Goal: Task Accomplishment & Management: Complete application form

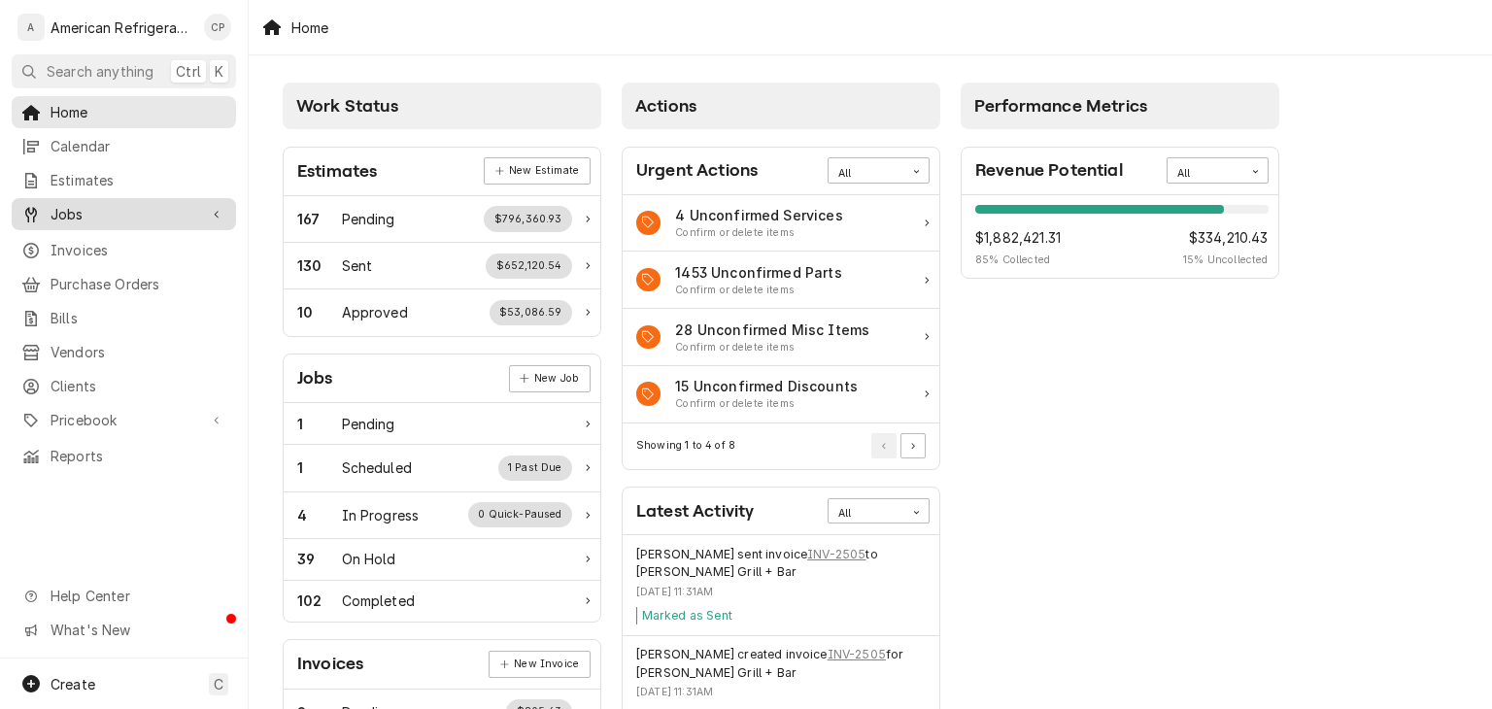
click at [188, 210] on span "Jobs" at bounding box center [124, 214] width 147 height 20
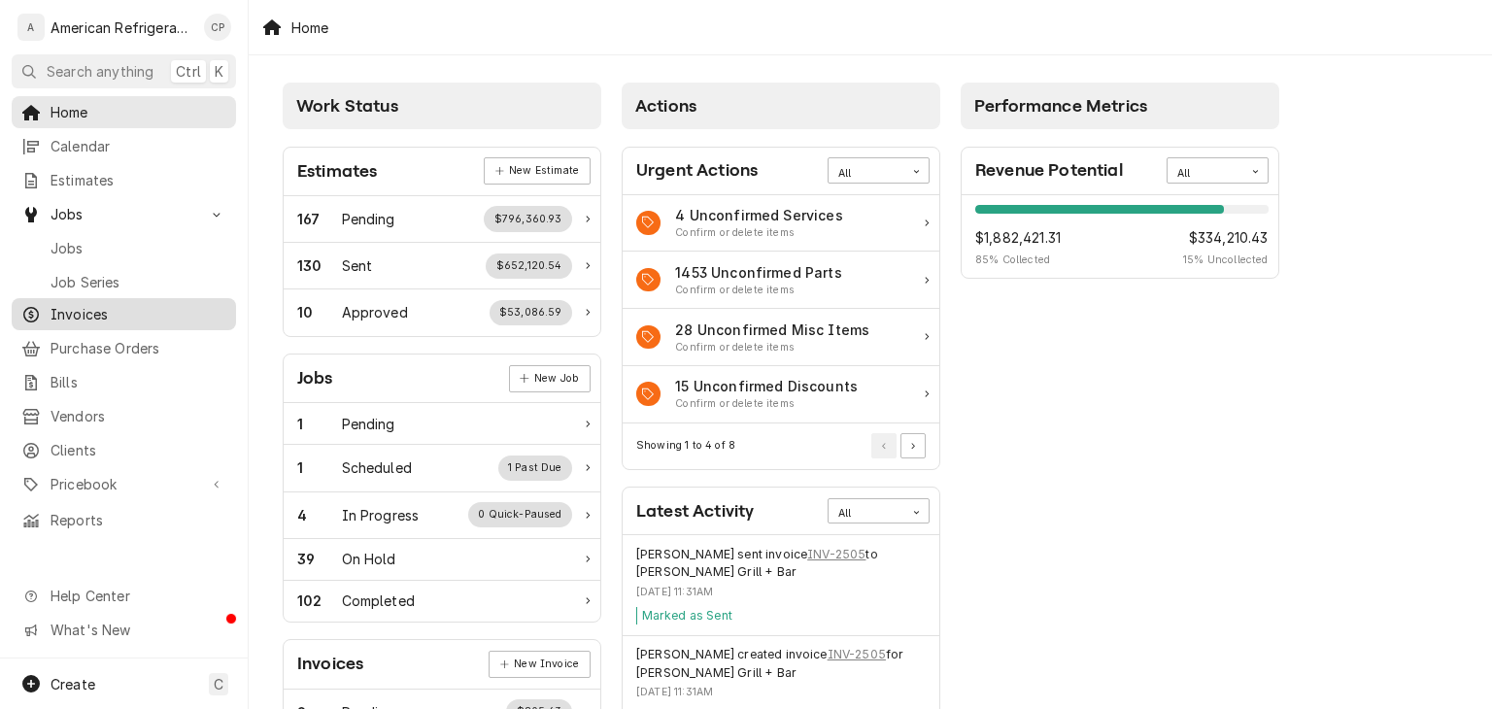
click at [149, 321] on link "Invoices" at bounding box center [124, 314] width 224 height 32
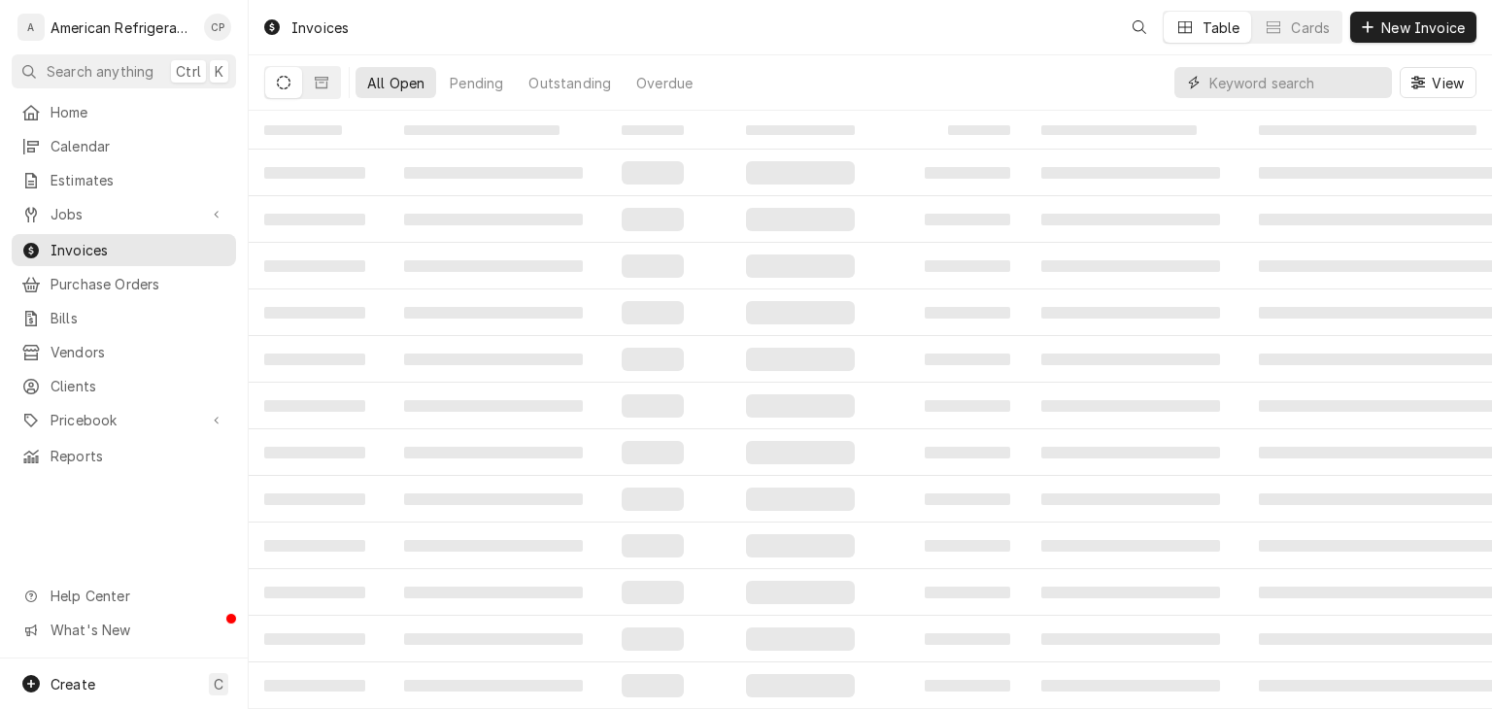
click at [1271, 89] on input "Dynamic Content Wrapper" at bounding box center [1296, 82] width 173 height 31
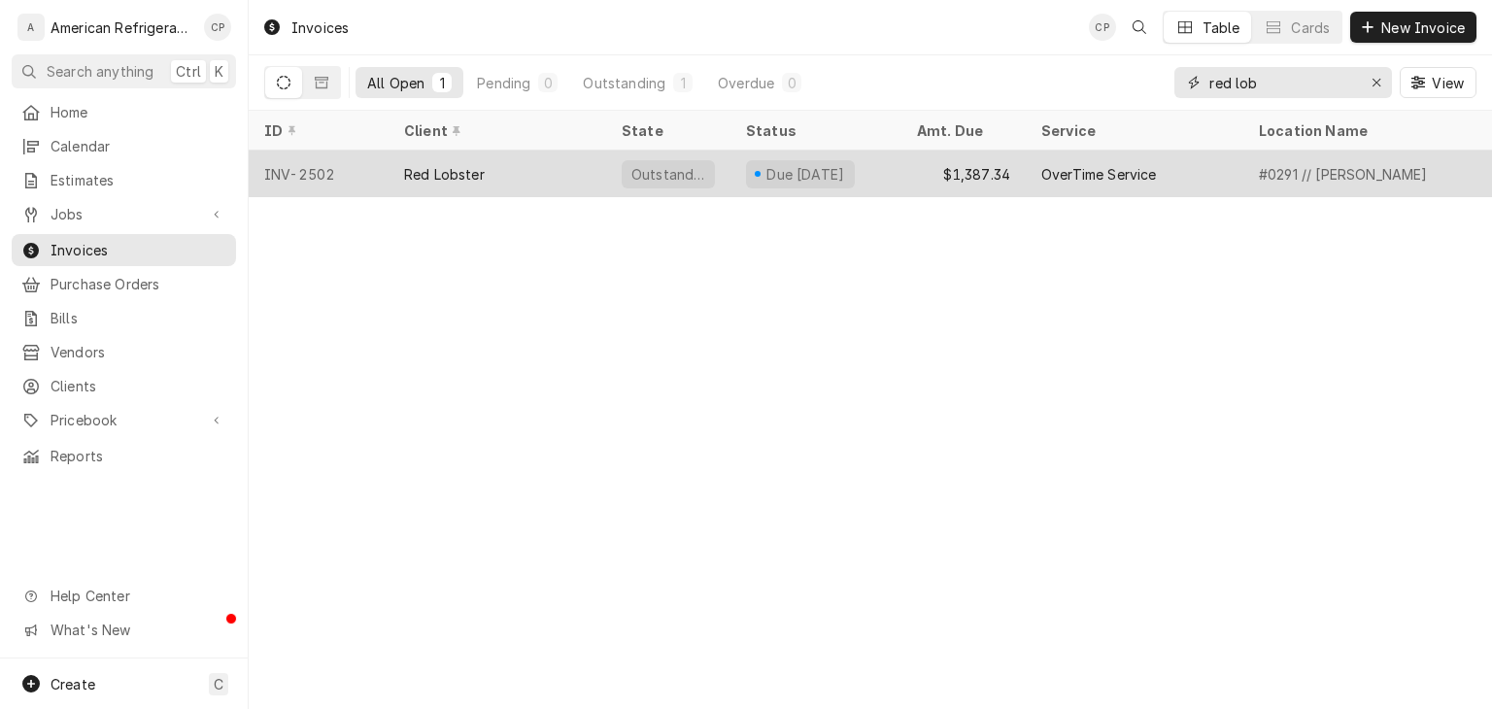
type input "red lob"
click at [477, 170] on div "Red Lobster" at bounding box center [444, 174] width 81 height 20
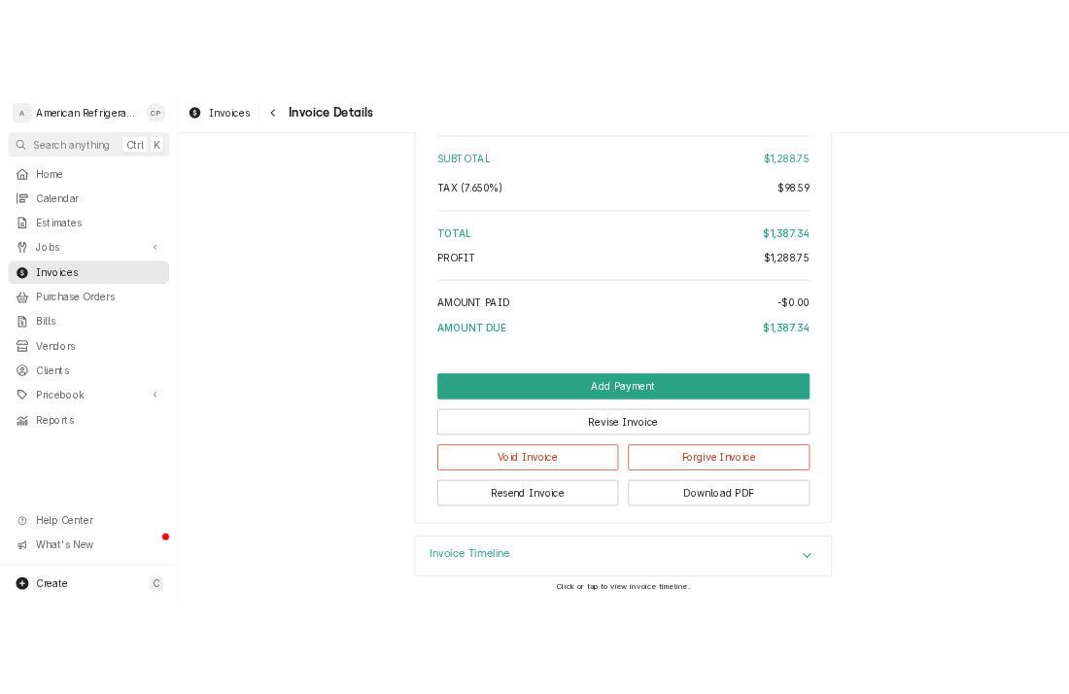
scroll to position [2645, 0]
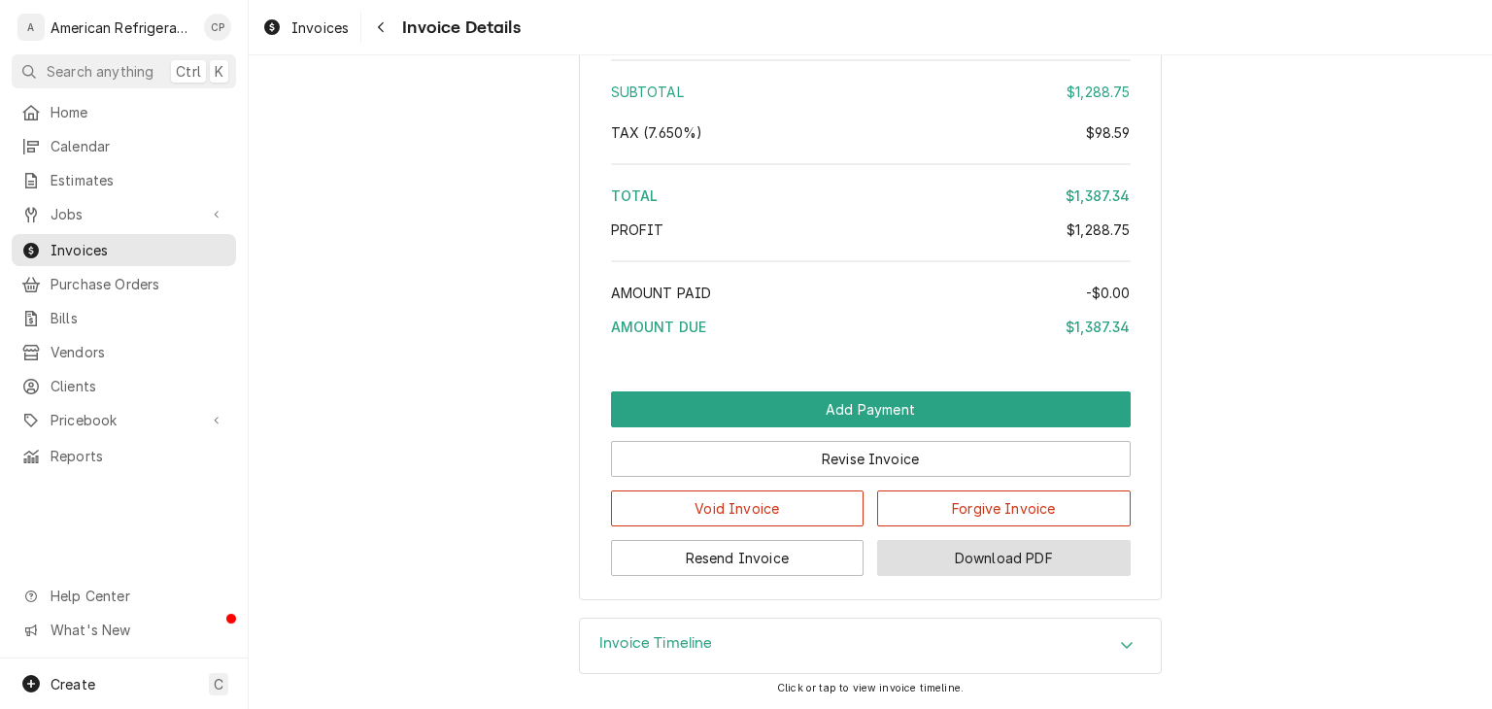
click at [943, 576] on button "Download PDF" at bounding box center [1004, 558] width 254 height 36
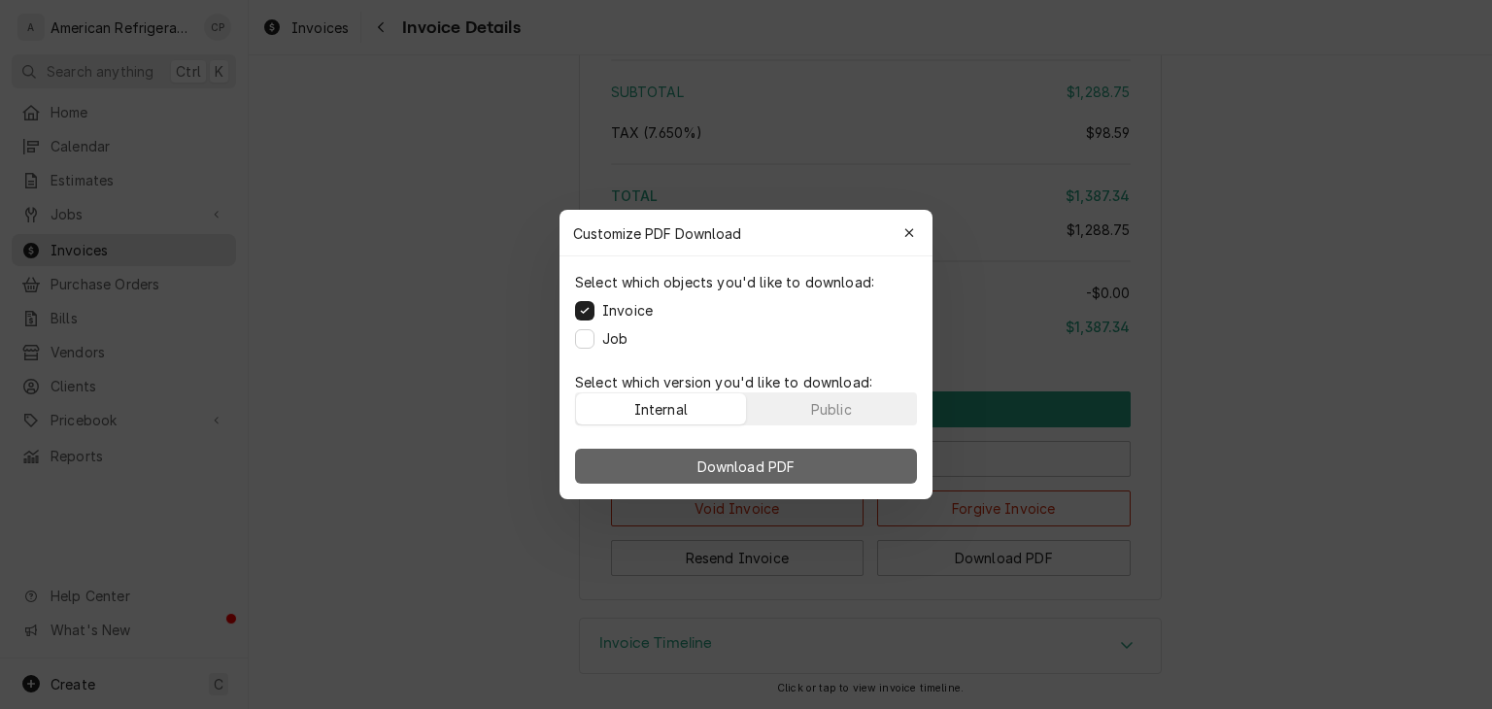
click at [694, 477] on button "Download PDF" at bounding box center [746, 466] width 342 height 35
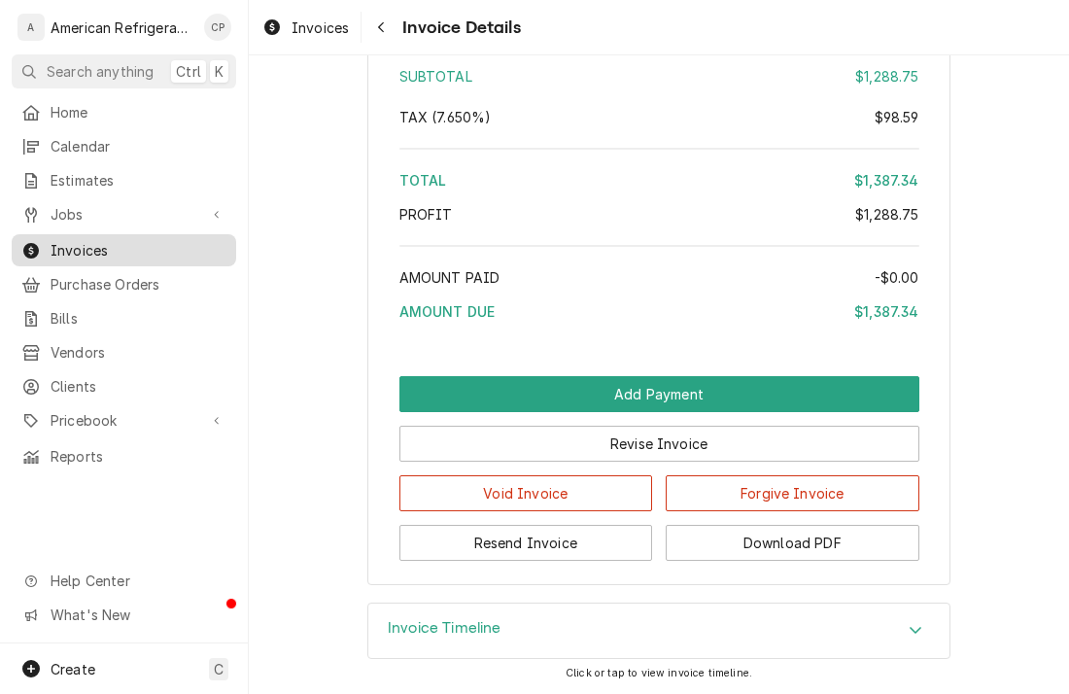
click at [188, 234] on link "Invoices" at bounding box center [124, 250] width 224 height 32
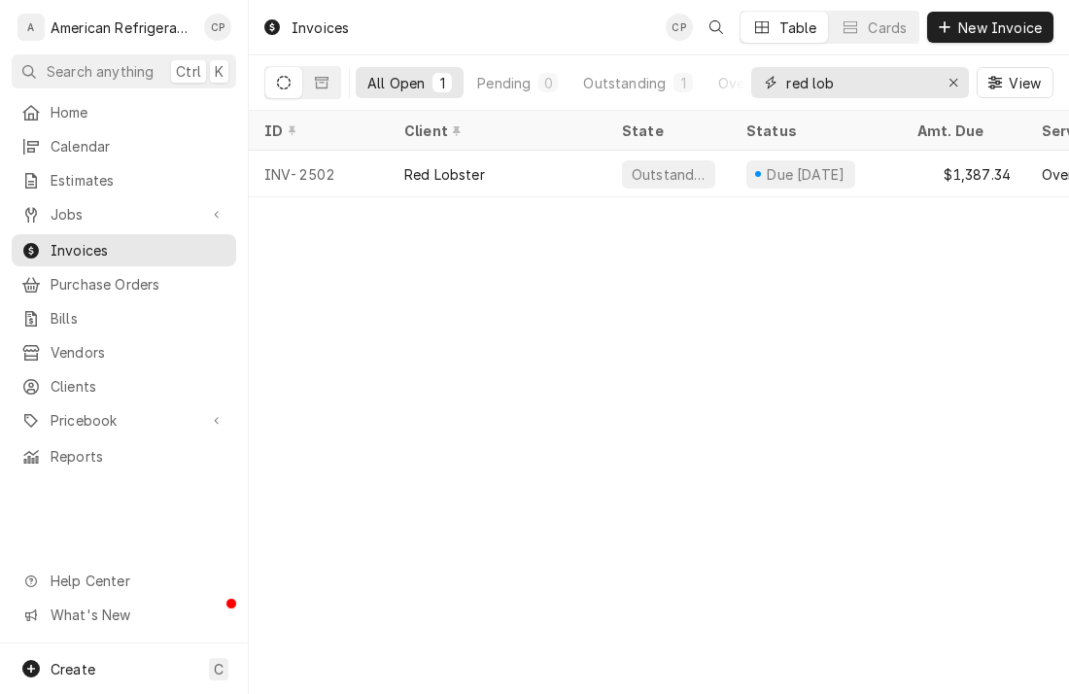
click at [838, 89] on input "red lob" at bounding box center [859, 82] width 146 height 31
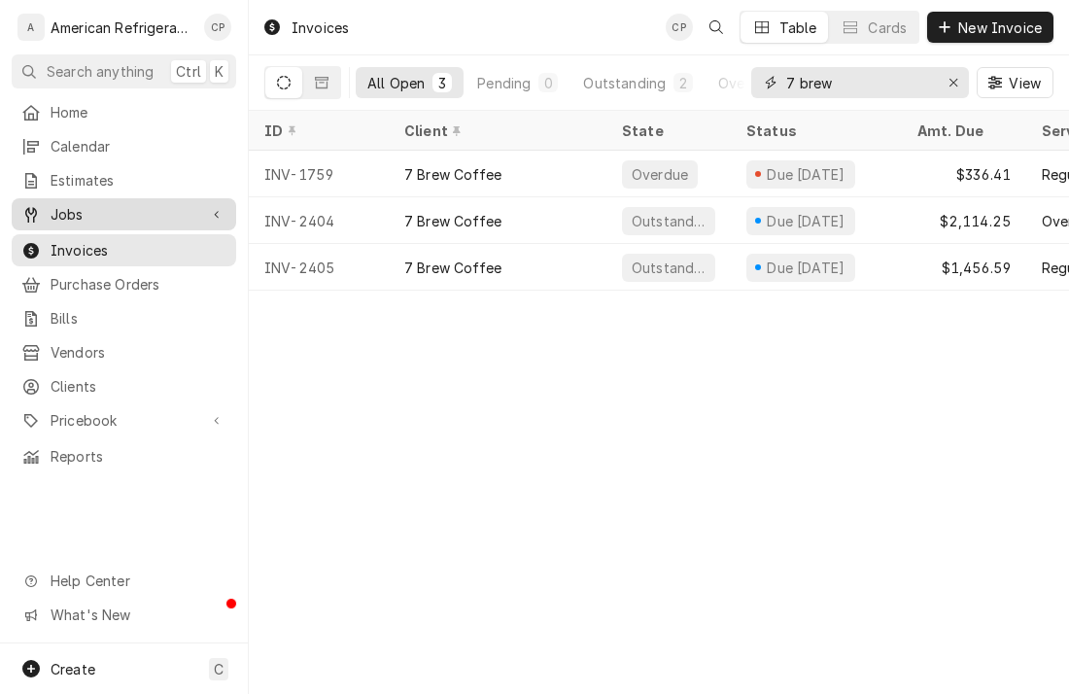
type input "7 brew"
click at [172, 204] on span "Jobs" at bounding box center [124, 214] width 147 height 20
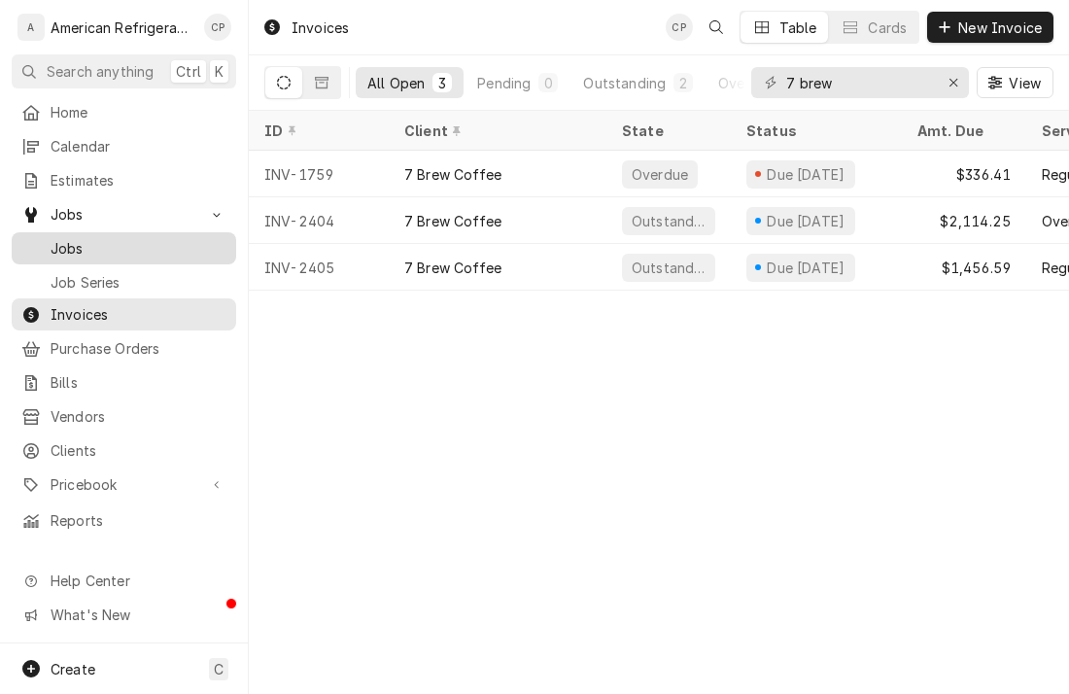
click at [156, 238] on span "Jobs" at bounding box center [139, 248] width 176 height 20
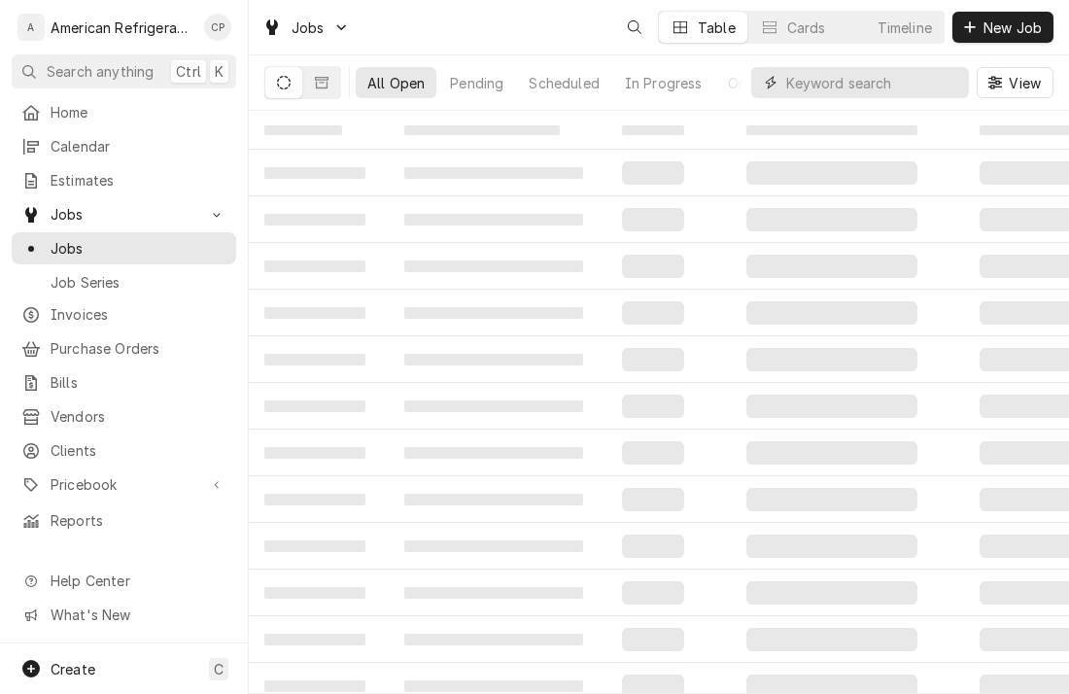
click at [870, 86] on input "Dynamic Content Wrapper" at bounding box center [872, 82] width 173 height 31
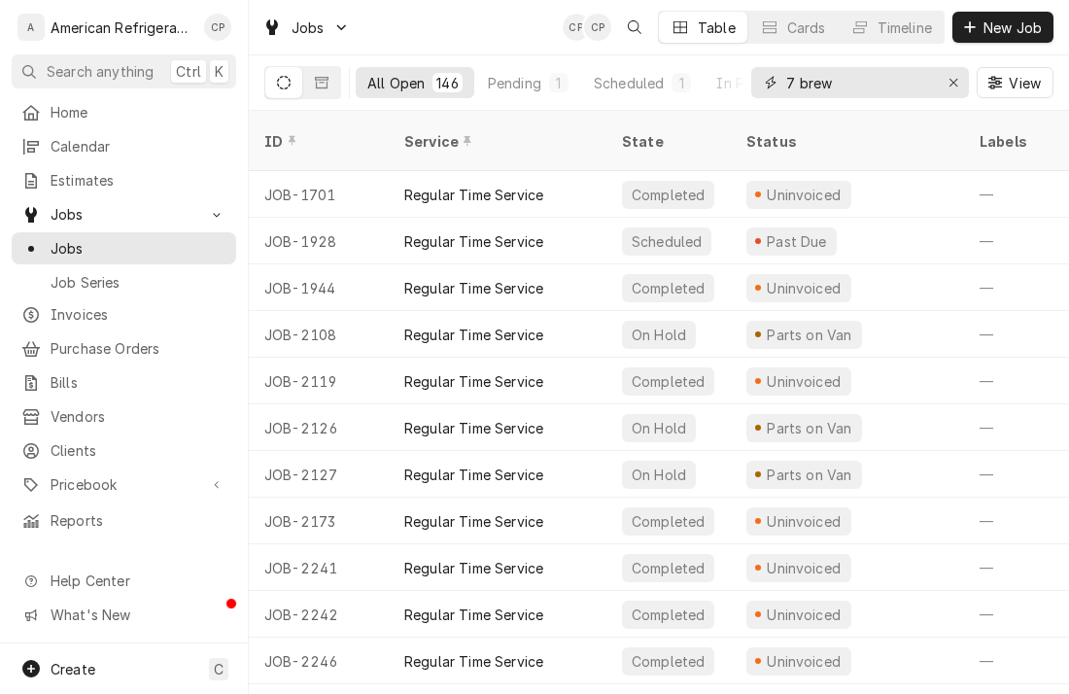
type input "7 brew"
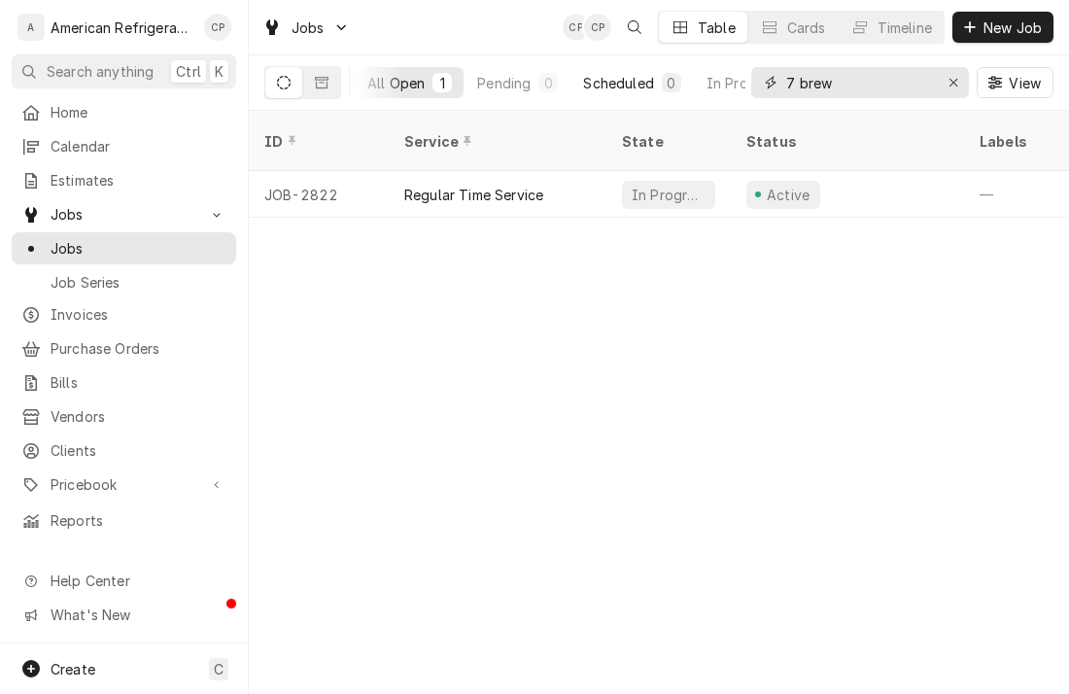
scroll to position [0, 310]
click at [663, 88] on div "Completed" at bounding box center [669, 83] width 73 height 20
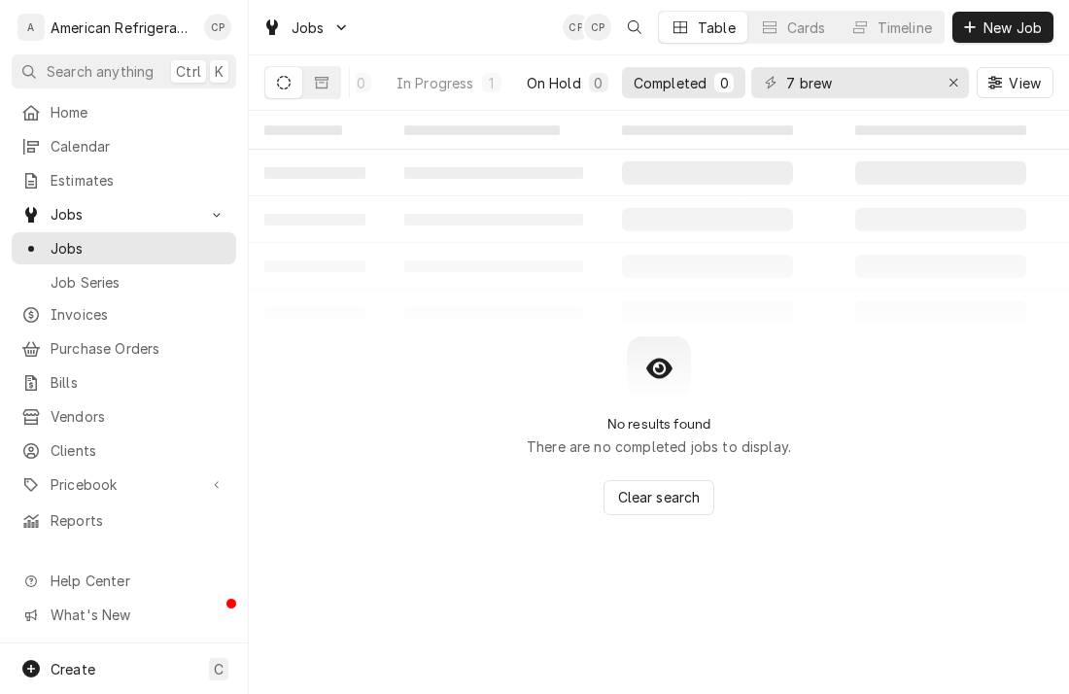
click at [575, 81] on div "On Hold" at bounding box center [554, 83] width 54 height 20
click at [440, 83] on div "In Progress" at bounding box center [435, 83] width 78 height 20
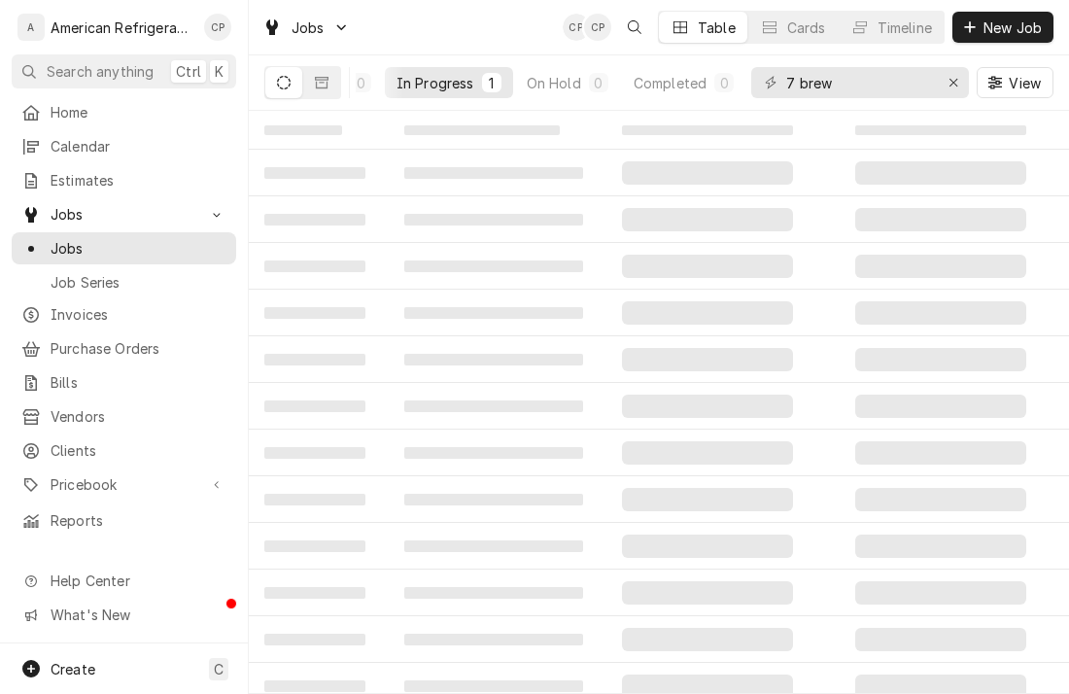
scroll to position [0, 0]
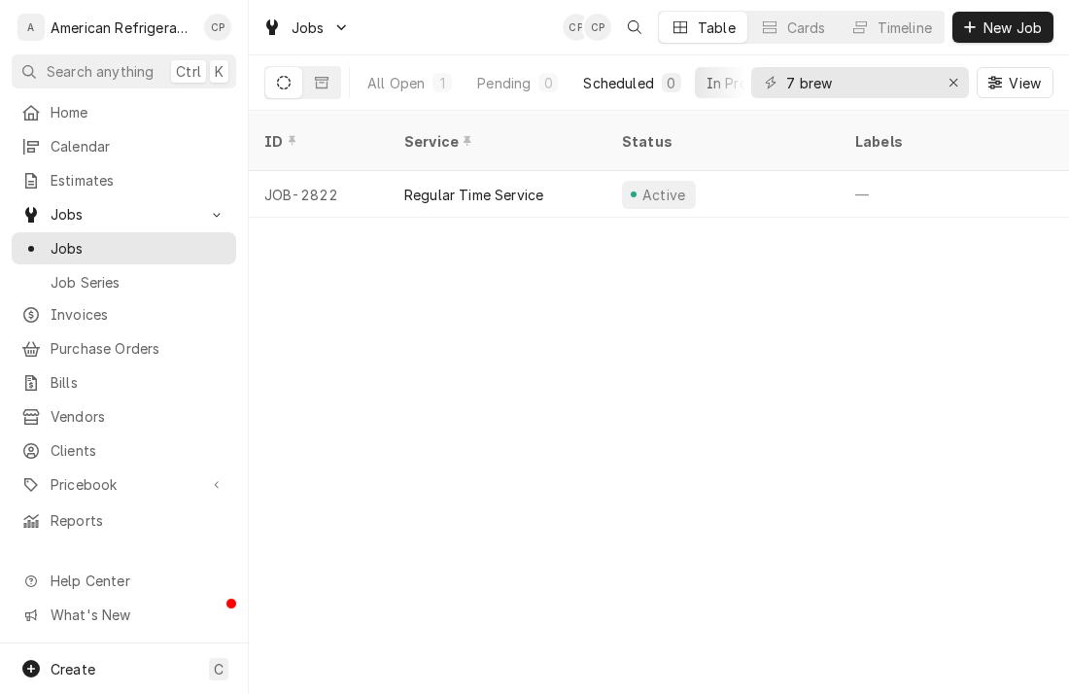
click at [594, 78] on div "Scheduled" at bounding box center [618, 83] width 70 height 20
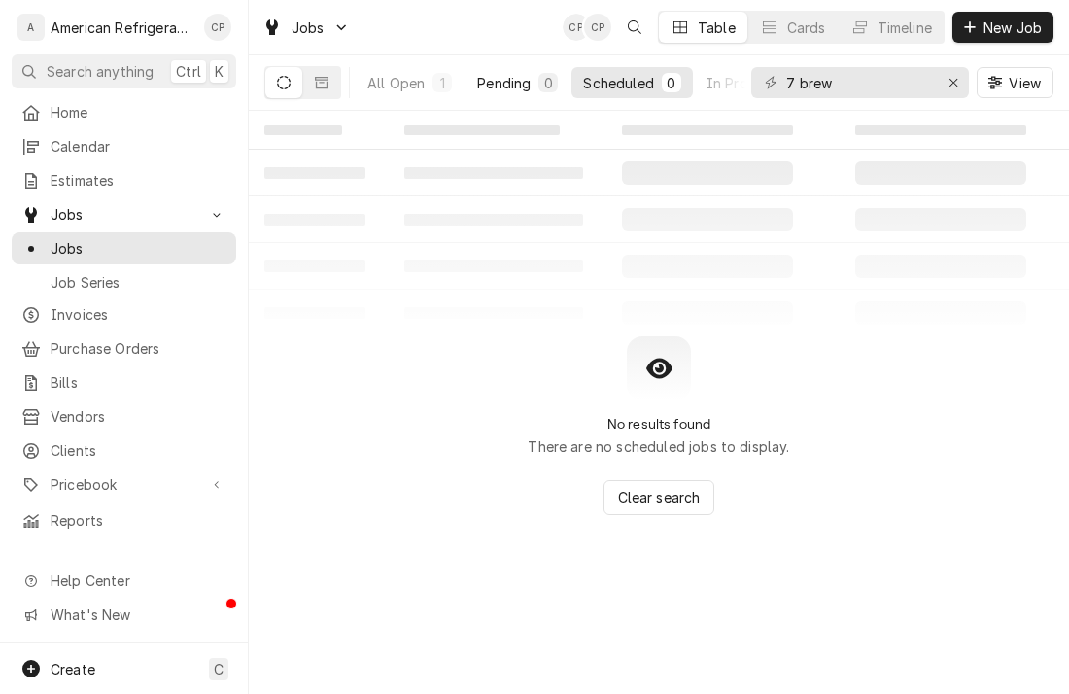
click at [510, 81] on div "Pending" at bounding box center [503, 83] width 53 height 20
click at [386, 81] on div "All Open" at bounding box center [395, 83] width 57 height 20
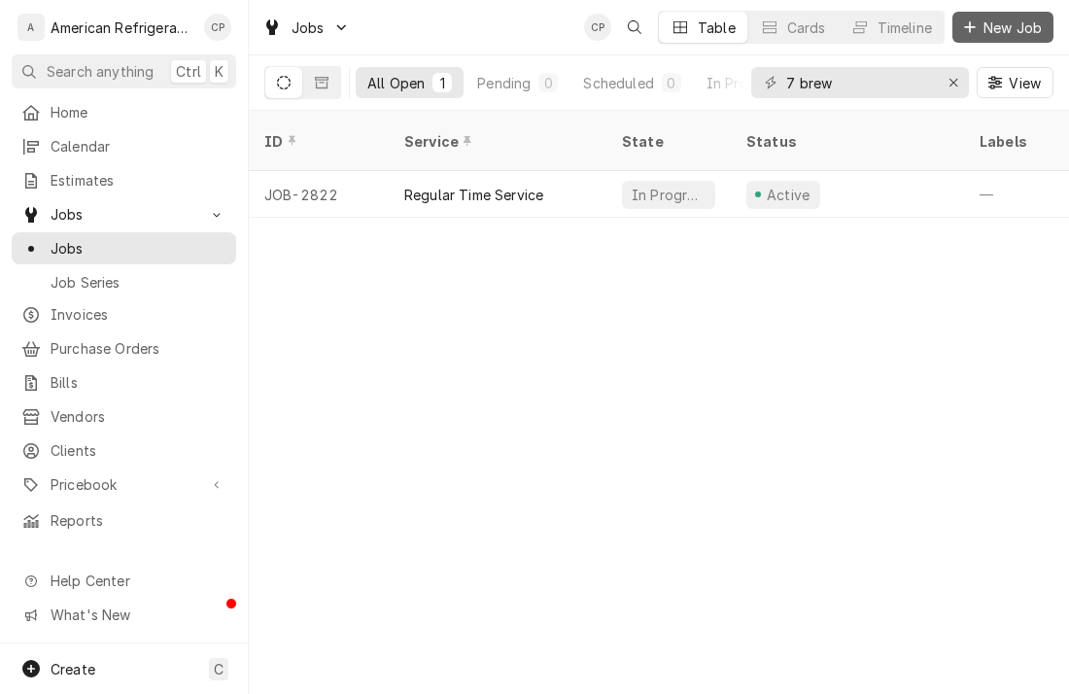
click at [994, 35] on span "New Job" at bounding box center [1012, 27] width 66 height 20
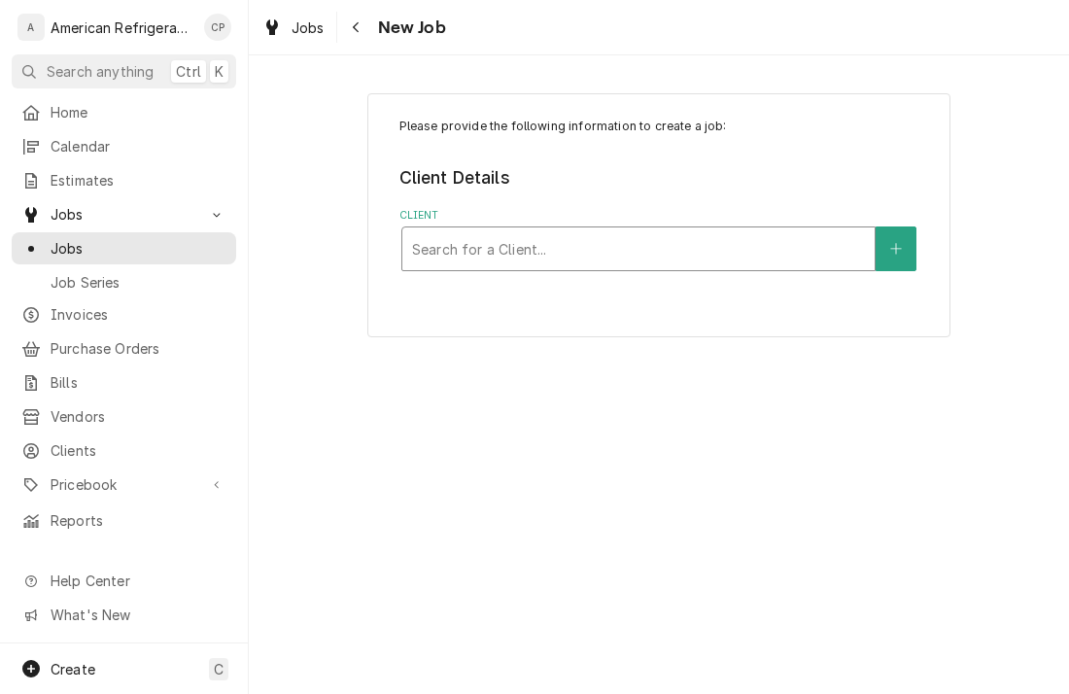
click at [616, 245] on div "Client" at bounding box center [638, 248] width 453 height 35
type input "7 brew"
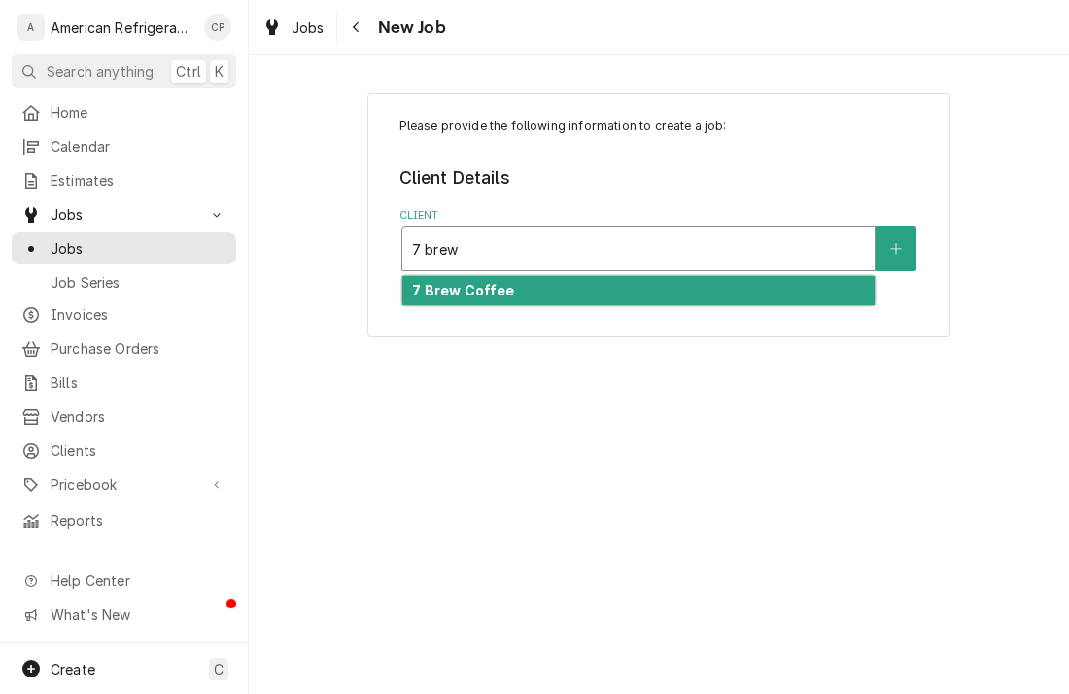
click at [582, 289] on div "7 Brew Coffee" at bounding box center [638, 291] width 472 height 30
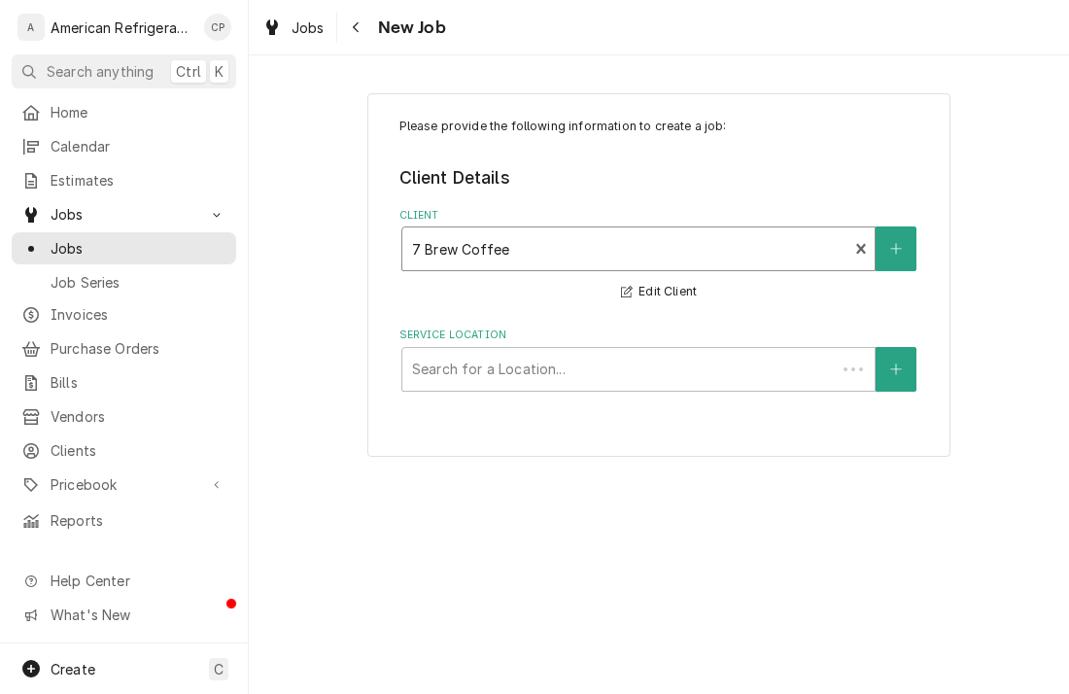
click at [505, 364] on div "Service Location" at bounding box center [619, 369] width 414 height 35
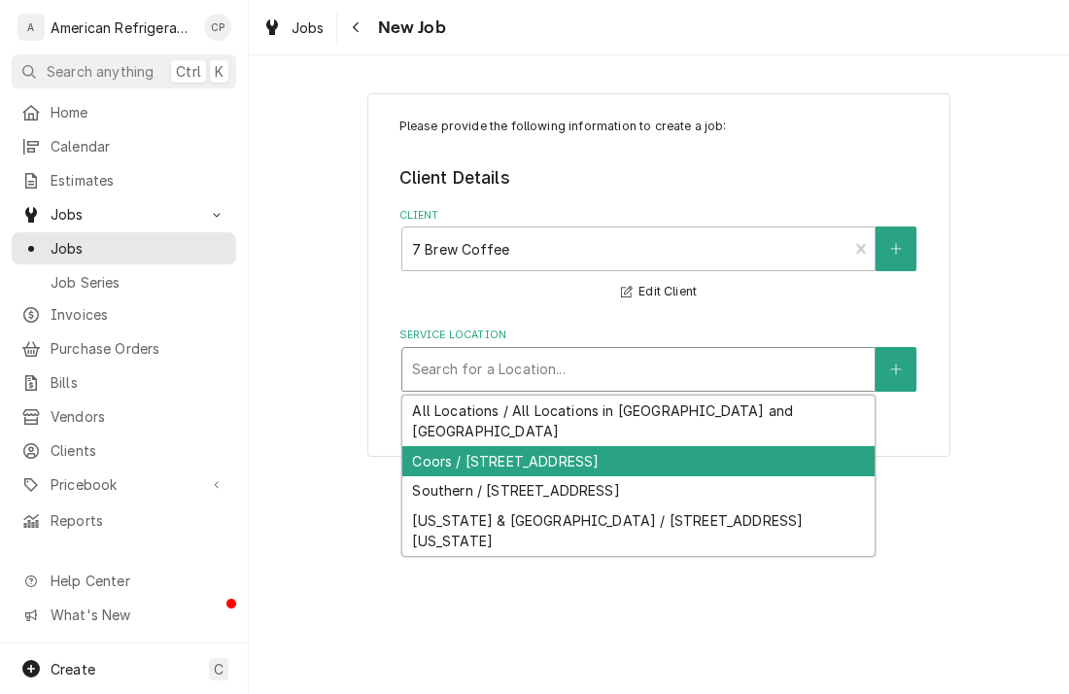
click at [494, 446] on div "Coors / 3835 Coors Blvd NW, Albuquerque, NM 87120" at bounding box center [638, 461] width 472 height 30
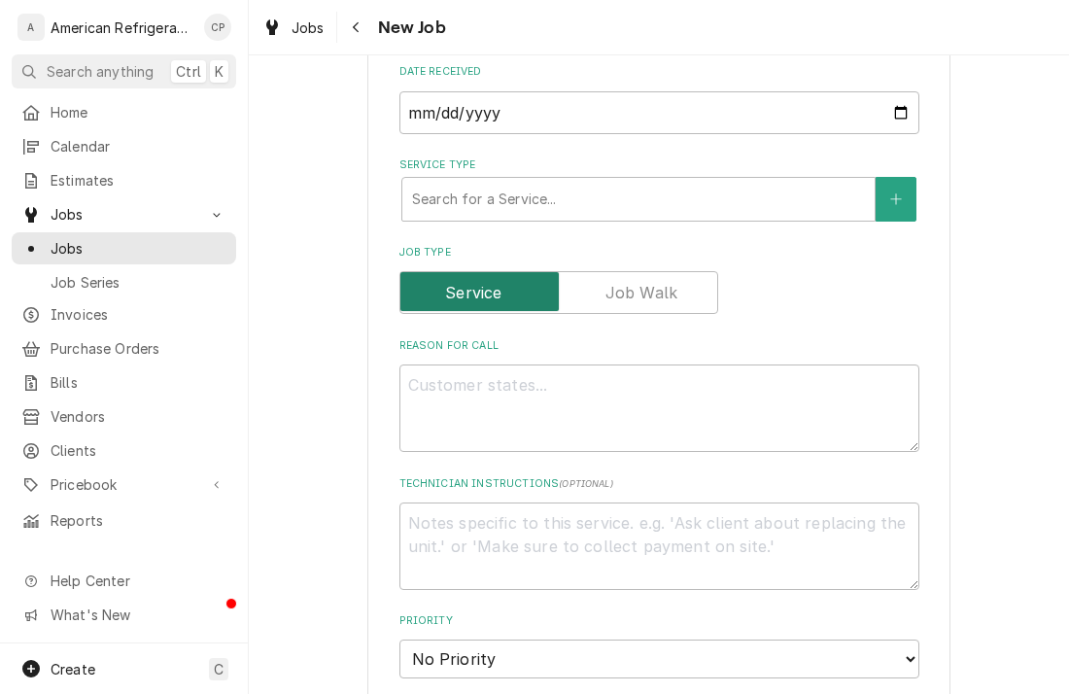
scroll to position [443, 0]
click at [465, 199] on div "Service Type" at bounding box center [638, 199] width 453 height 35
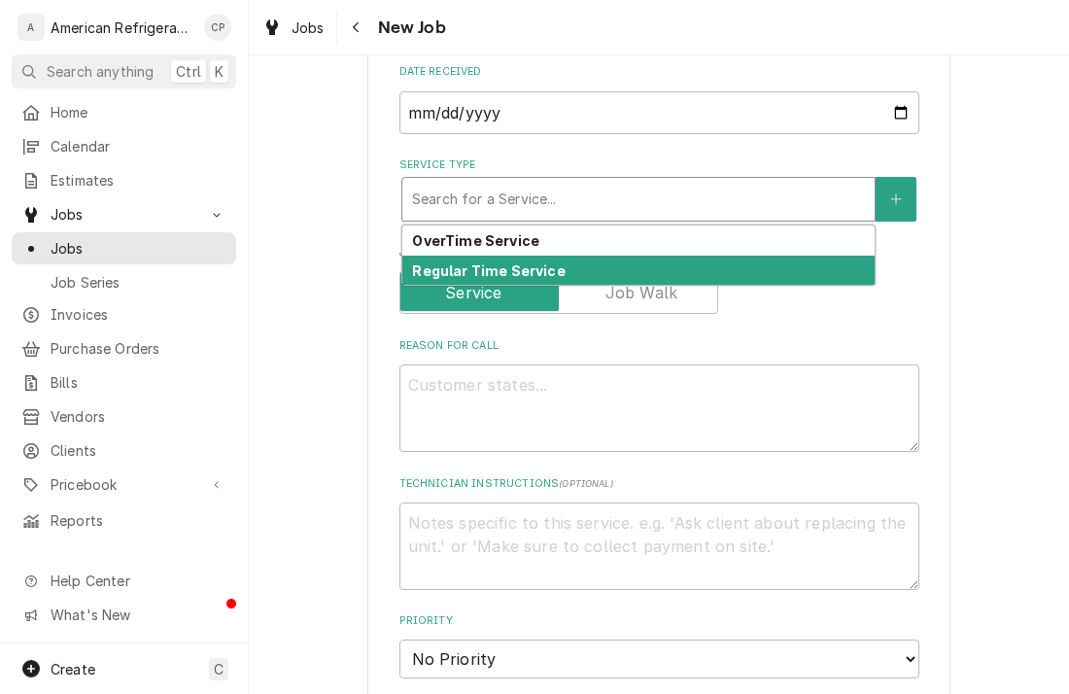
click at [463, 262] on strong "Regular Time Service" at bounding box center [488, 270] width 153 height 17
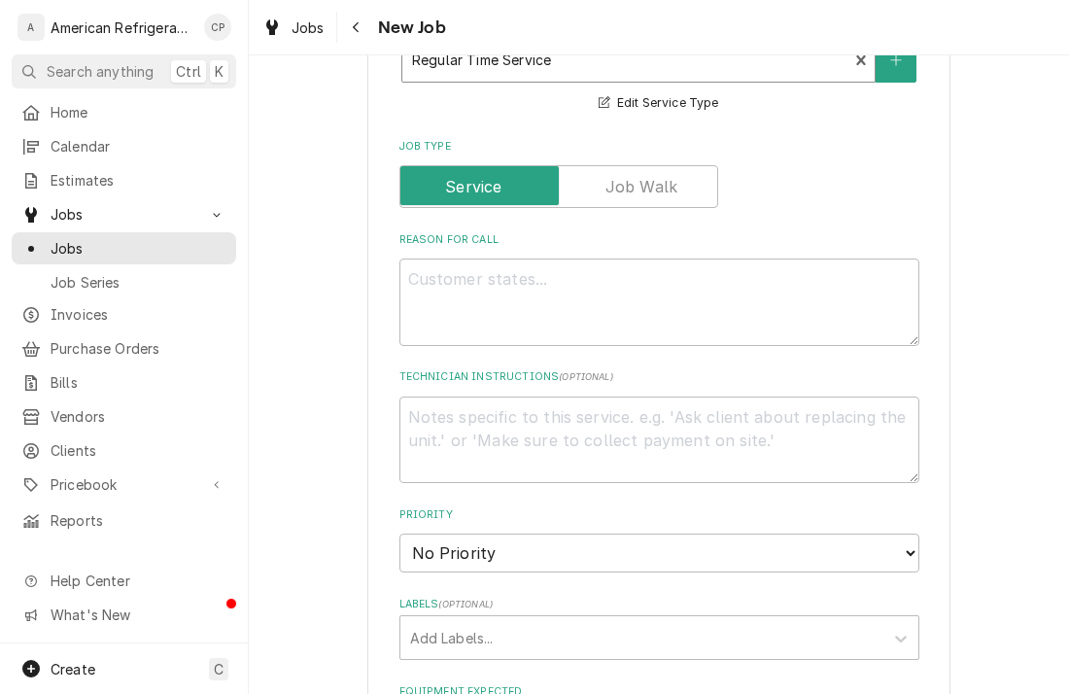
scroll to position [674, 0]
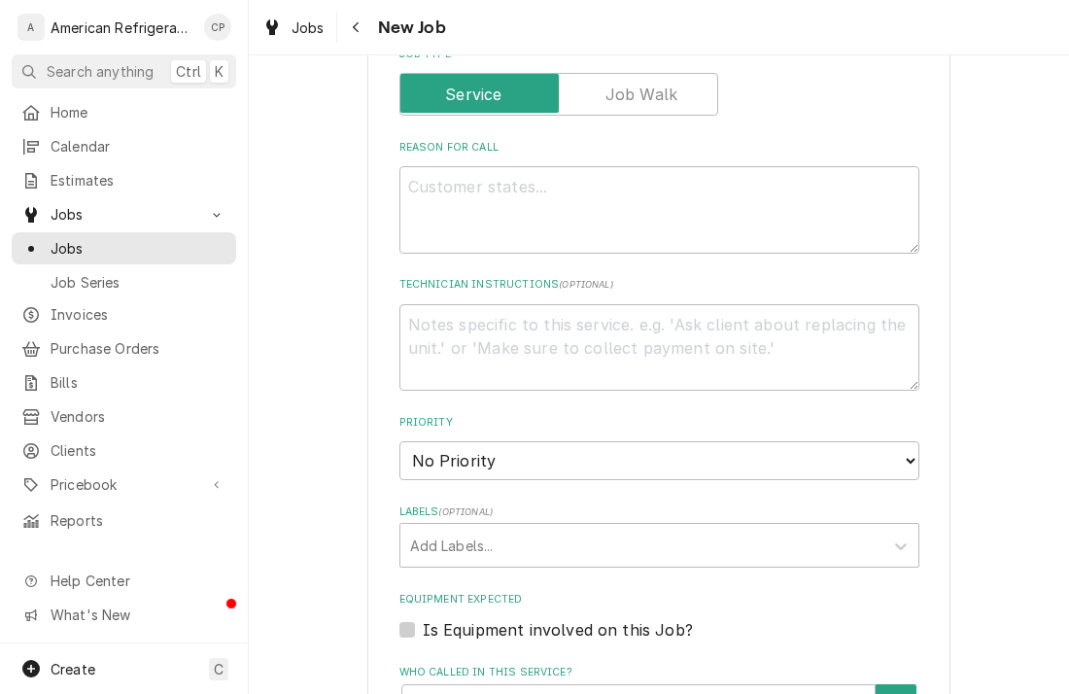
type textarea "x"
click at [452, 187] on textarea "Reason For Call" at bounding box center [659, 209] width 520 height 87
type textarea "I"
type textarea "x"
type textarea "Ic"
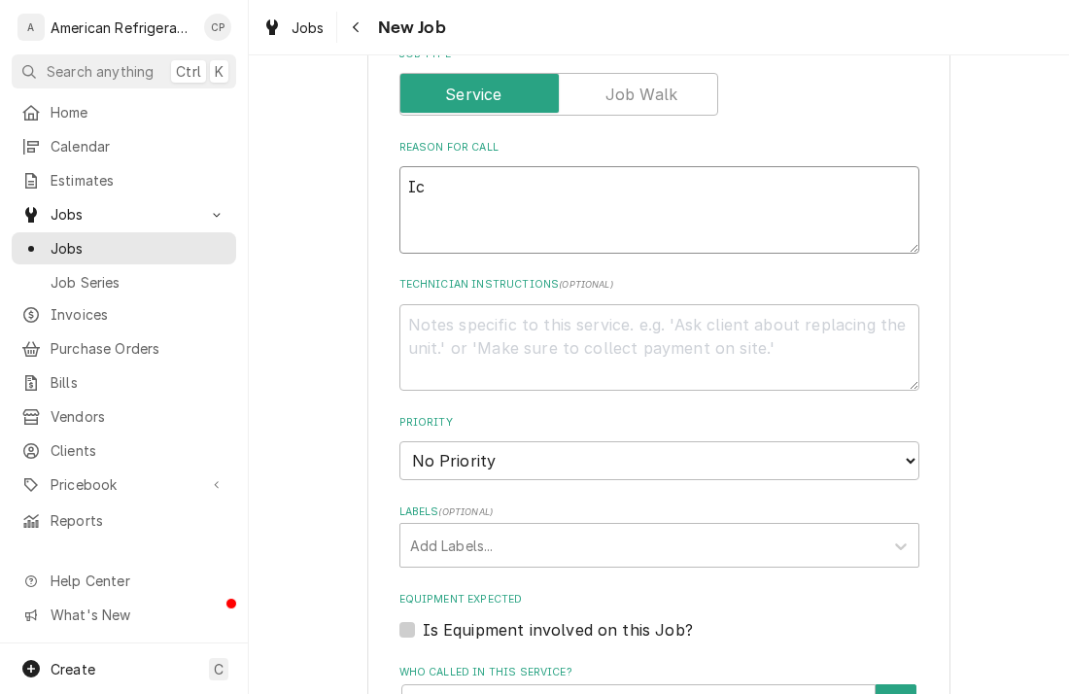
type textarea "x"
type textarea "Ice"
type textarea "x"
type textarea "Ice"
type textarea "x"
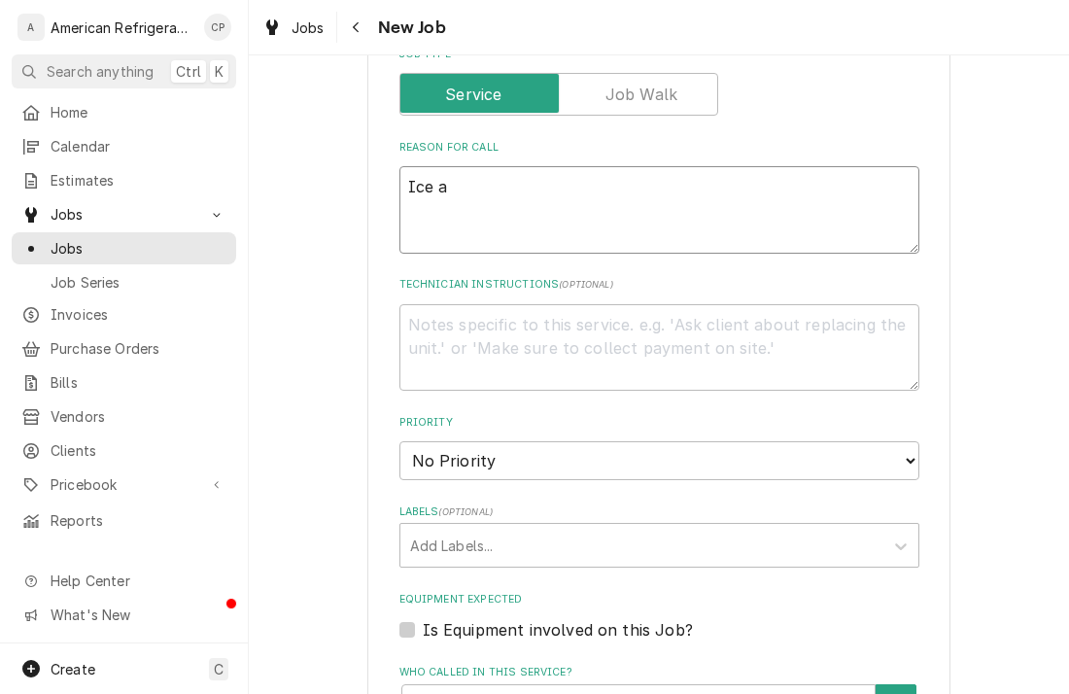
type textarea "Ice"
type textarea "x"
type textarea "Ice m"
type textarea "x"
type textarea "Ice mak"
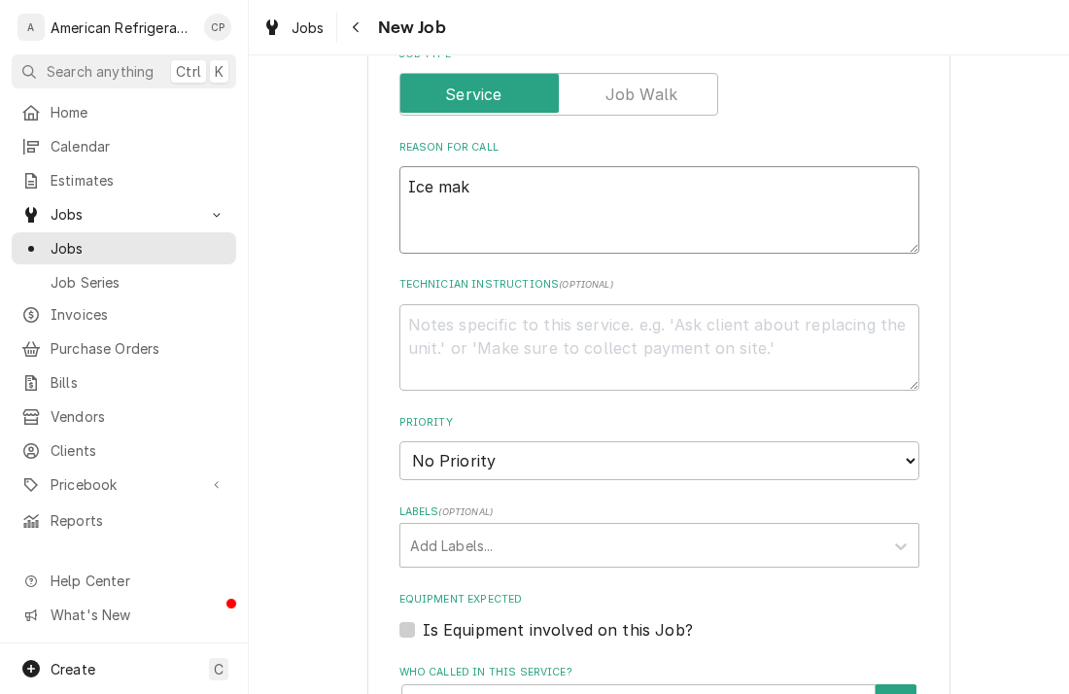
type textarea "x"
type textarea "Ice make"
type textarea "x"
type textarea "Ice maker"
type textarea "x"
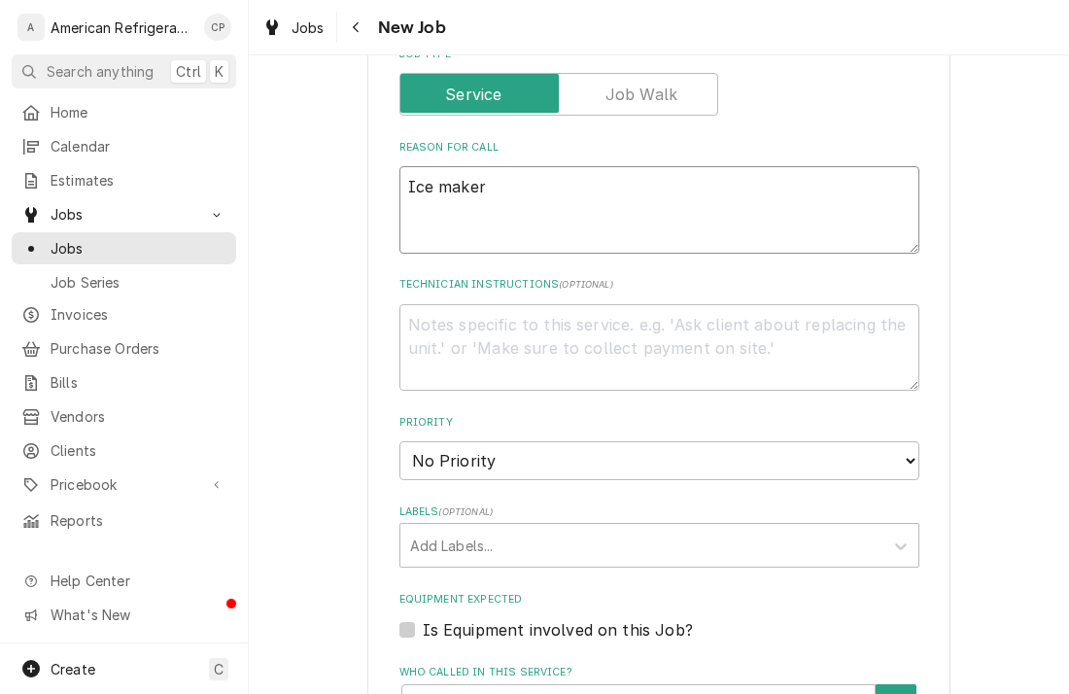
type textarea "Ice maker h"
type textarea "x"
type textarea "Ice maker ha"
type textarea "x"
type textarea "Ice maker ha"
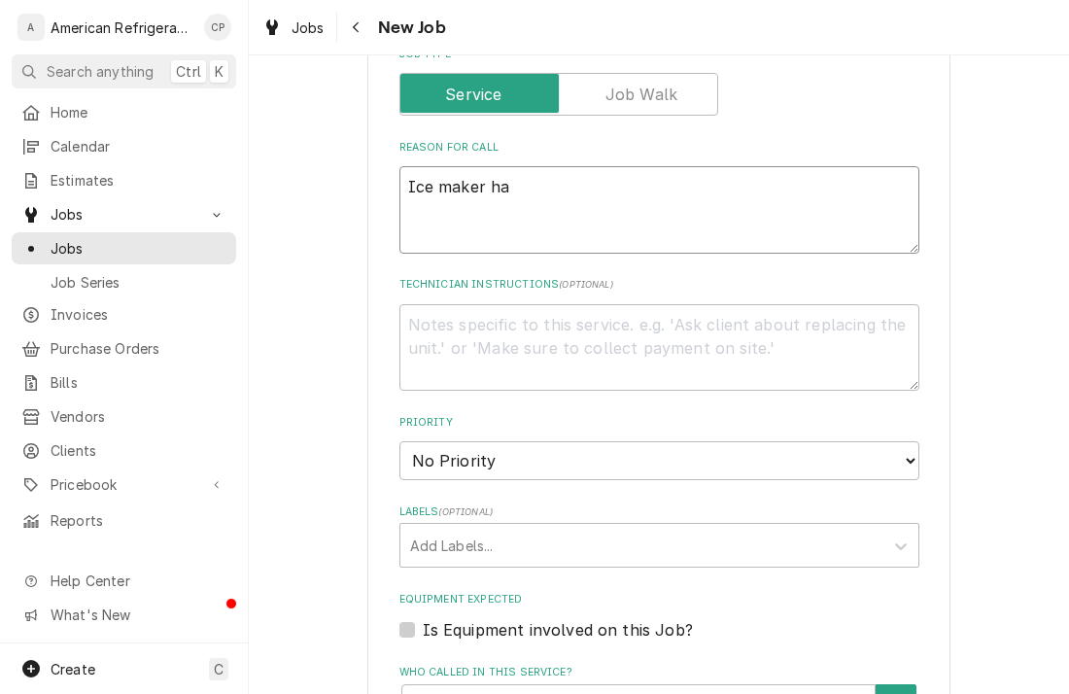
type textarea "x"
type textarea "Ice maker has"
type textarea "x"
type textarea "Ice maker has b"
type textarea "x"
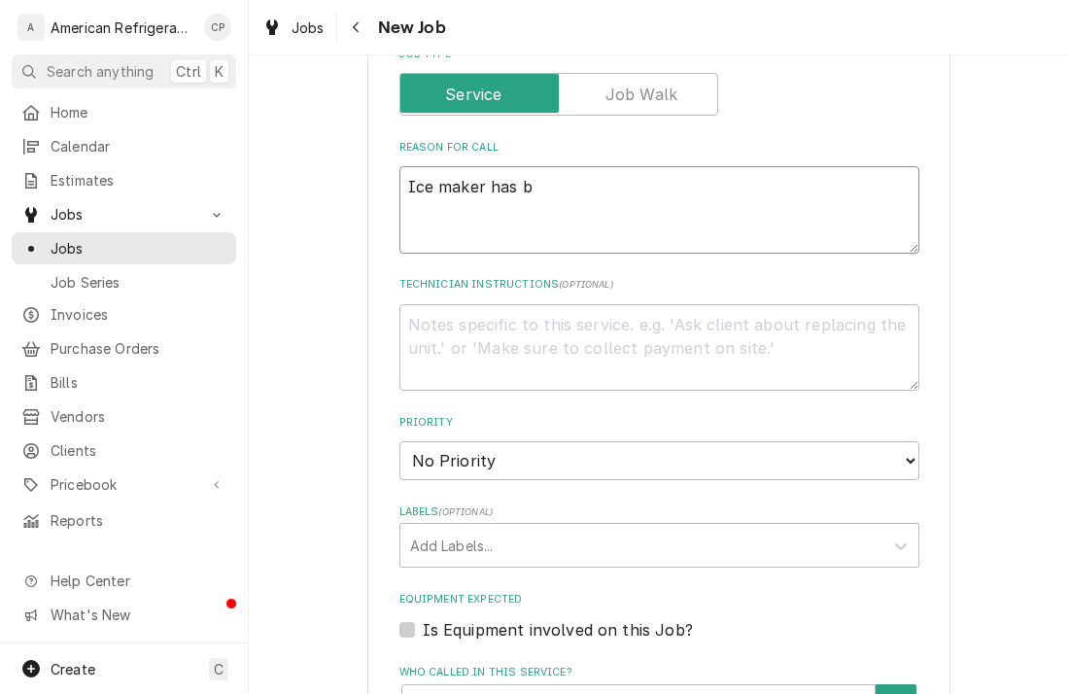
type textarea "Ice maker has br"
type textarea "x"
type textarea "Ice maker has broke"
type textarea "x"
type textarea "Ice maker has brokeen"
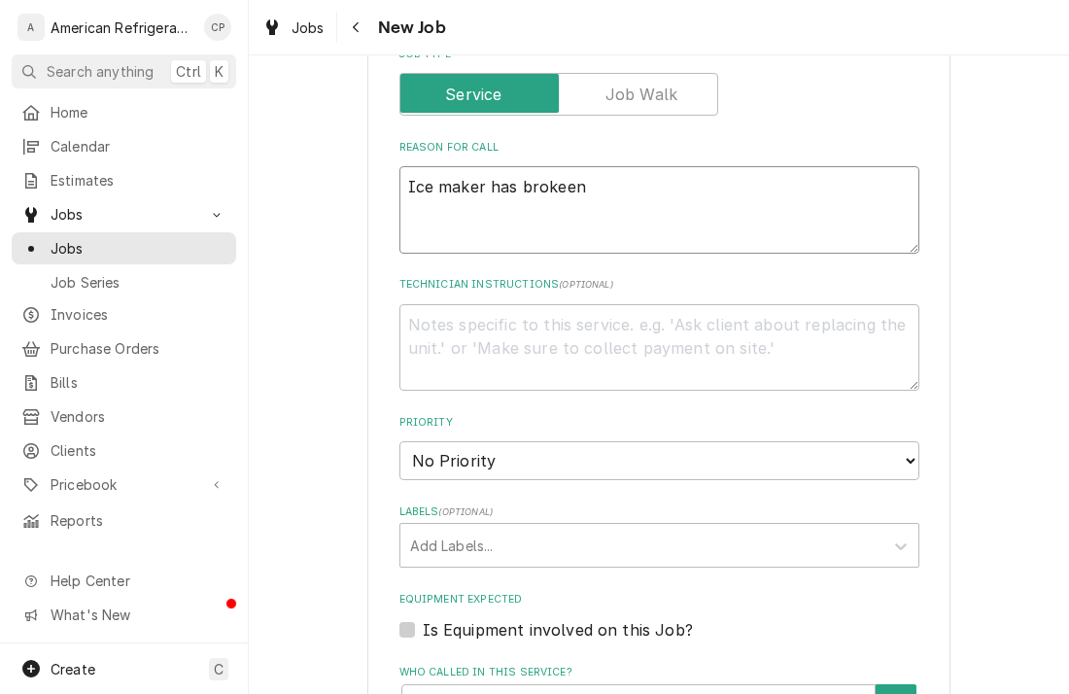
type textarea "x"
type textarea "Ice maker has broken"
type textarea "x"
type textarea "Ice maker has broken h"
type textarea "x"
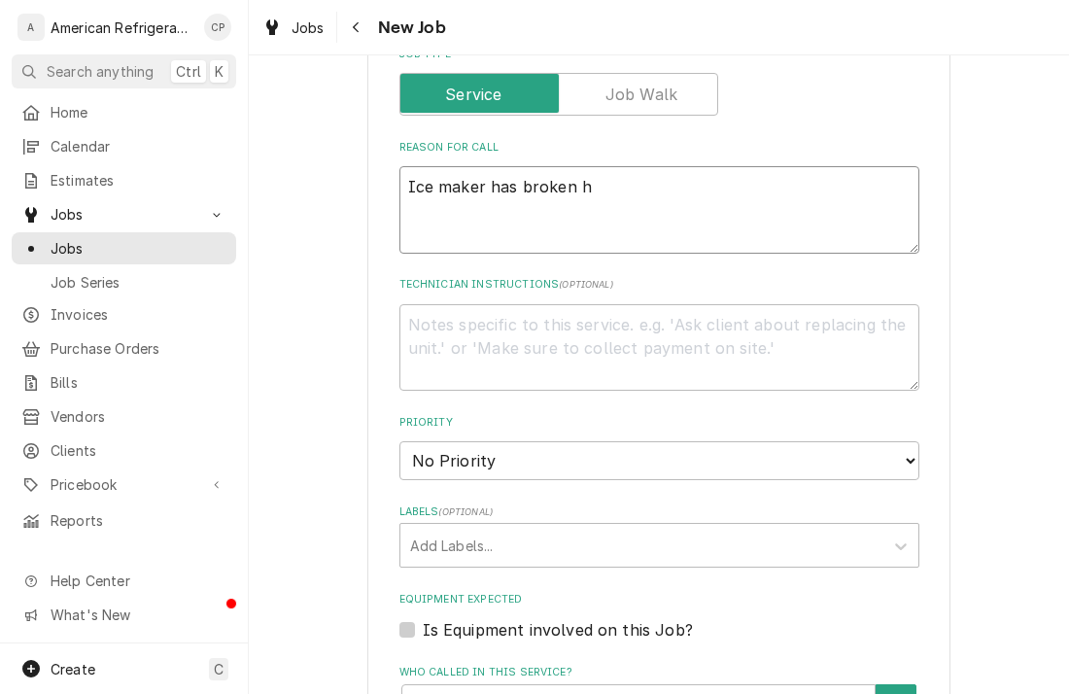
type textarea "Ice maker has broken ho"
type textarea "x"
type textarea "Ice maker has broken hos"
type textarea "x"
type textarea "Ice maker has broken hose"
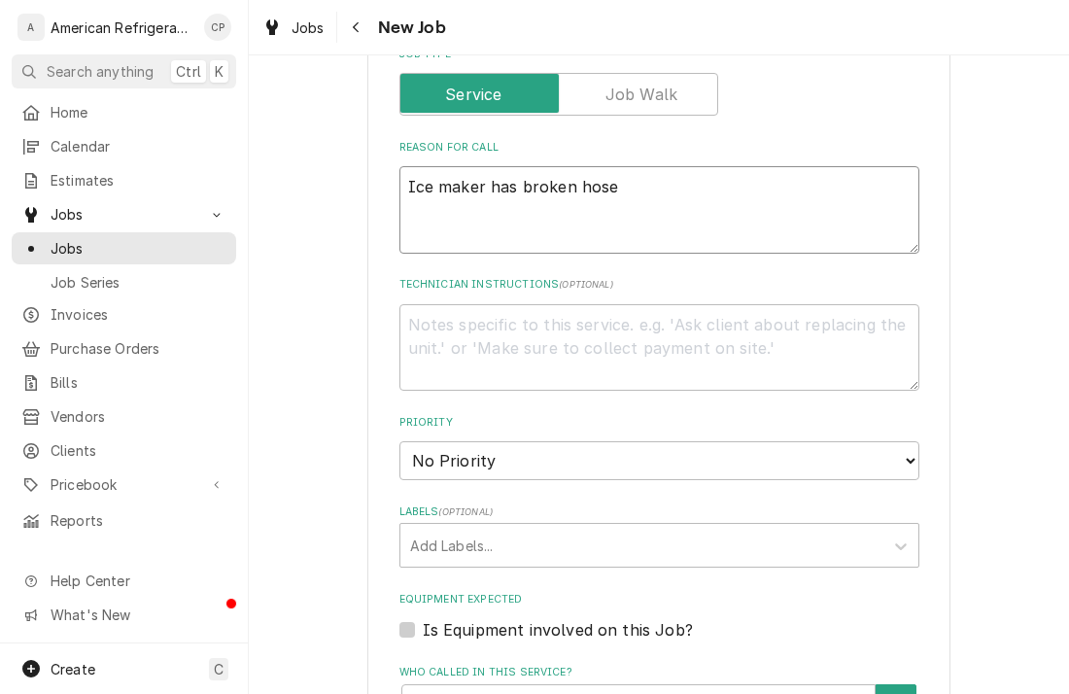
type textarea "x"
type textarea "Ice maker has broken hose"
type textarea "D"
type textarea "x"
type textarea "Di"
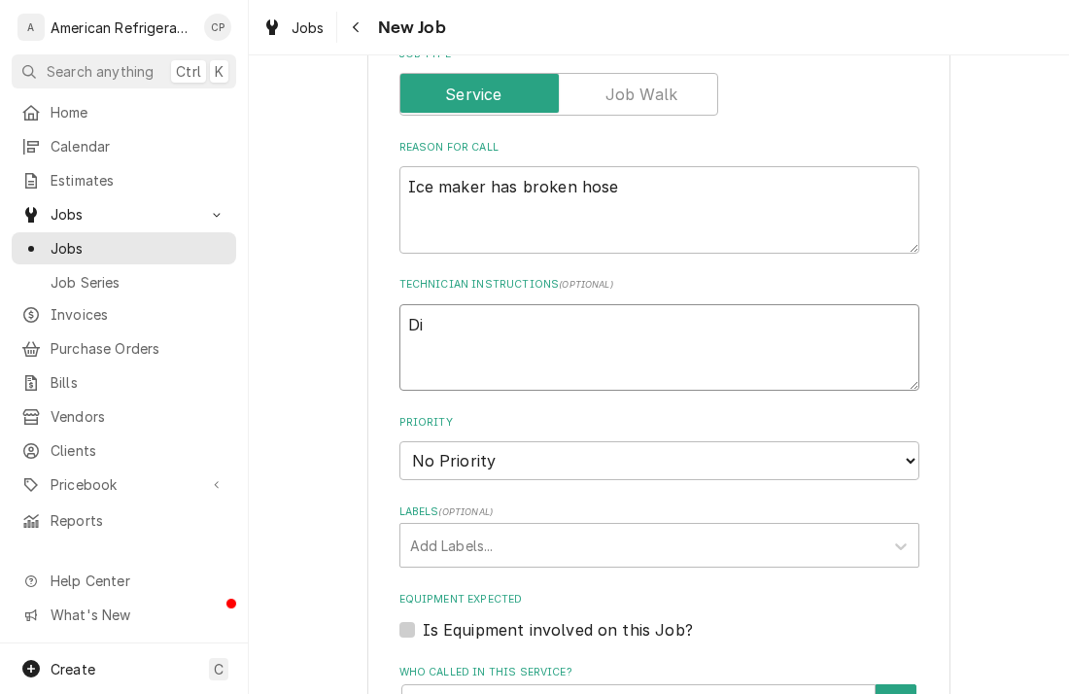
type textarea "x"
type textarea "Dia"
type textarea "x"
type textarea "Diagn"
type textarea "x"
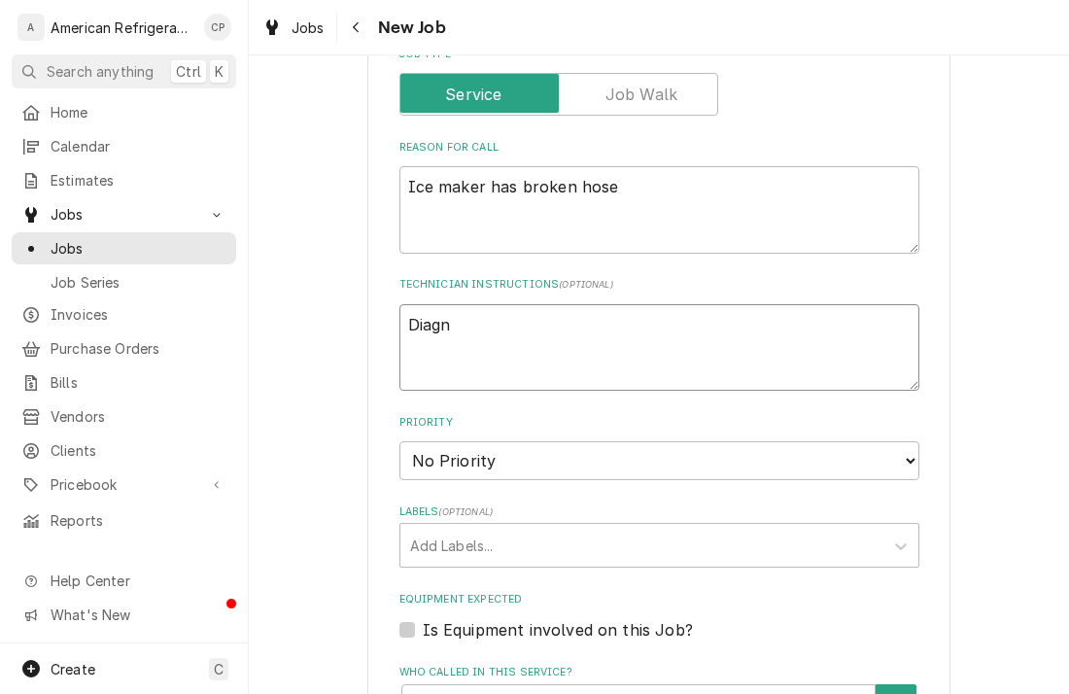
type textarea "Diagno"
type textarea "x"
type textarea "Diagnos"
type textarea "x"
type textarea "Diagnose"
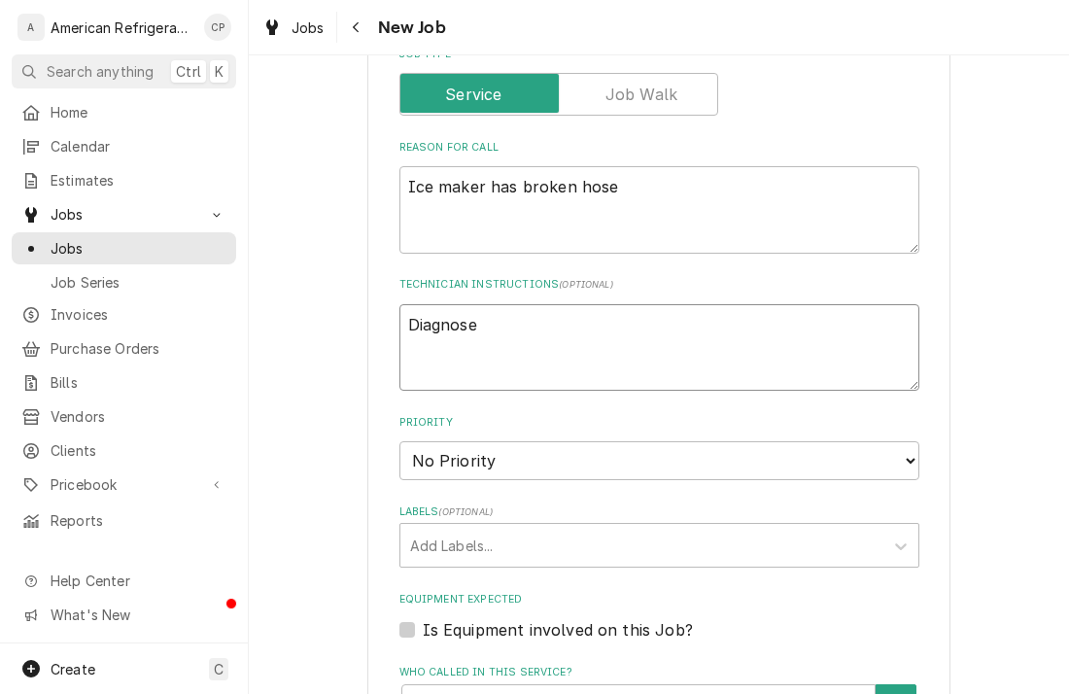
type textarea "x"
type textarea "Diagnose"
type textarea "x"
type textarea "Diagnose &"
type textarea "x"
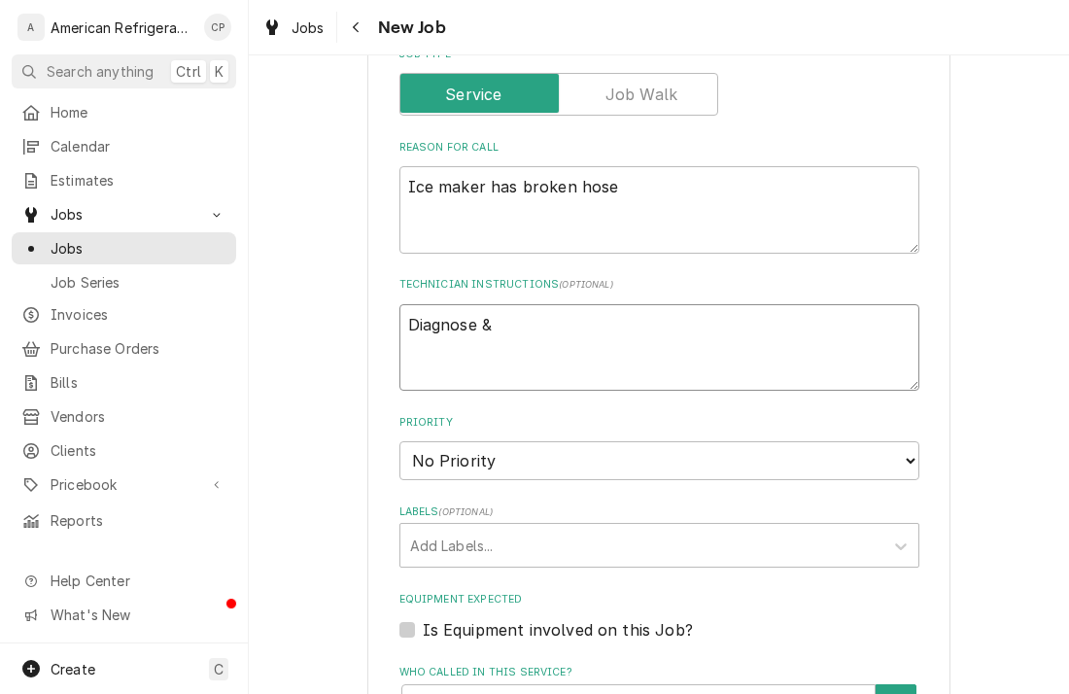
type textarea "Diagnose &"
type textarea "x"
type textarea "Diagnose & c"
type textarea "x"
type textarea "Diagnose & cal"
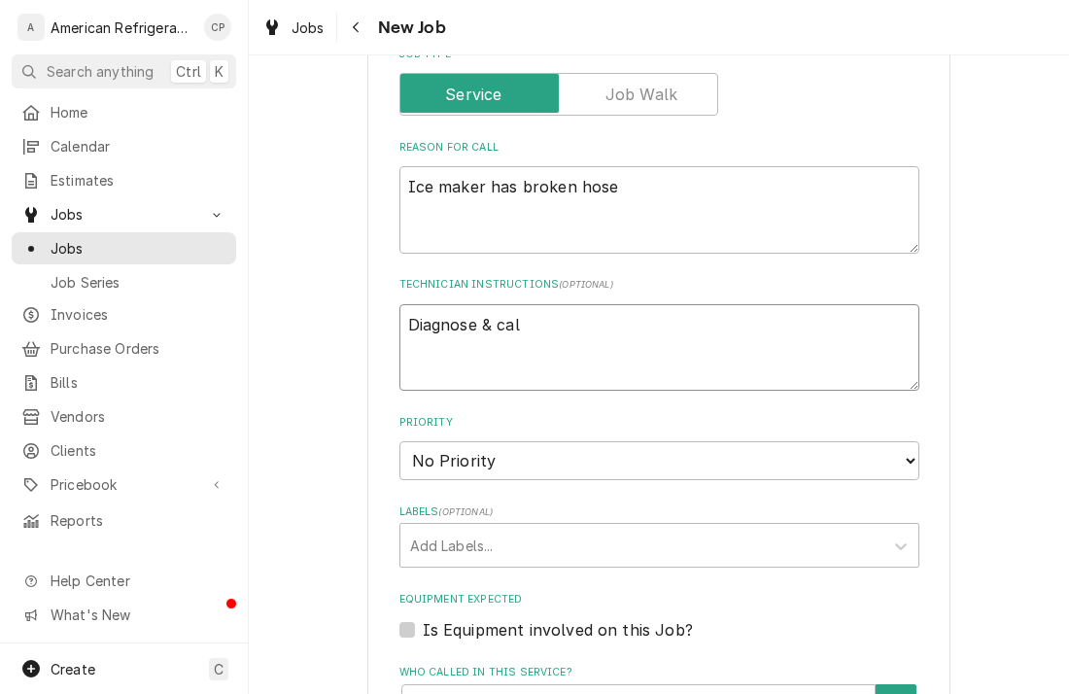
type textarea "x"
type textarea "Diagnose & call"
type textarea "x"
type textarea "Diagnose & call"
type textarea "x"
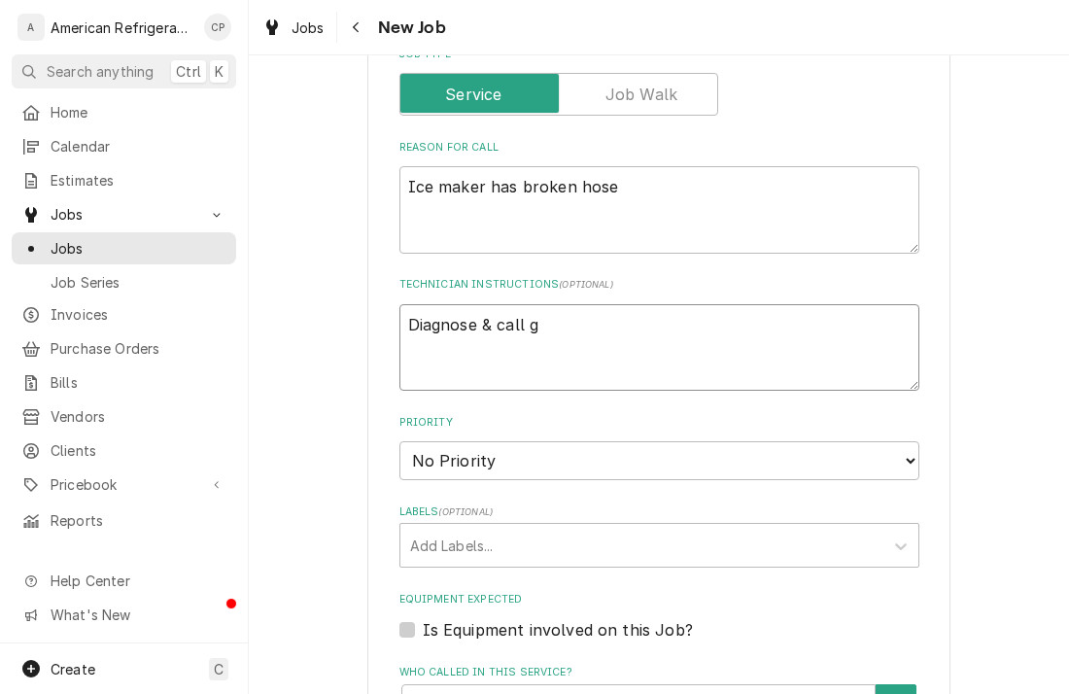
type textarea "Diagnose & call gl"
type textarea "x"
type textarea "Diagnose & call gle"
type textarea "x"
type textarea "Diagnose & call glen"
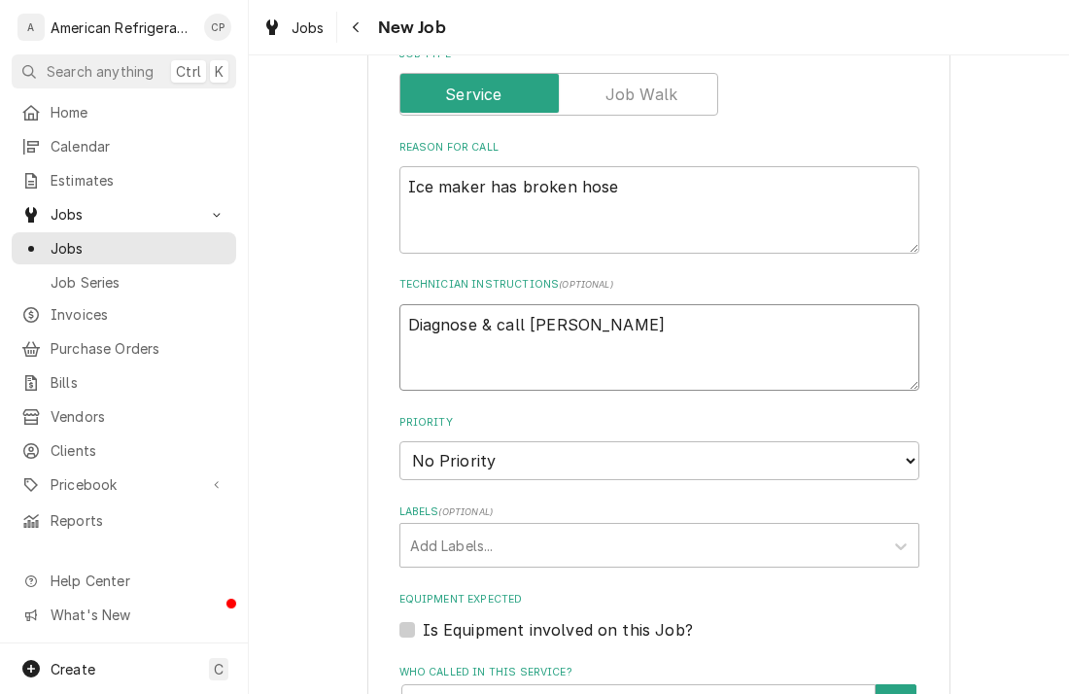
type textarea "x"
type textarea "Diagnose & call Glenn"
type textarea "x"
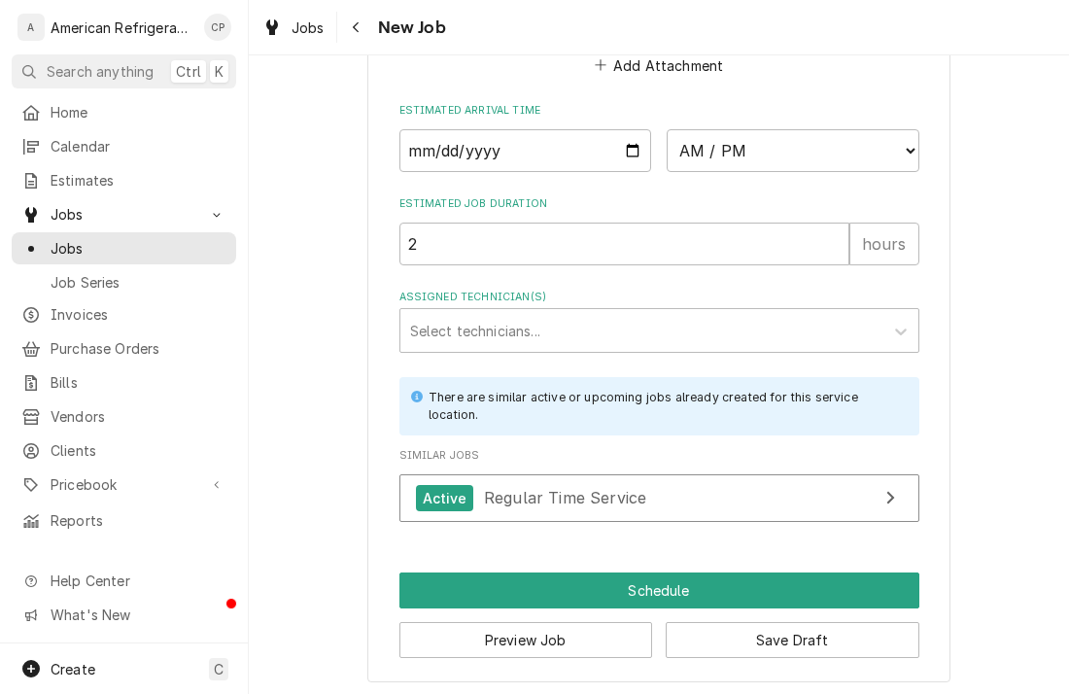
type textarea "Diagnose & call Glenn"
click at [630, 149] on input "Date" at bounding box center [525, 150] width 253 height 43
type textarea "x"
type input "2025-08-12"
type textarea "x"
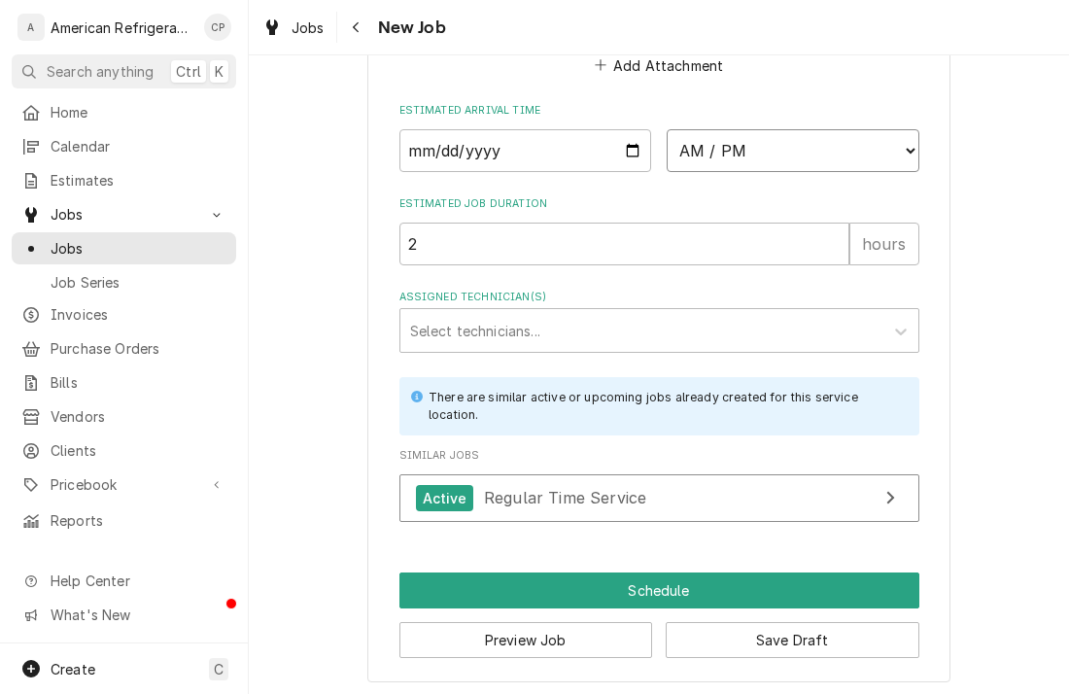
click at [780, 161] on select "AM / PM 6:00 AM 6:15 AM 6:30 AM 6:45 AM 7:00 AM 7:15 AM 7:30 AM 7:45 AM 8:00 AM…" at bounding box center [793, 150] width 253 height 43
select select "18:45:00"
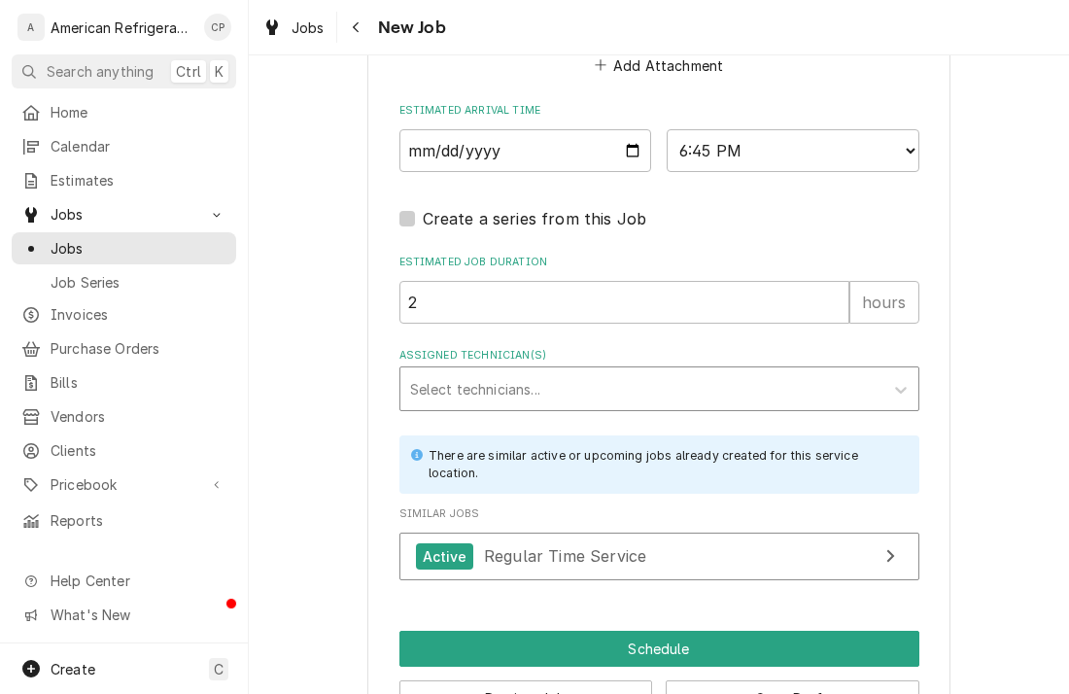
click at [487, 367] on div "Select technicians..." at bounding box center [641, 388] width 483 height 43
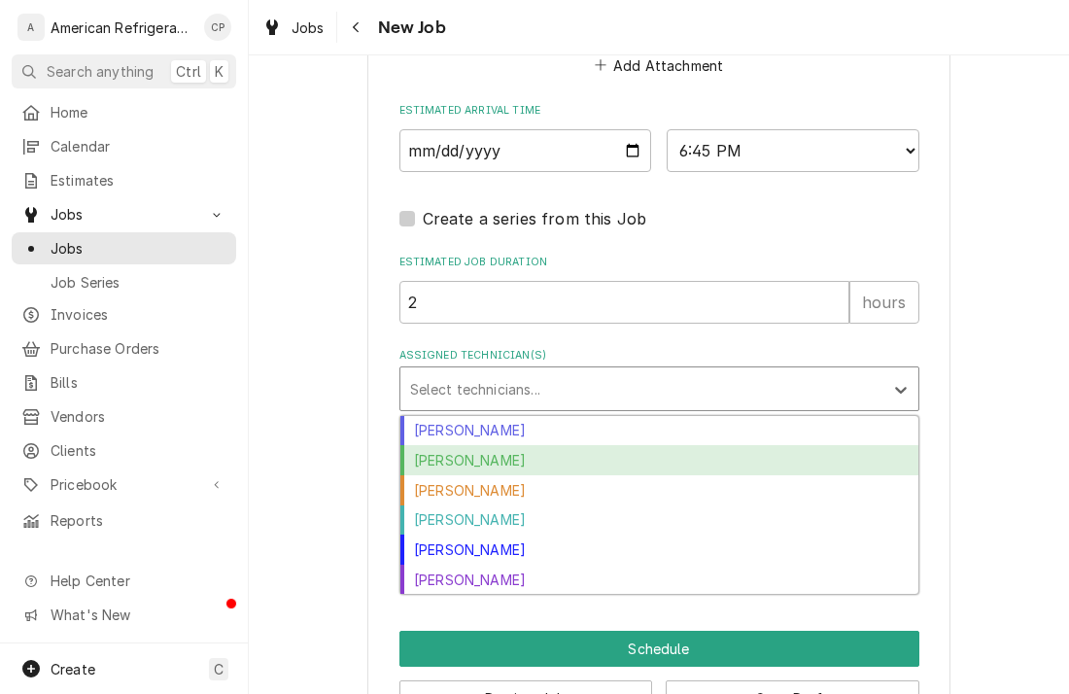
click at [485, 454] on div "Brandon Stephens" at bounding box center [659, 460] width 518 height 30
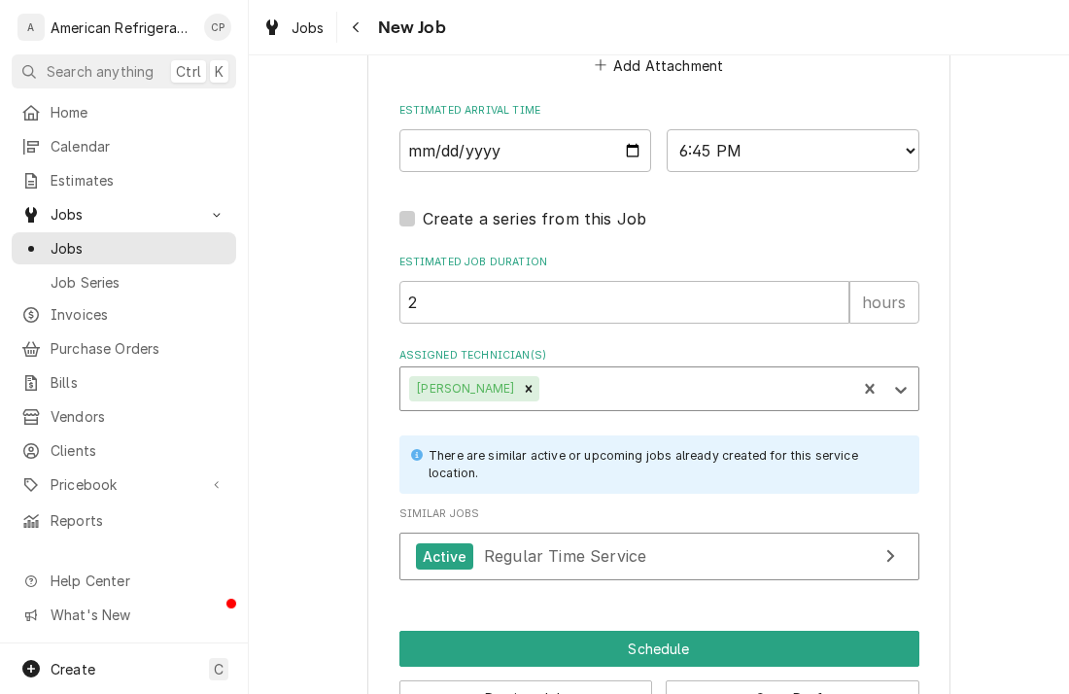
scroll to position [1557, 0]
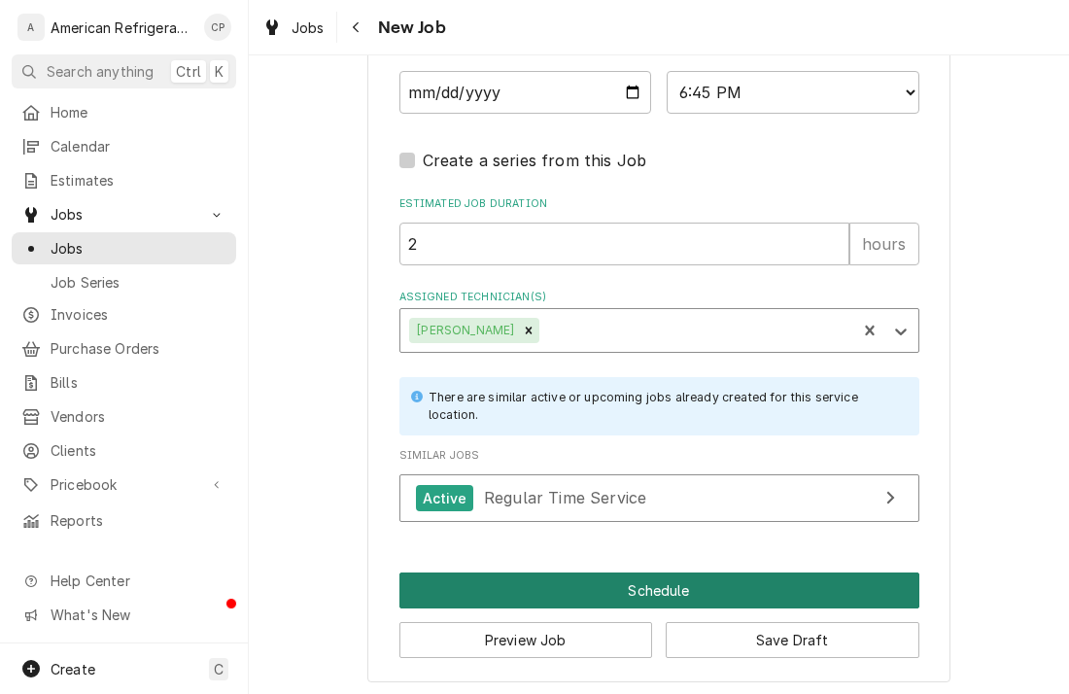
click at [530, 578] on button "Schedule" at bounding box center [659, 590] width 520 height 36
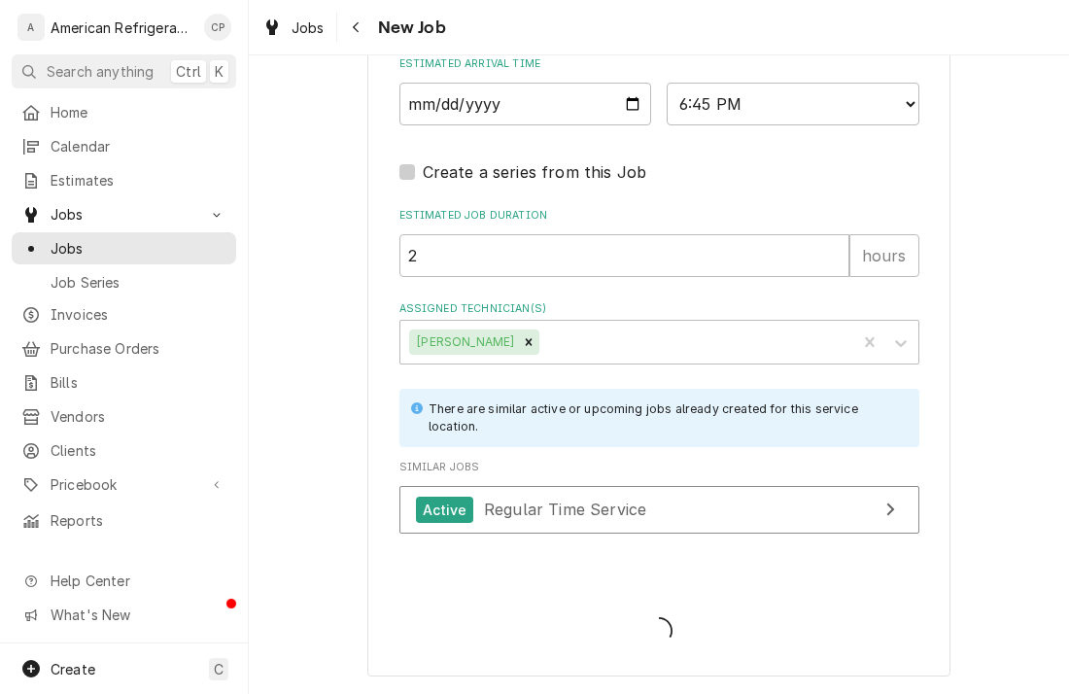
scroll to position [1541, 0]
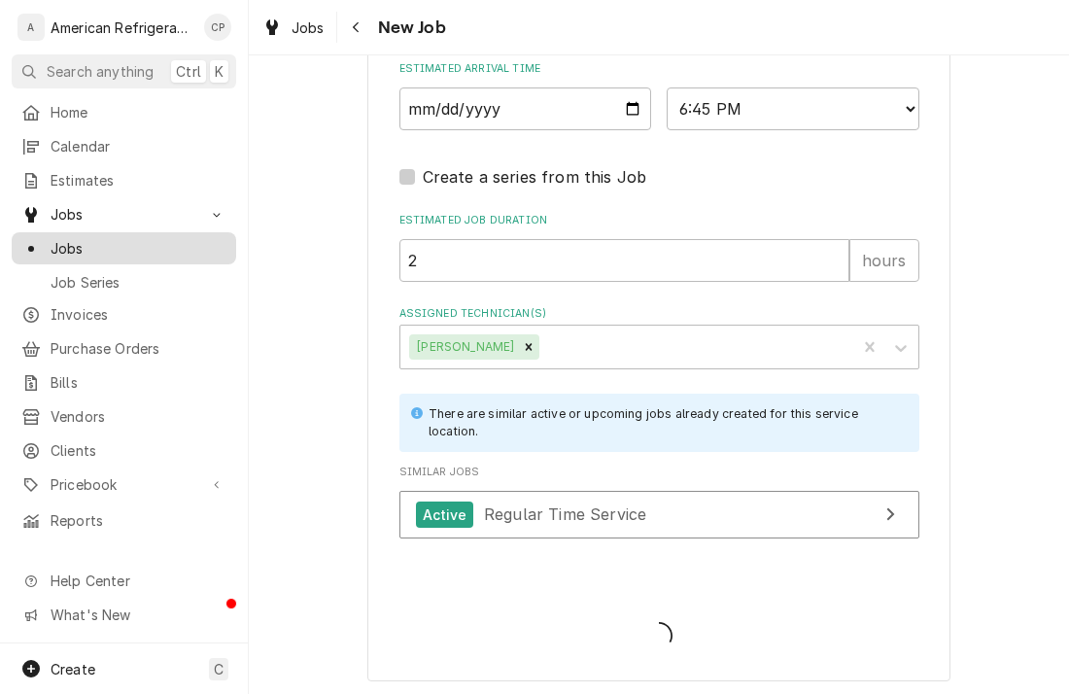
type textarea "x"
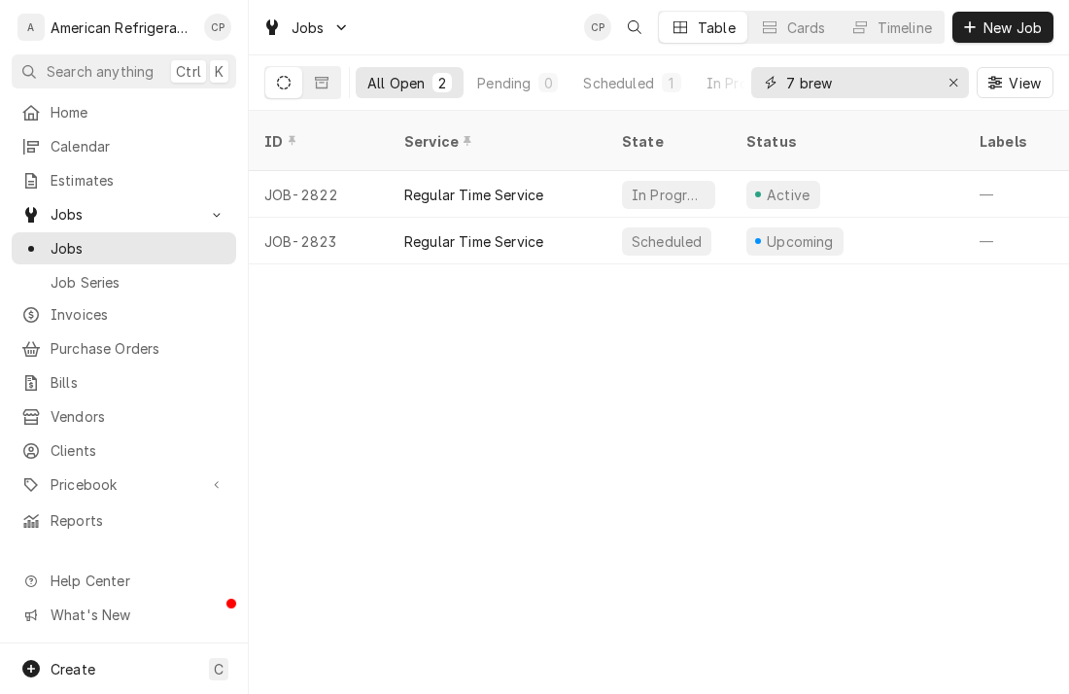
click at [800, 86] on input "7 brew" at bounding box center [859, 82] width 146 height 31
type input "apple bernalillo"
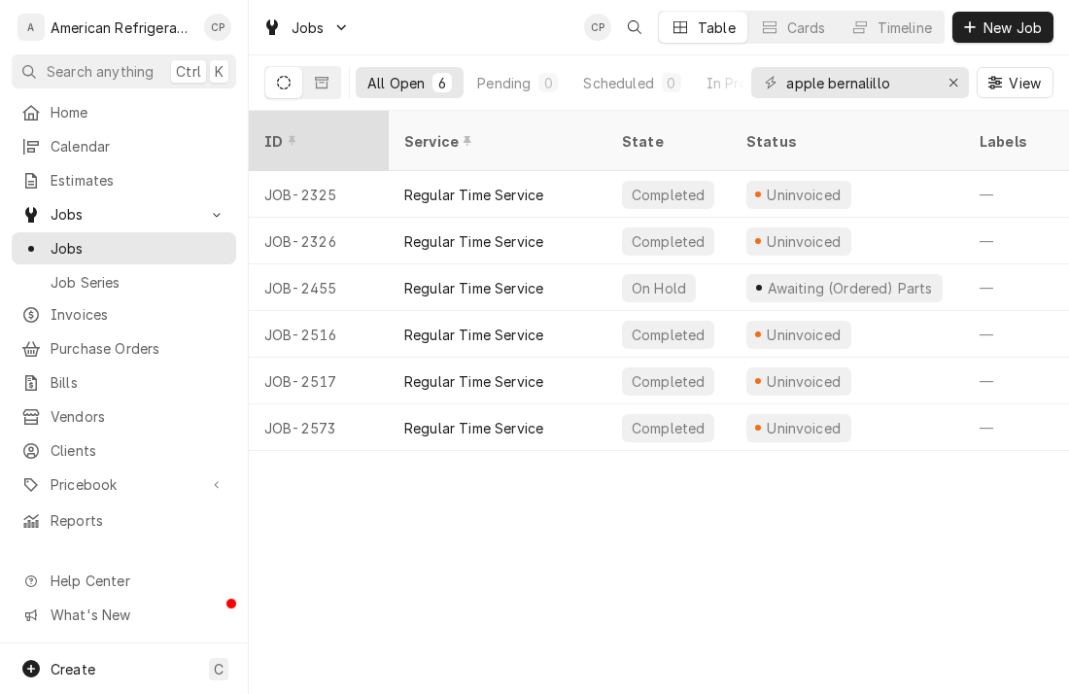
click at [285, 134] on div "Dynamic Content Wrapper" at bounding box center [292, 141] width 14 height 14
click at [315, 141] on div "ID" at bounding box center [319, 141] width 132 height 52
click at [316, 134] on div "ID" at bounding box center [308, 141] width 89 height 20
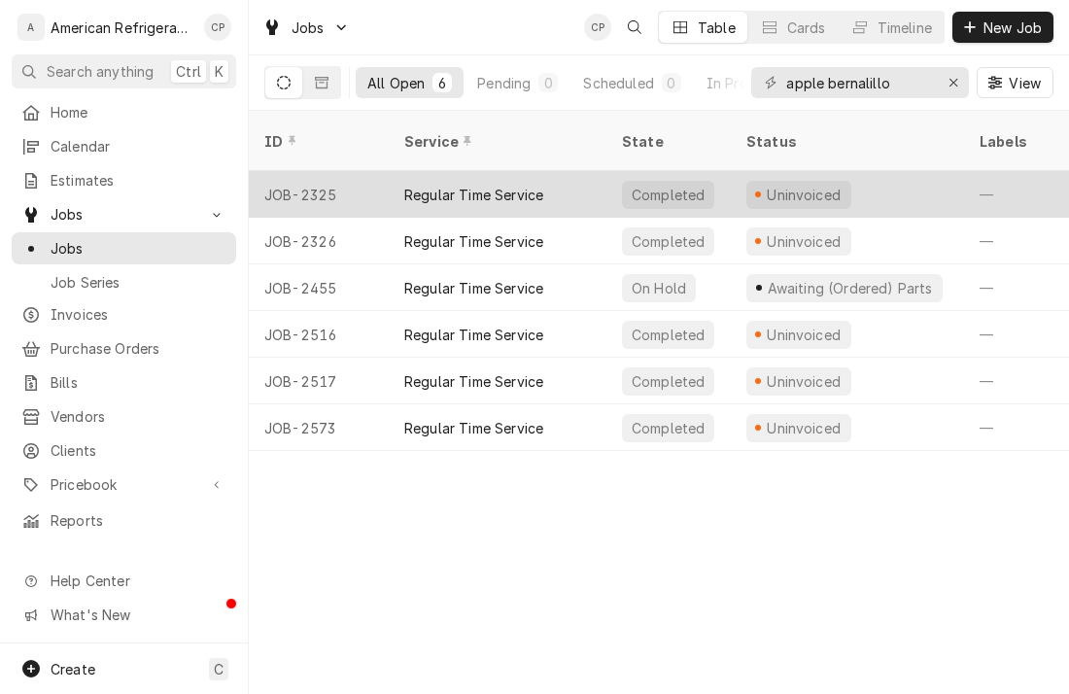
click at [483, 185] on div "Regular Time Service" at bounding box center [473, 195] width 139 height 20
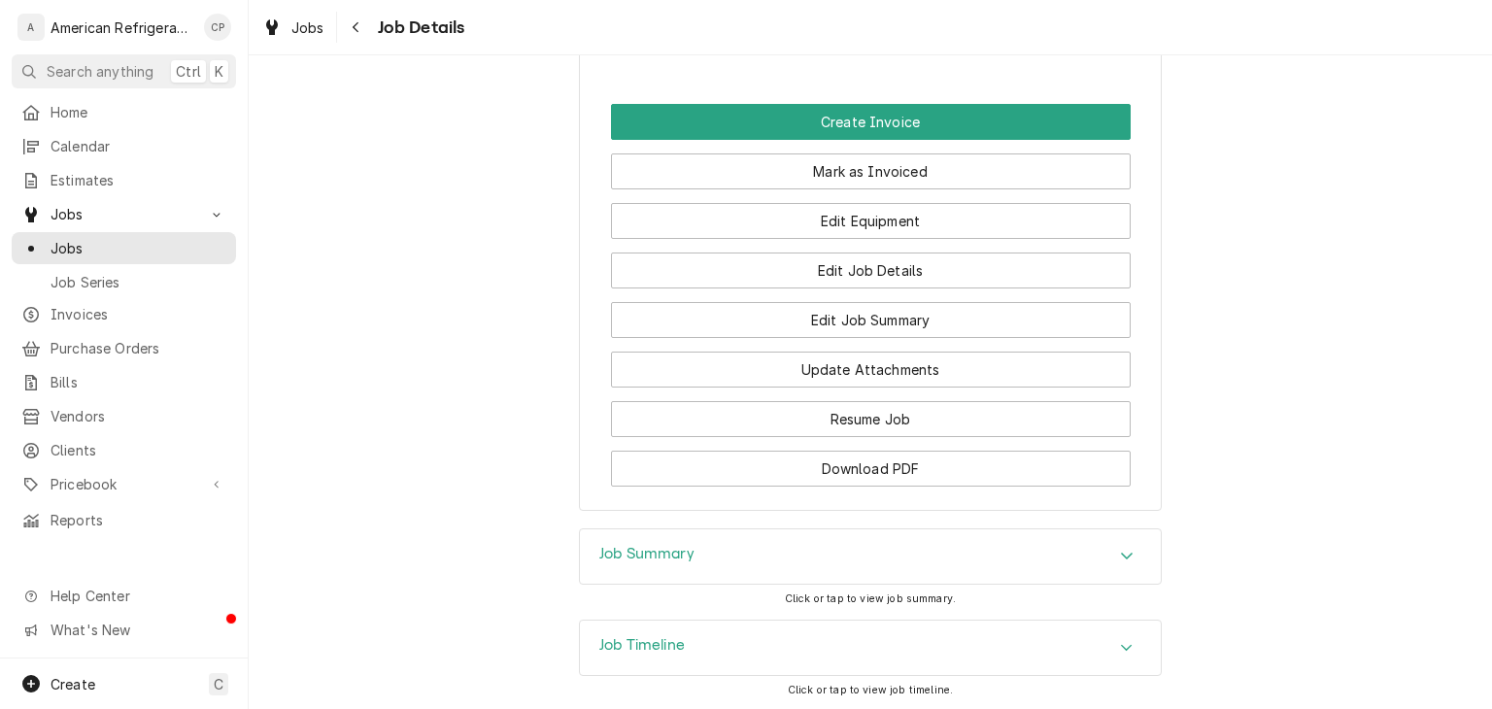
scroll to position [1471, 0]
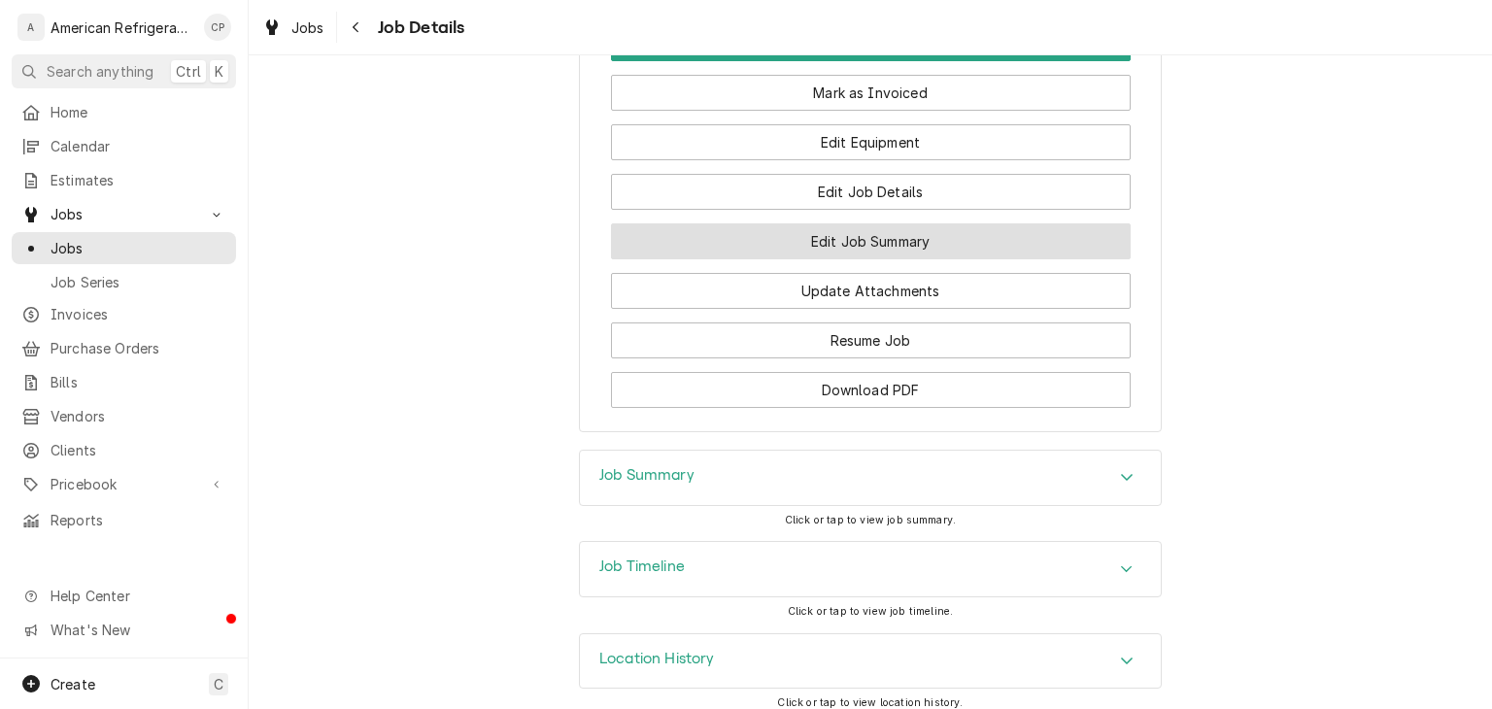
click at [808, 247] on button "Edit Job Summary" at bounding box center [871, 241] width 520 height 36
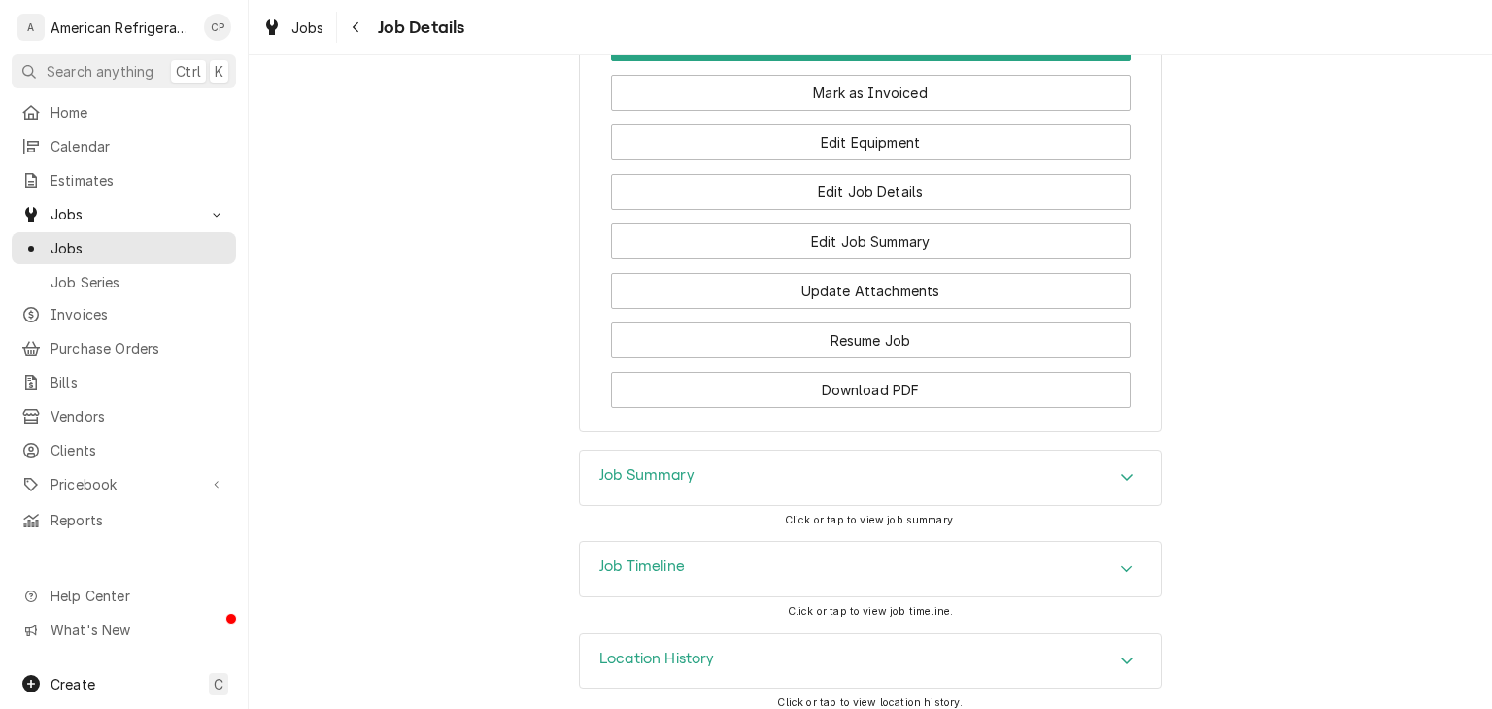
scroll to position [1504, 0]
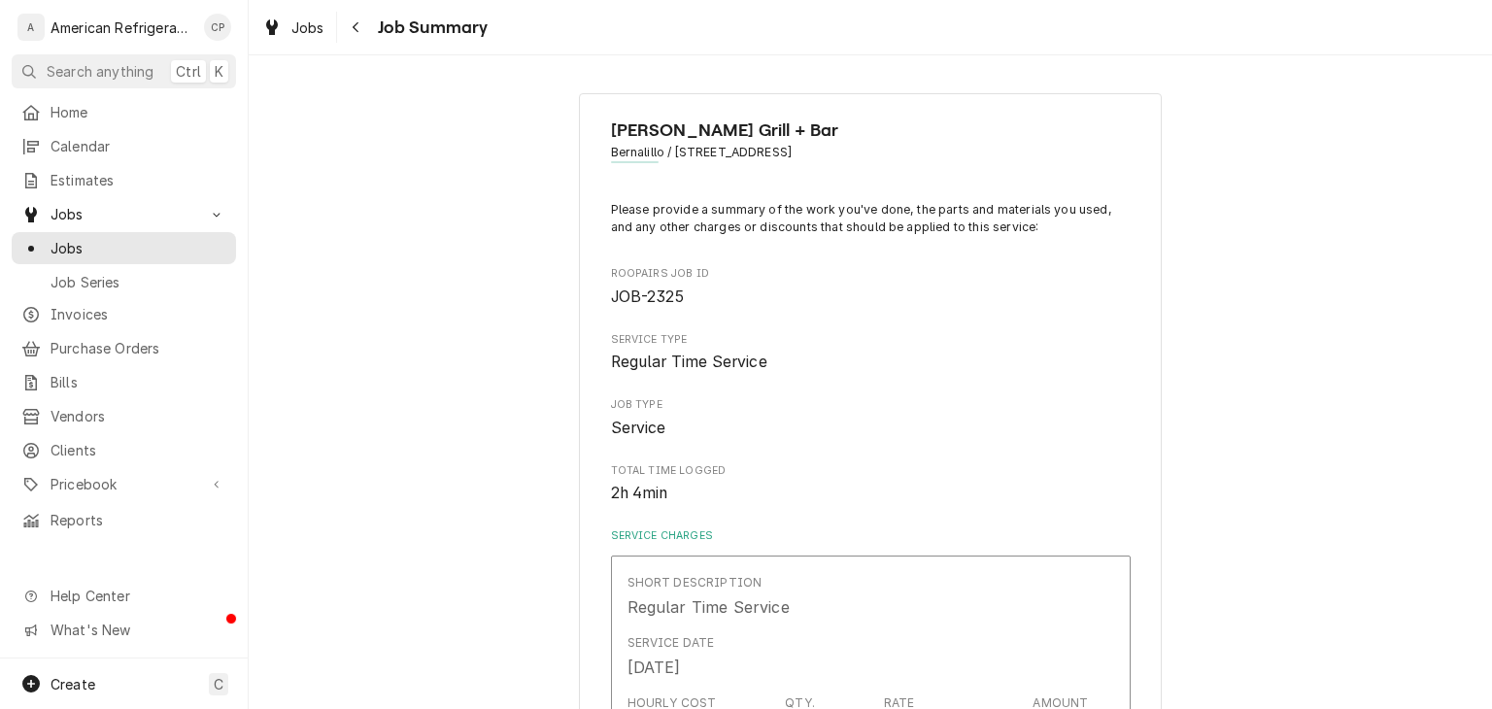
type textarea "x"
click at [357, 41] on button "Navigate back" at bounding box center [356, 27] width 31 height 31
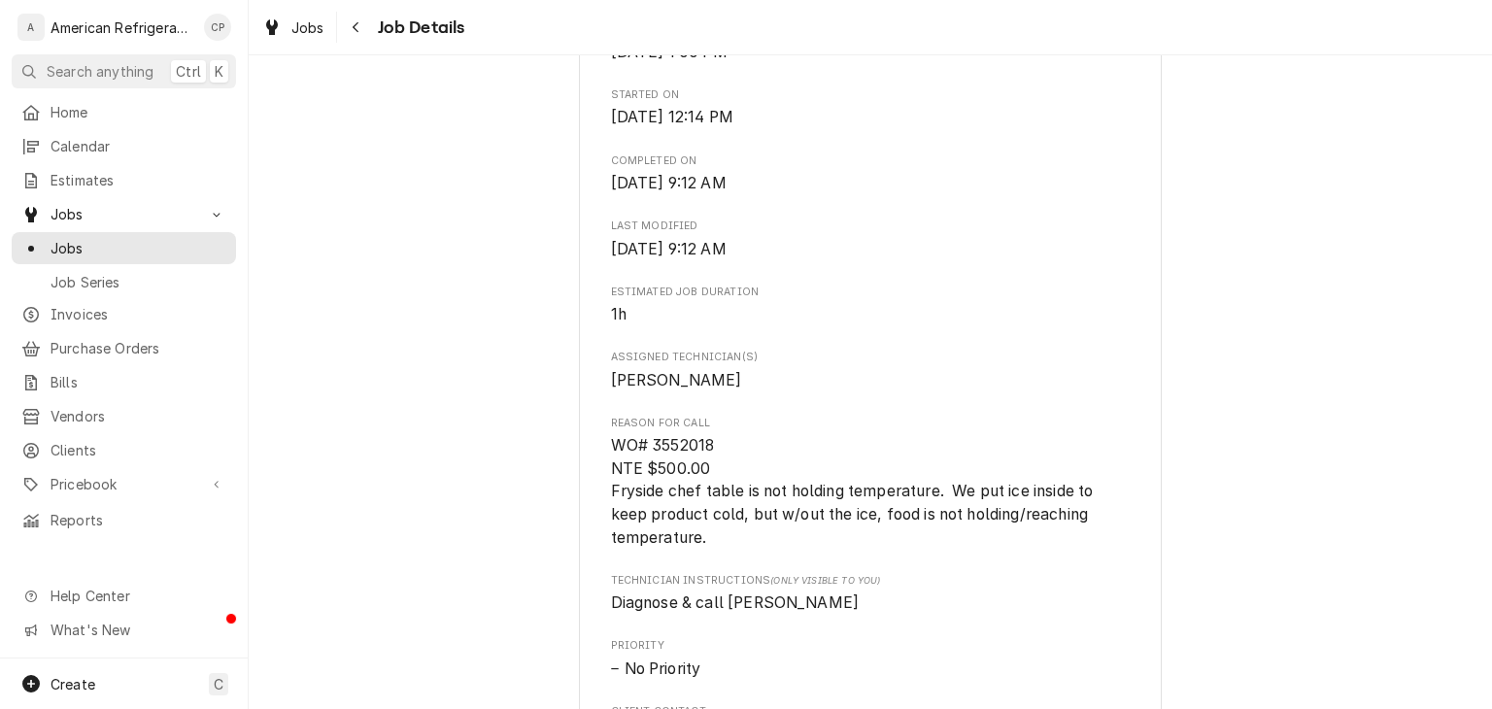
scroll to position [603, 0]
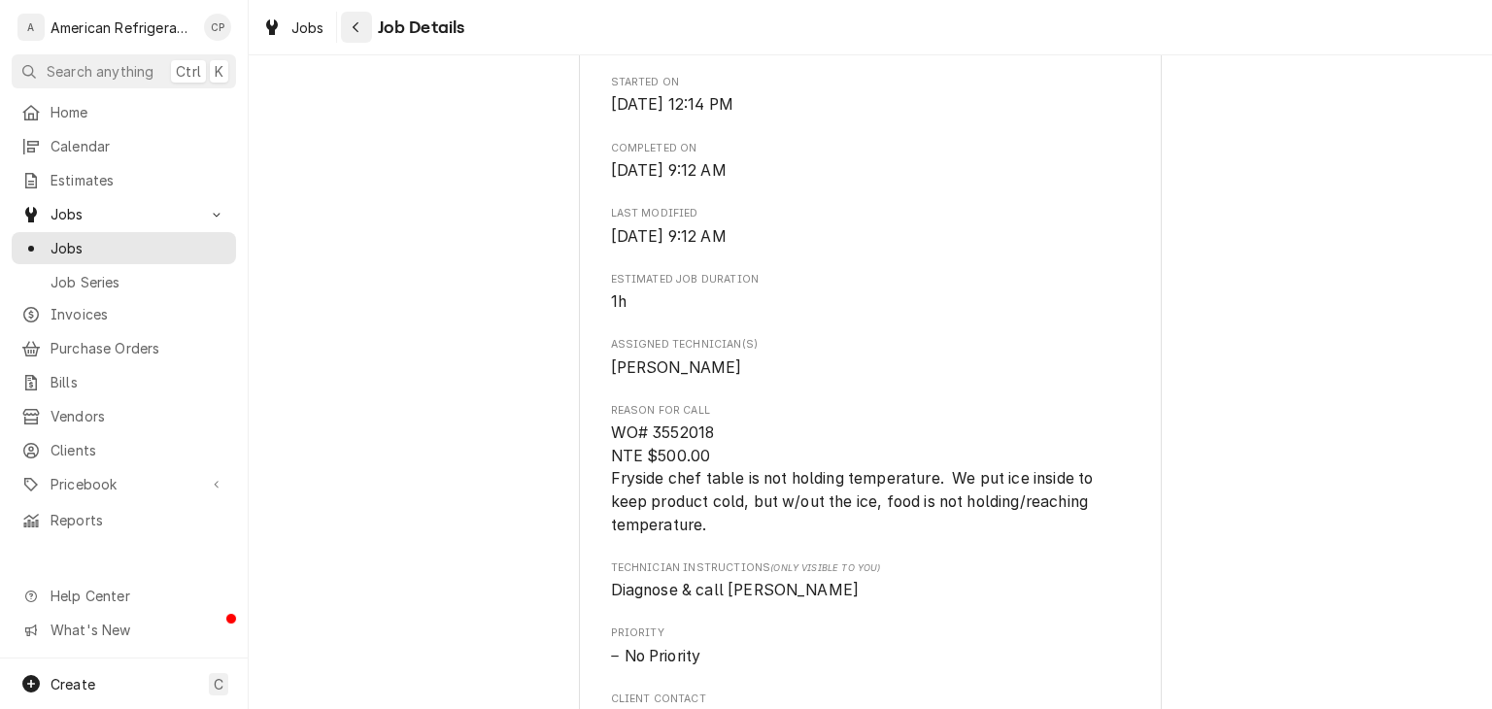
click at [352, 24] on icon "Navigate back" at bounding box center [356, 27] width 9 height 14
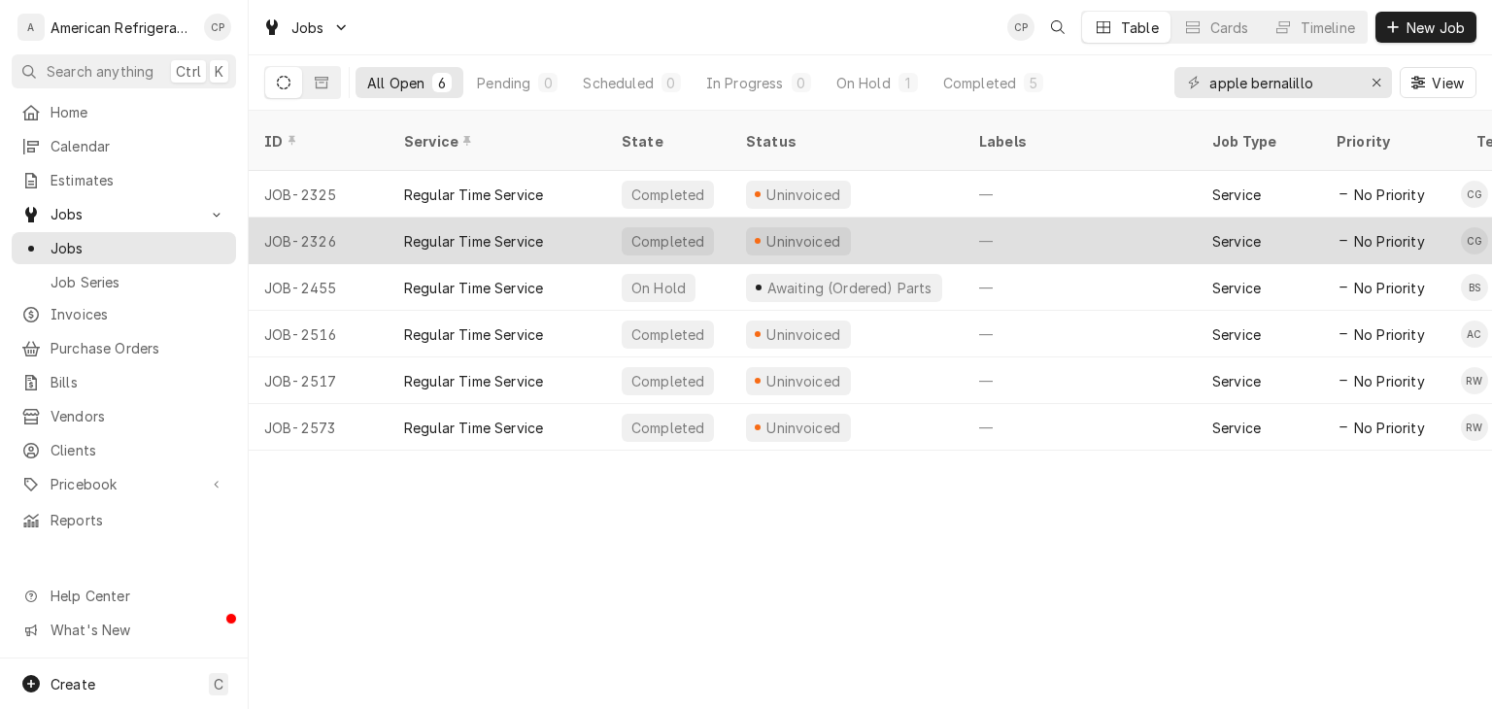
click at [512, 218] on div "Regular Time Service" at bounding box center [498, 241] width 218 height 47
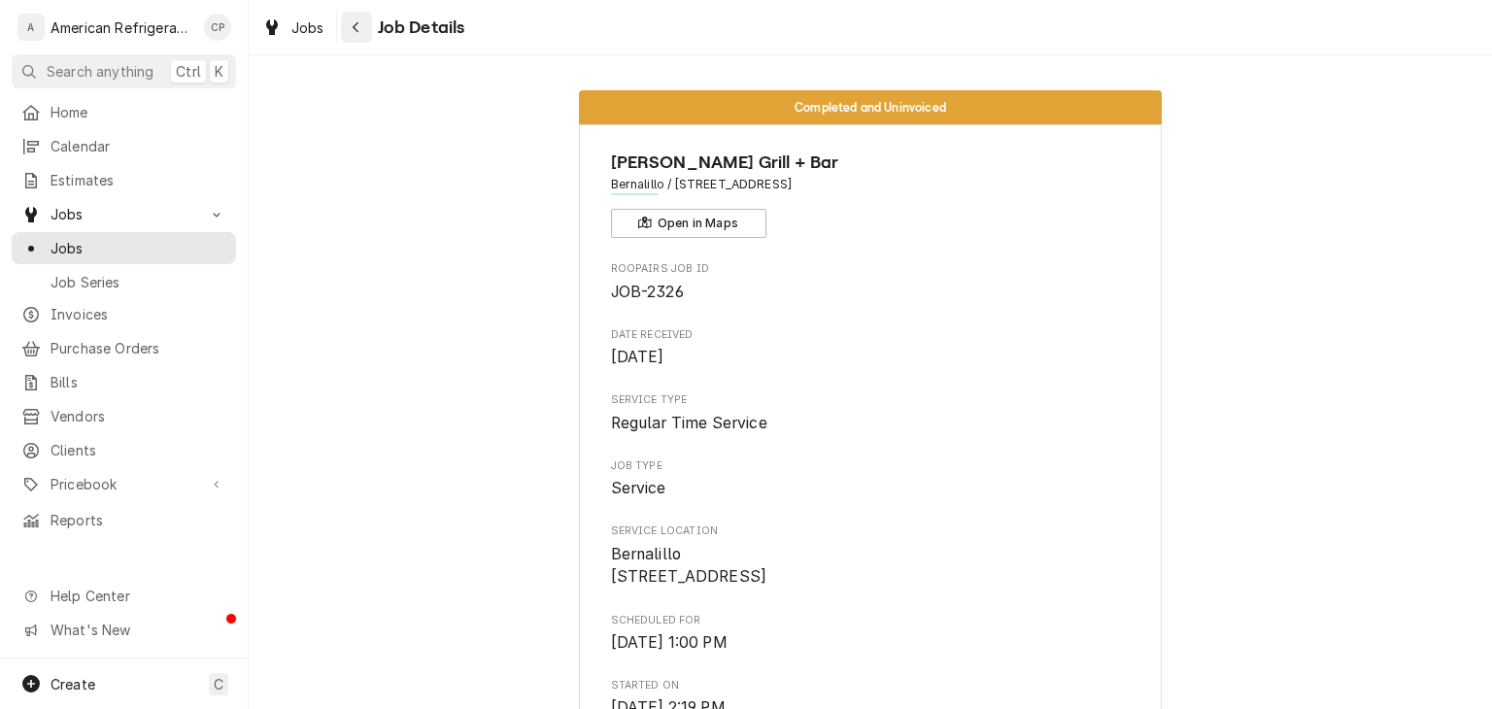
click at [363, 29] on div "Navigate back" at bounding box center [356, 26] width 19 height 19
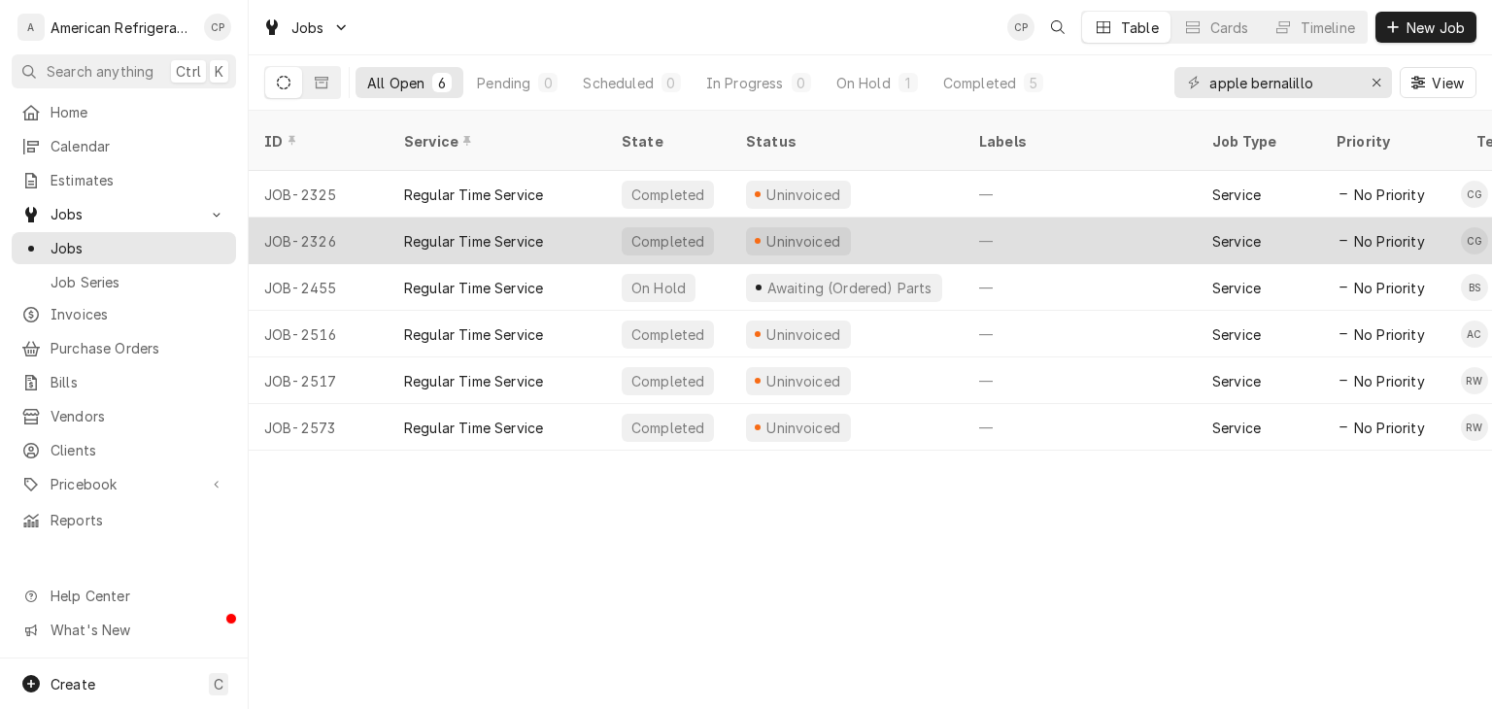
click at [494, 231] on div "Regular Time Service" at bounding box center [473, 241] width 139 height 20
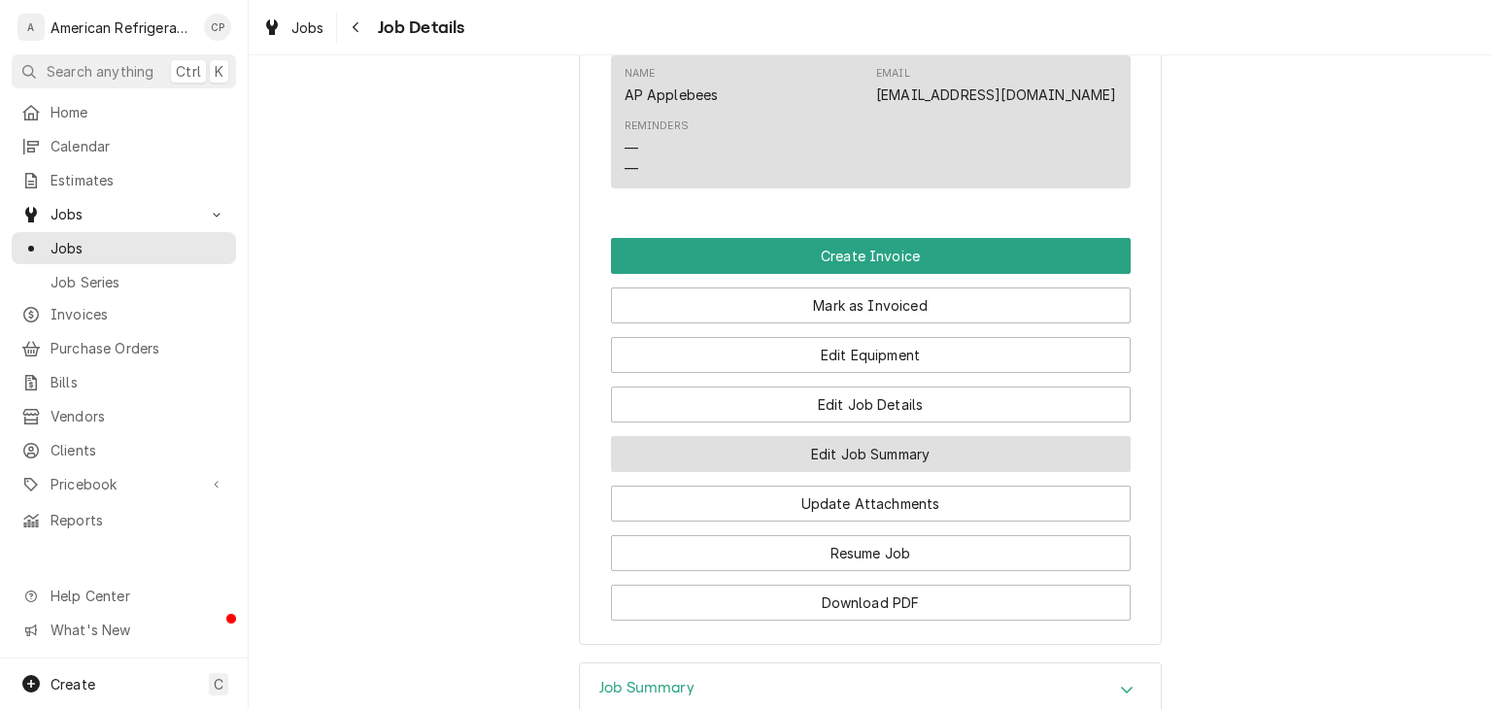
scroll to position [1267, 0]
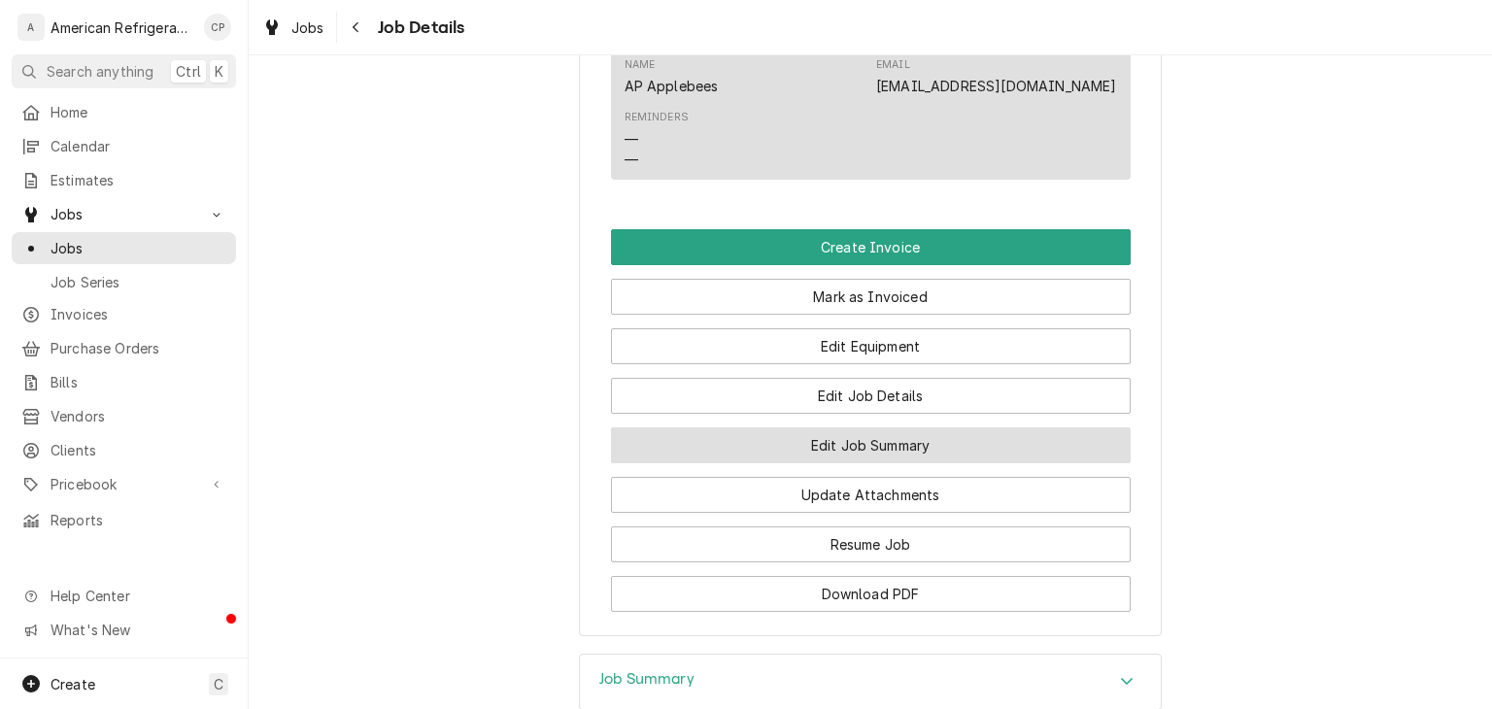
click at [748, 461] on button "Edit Job Summary" at bounding box center [871, 445] width 520 height 36
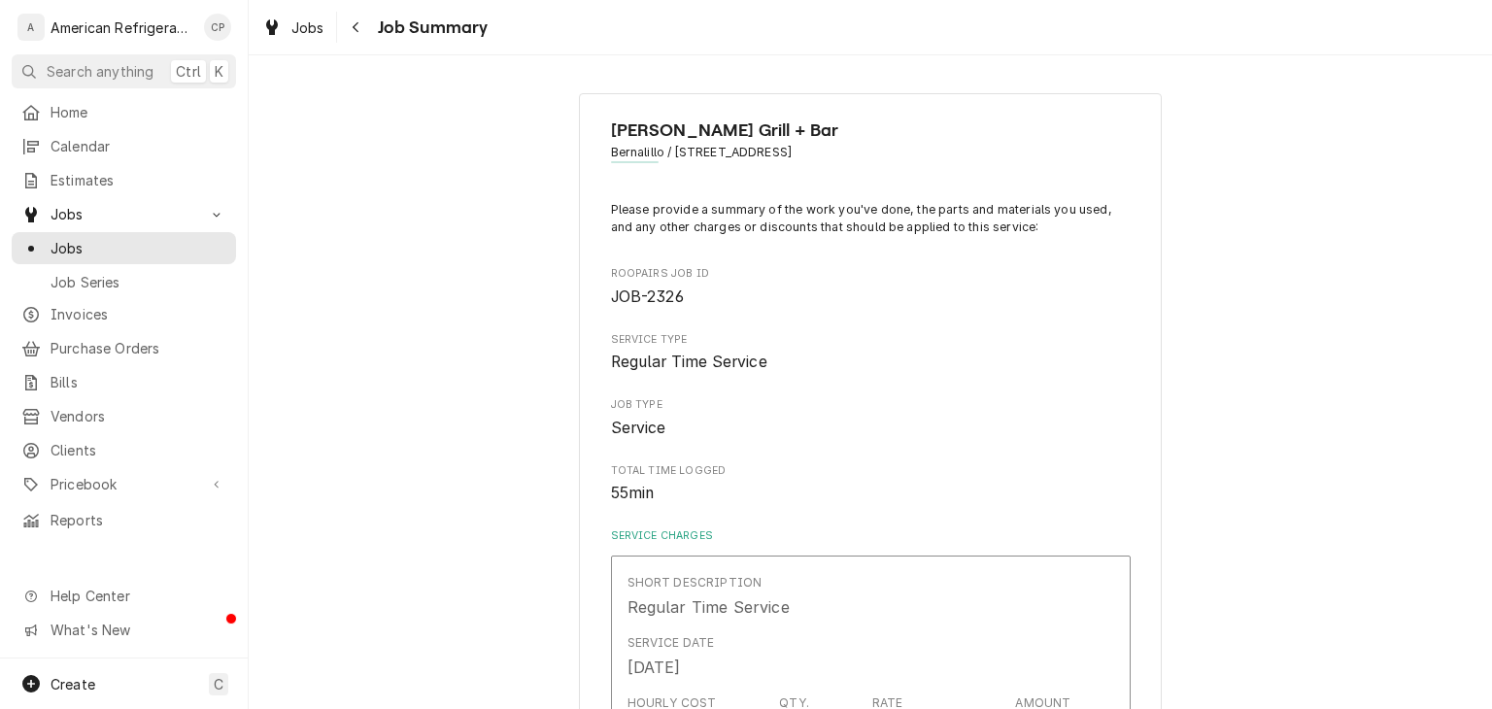
click at [358, 45] on div "Jobs Job Summary" at bounding box center [871, 27] width 1244 height 54
click at [357, 35] on div "Navigate back" at bounding box center [356, 26] width 19 height 19
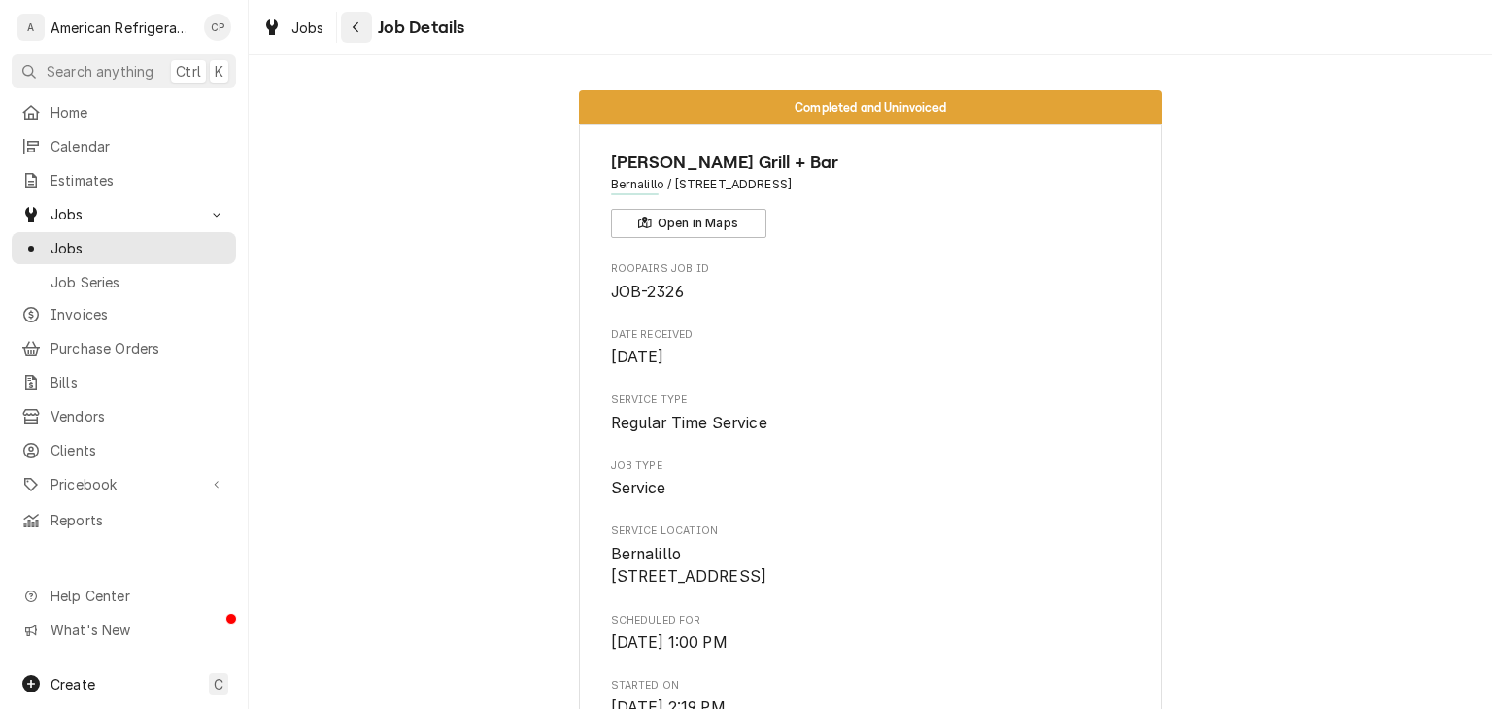
click at [352, 22] on icon "Navigate back" at bounding box center [356, 27] width 9 height 14
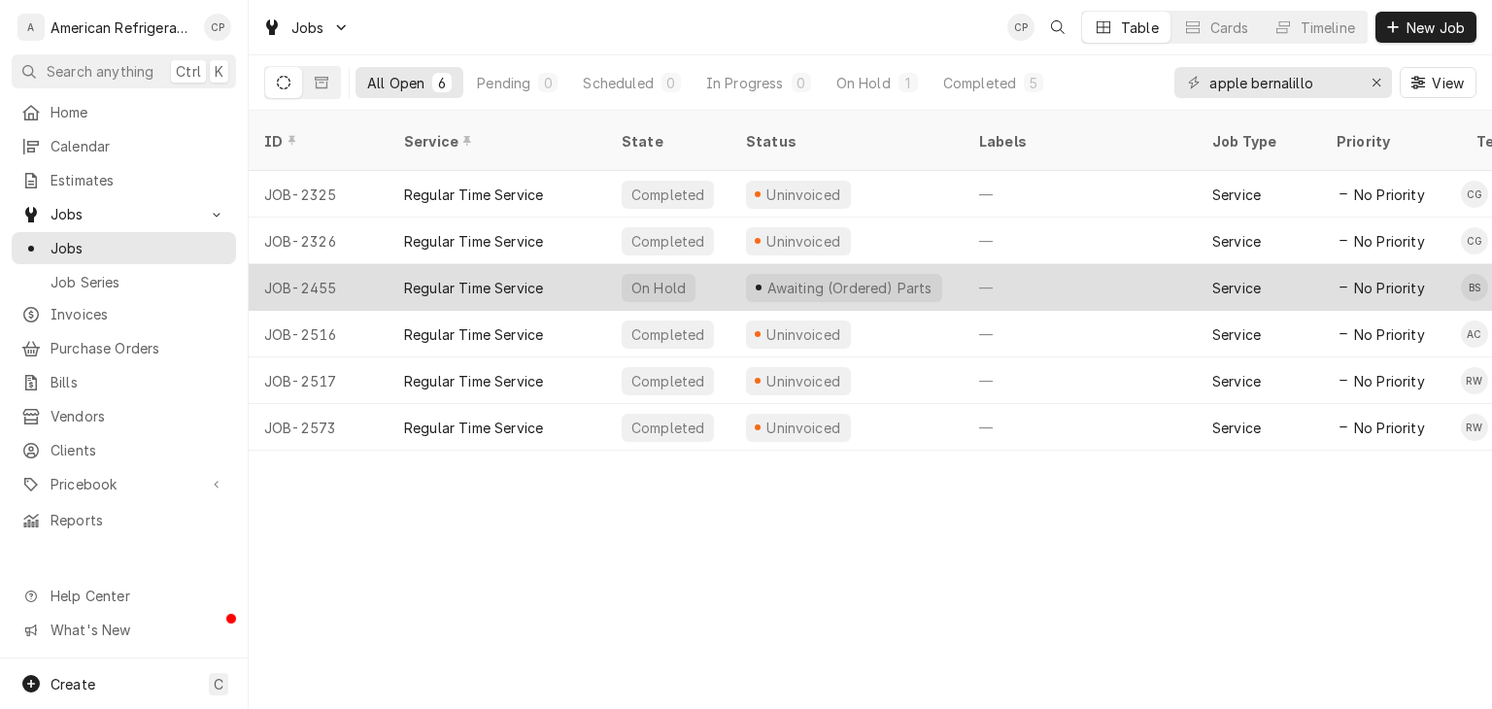
click at [462, 278] on div "Regular Time Service" at bounding box center [473, 288] width 139 height 20
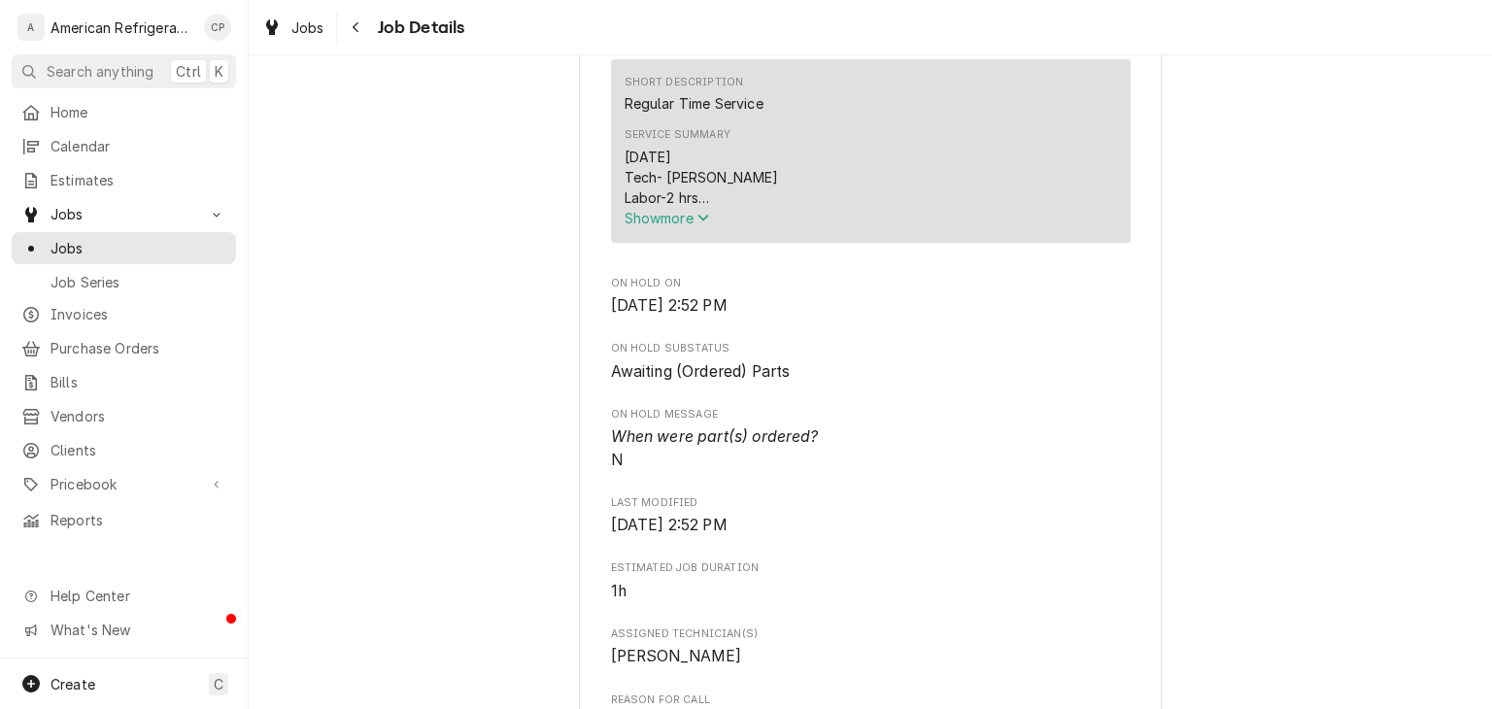
scroll to position [678, 0]
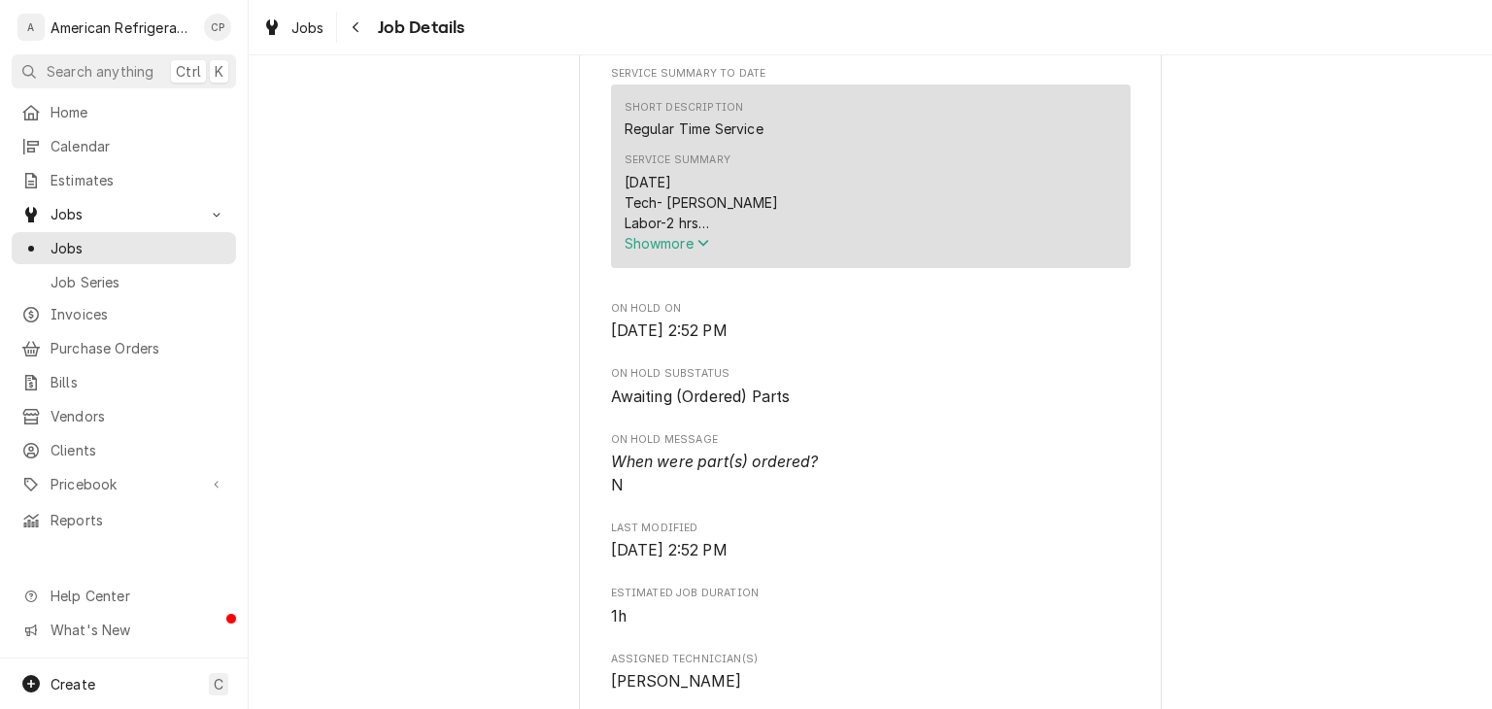
click at [690, 252] on span "Show more" at bounding box center [667, 243] width 85 height 17
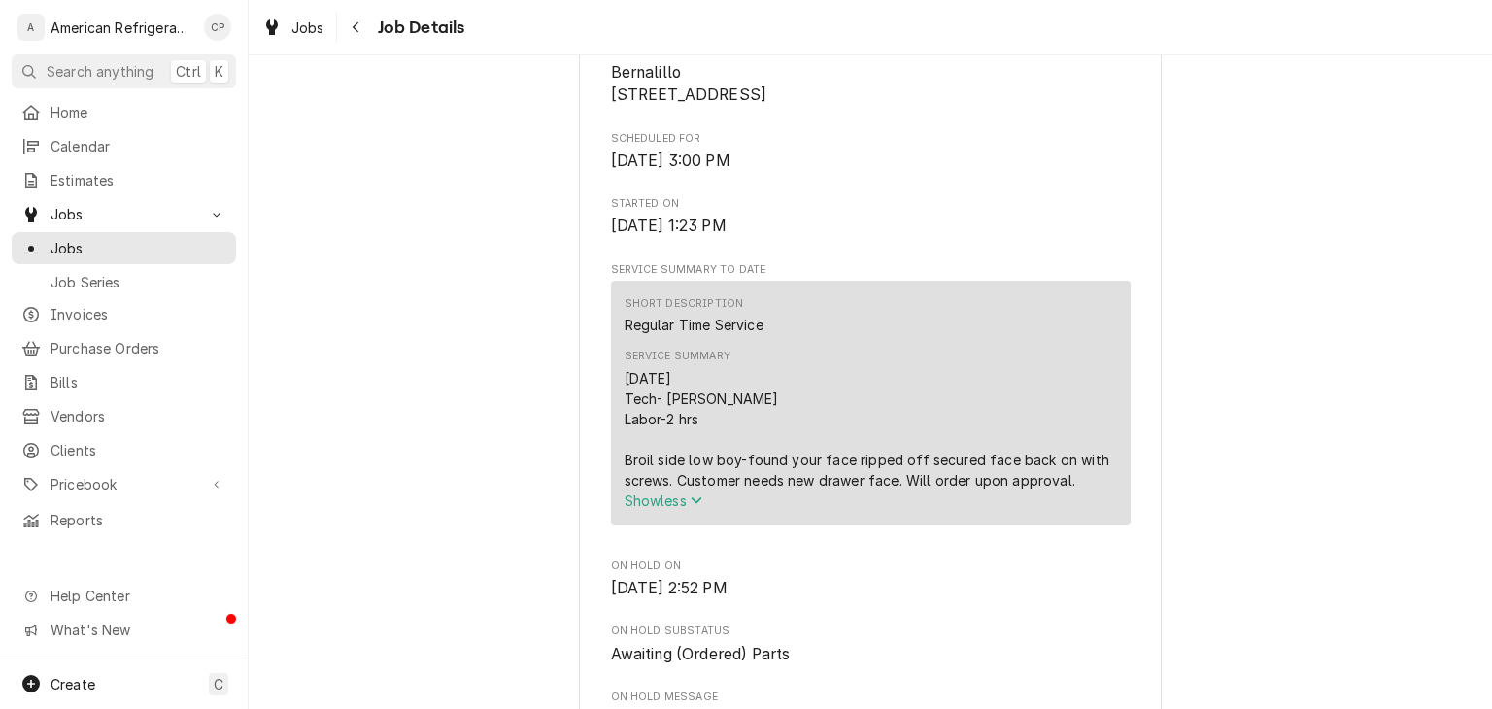
scroll to position [0, 0]
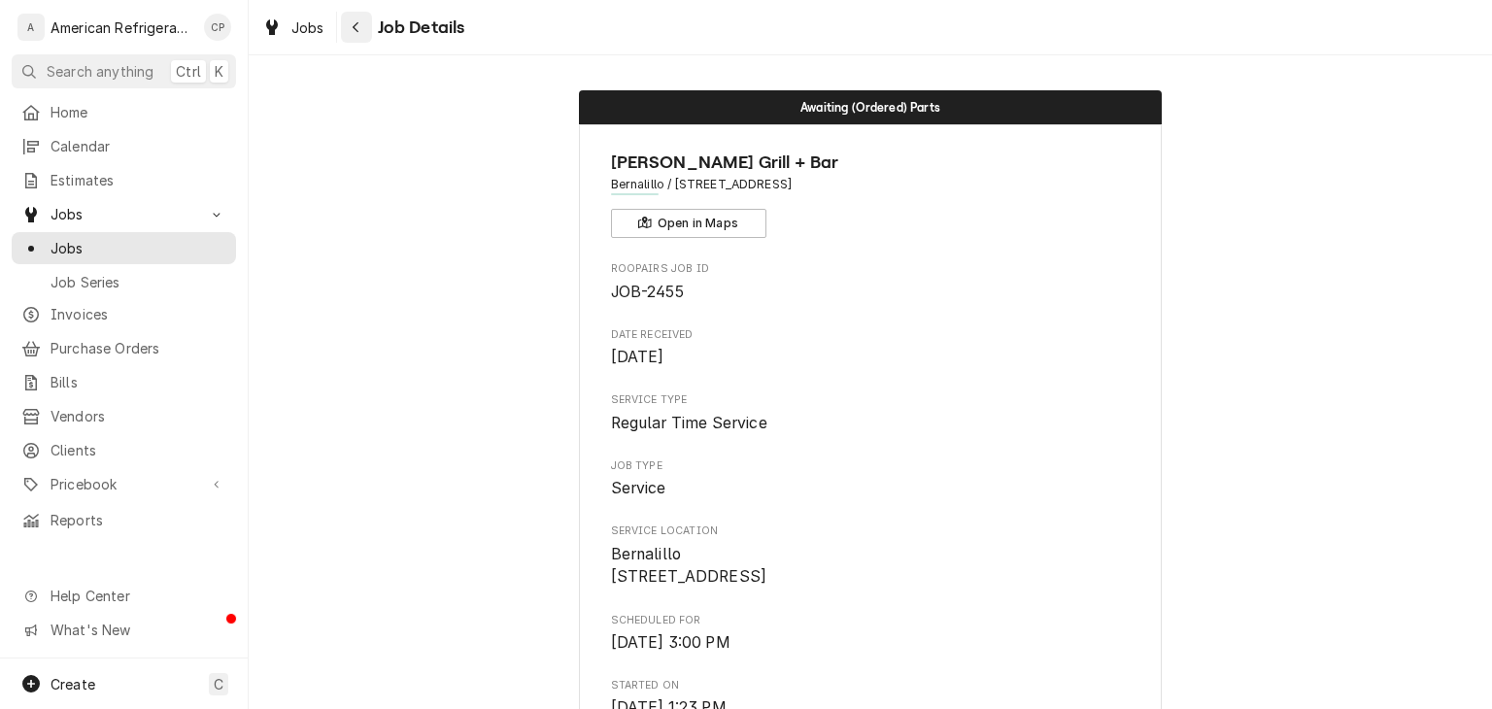
click at [359, 35] on div "Navigate back" at bounding box center [356, 26] width 19 height 19
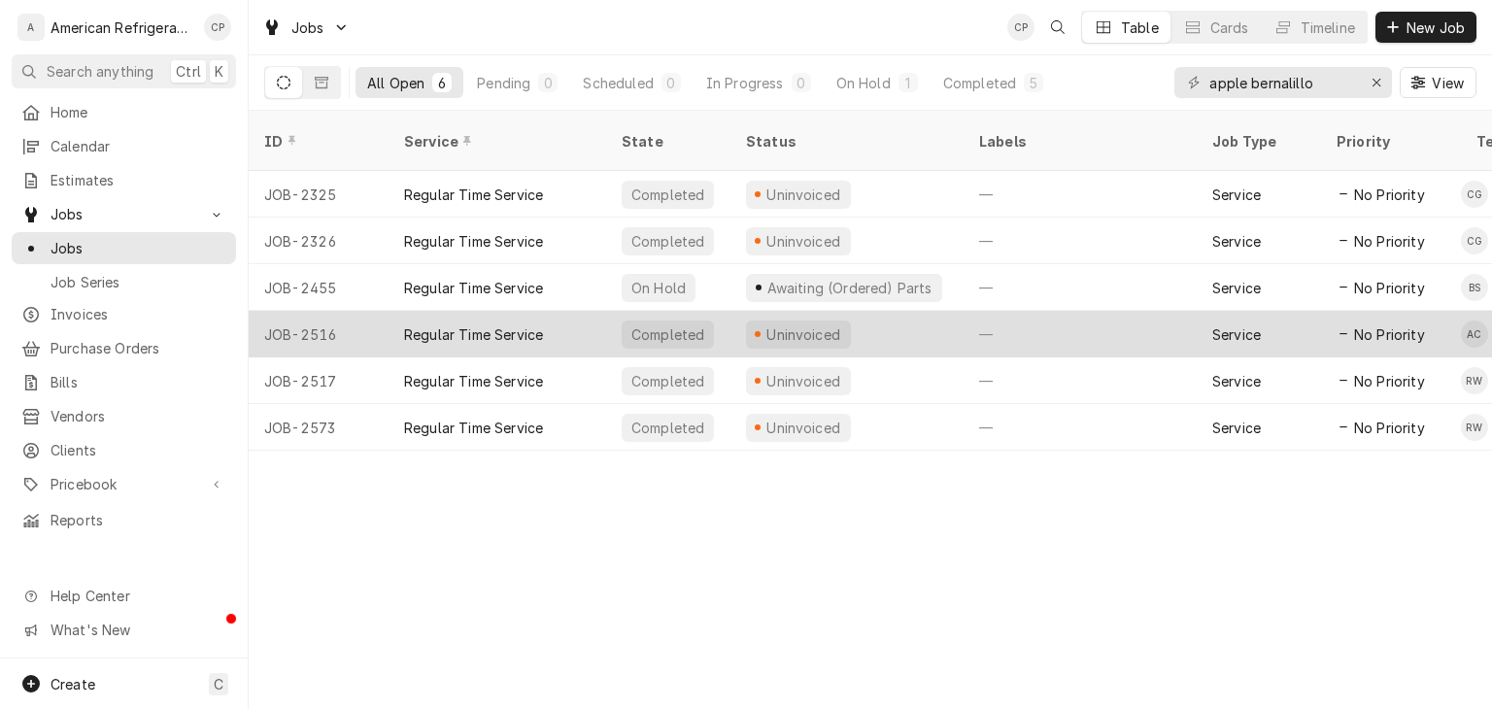
click at [473, 328] on div "Regular Time Service" at bounding box center [498, 334] width 218 height 47
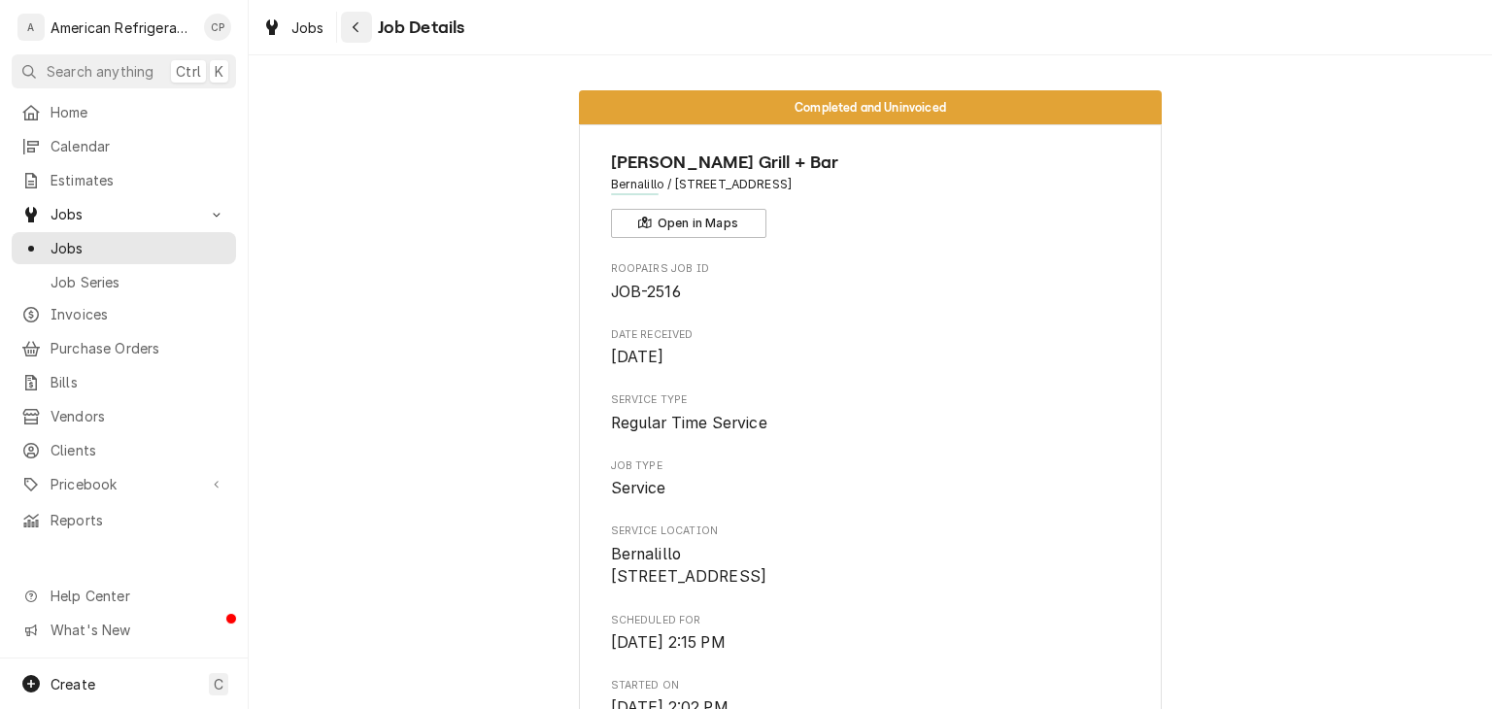
click at [354, 26] on icon "Navigate back" at bounding box center [356, 27] width 6 height 11
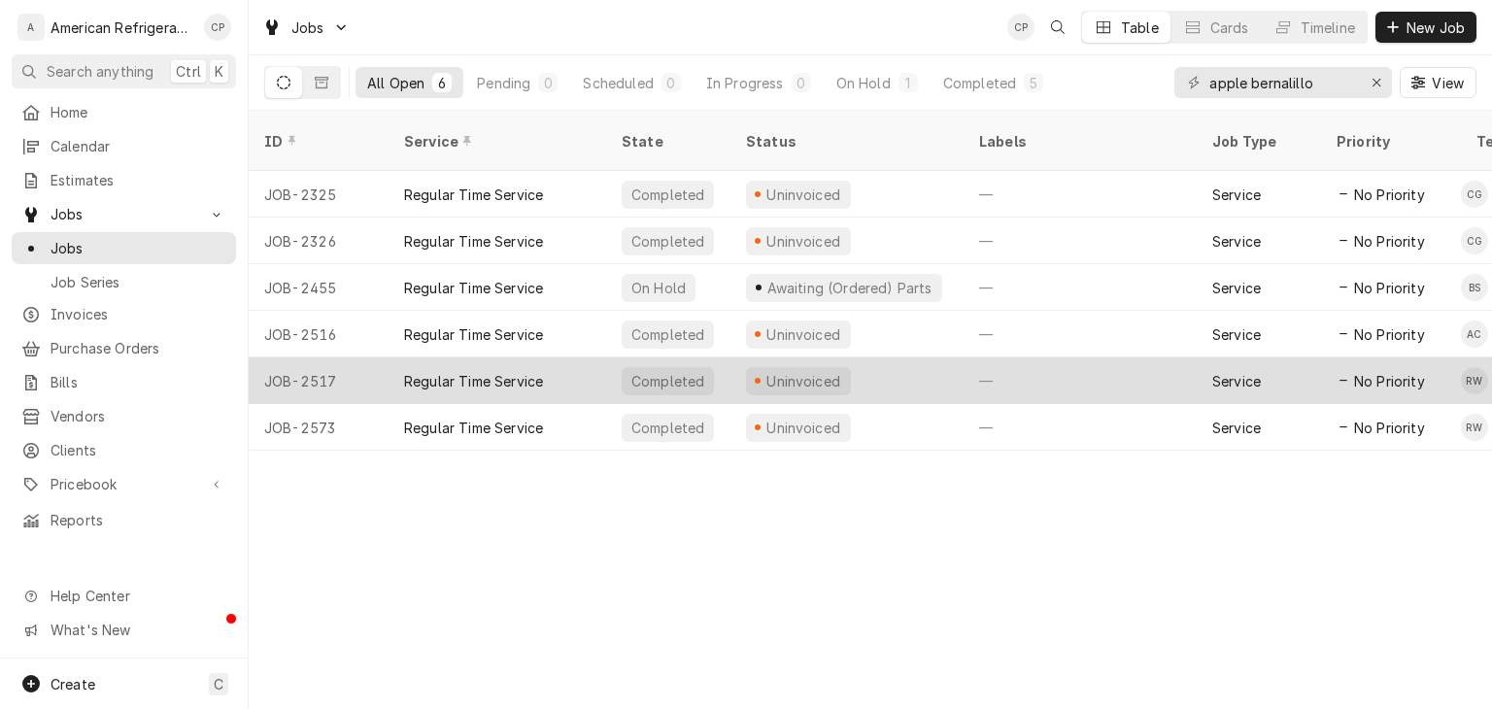
click at [482, 371] on div "Regular Time Service" at bounding box center [473, 381] width 139 height 20
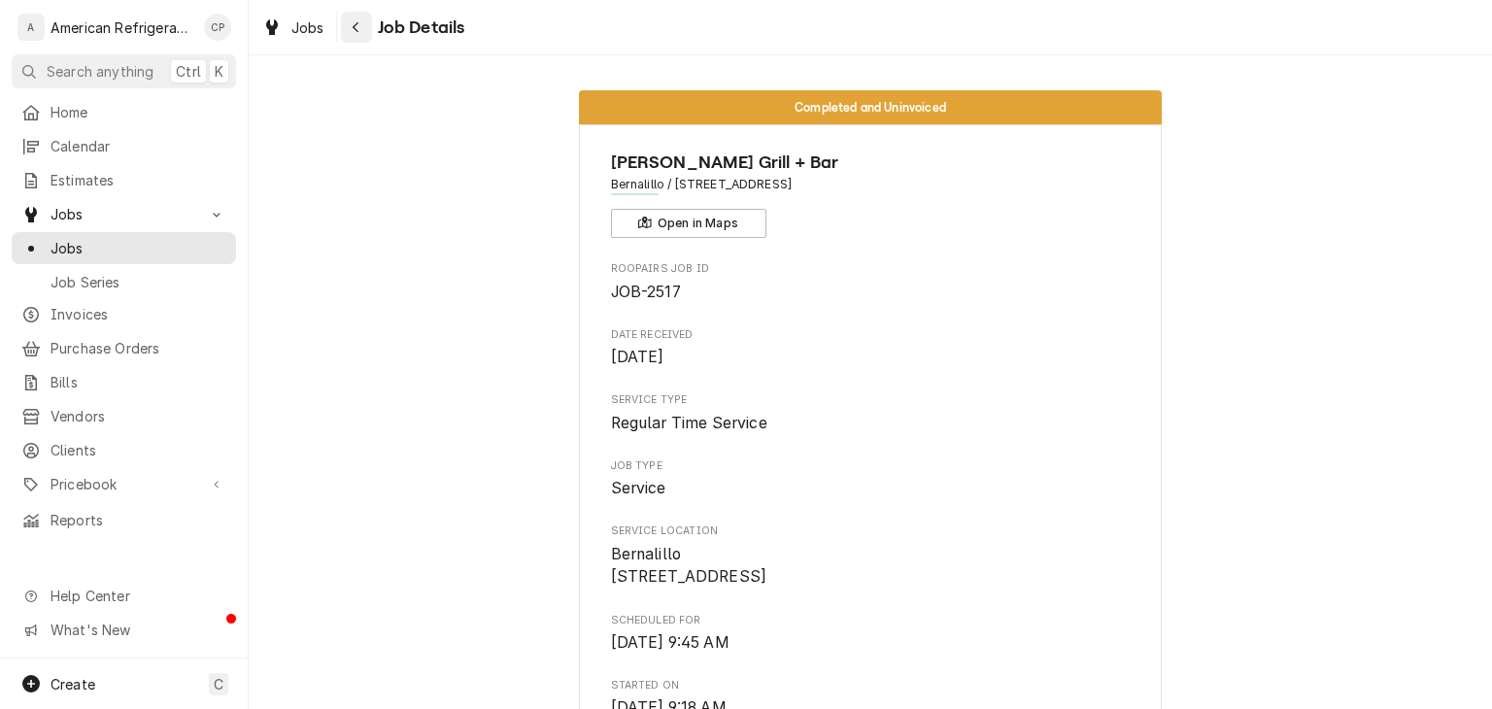
click at [360, 30] on div "Navigate back" at bounding box center [356, 26] width 19 height 19
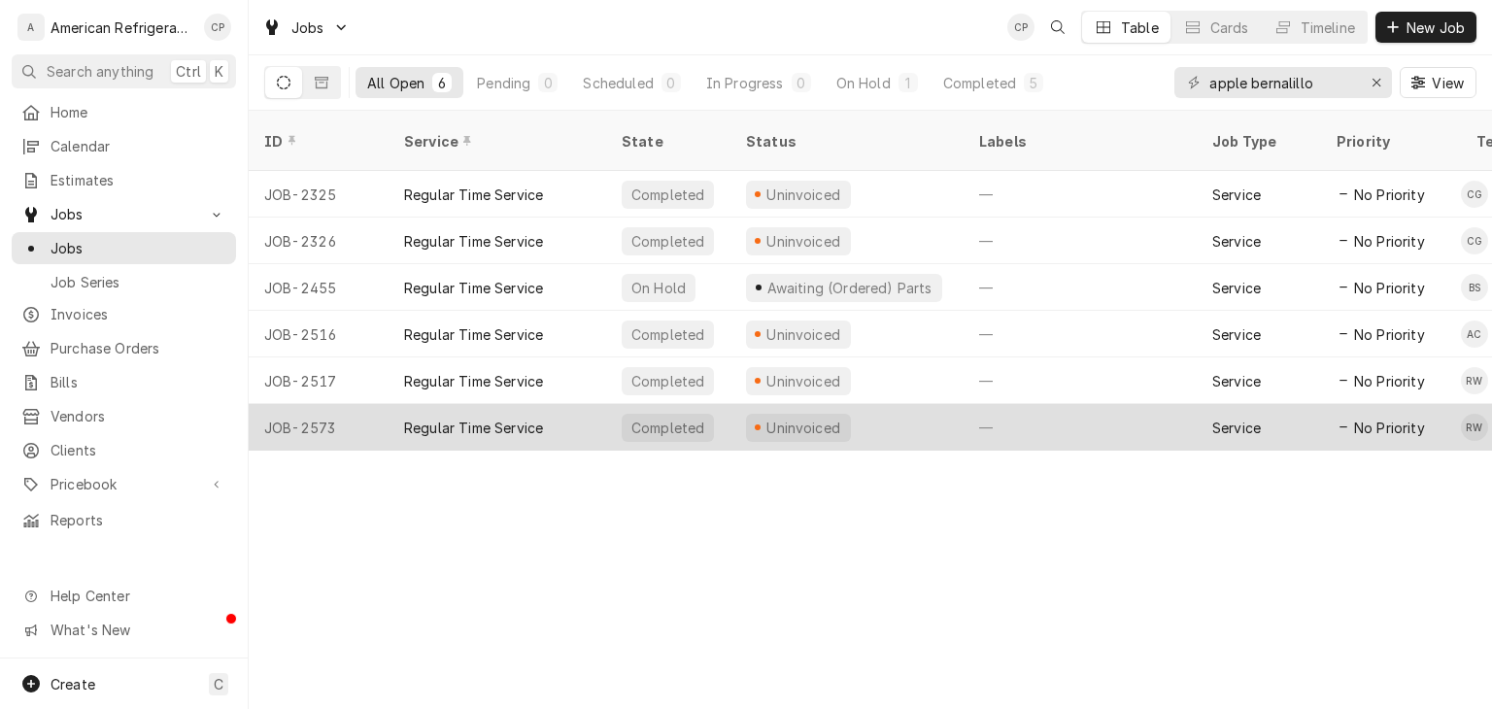
click at [492, 404] on div "Regular Time Service" at bounding box center [498, 427] width 218 height 47
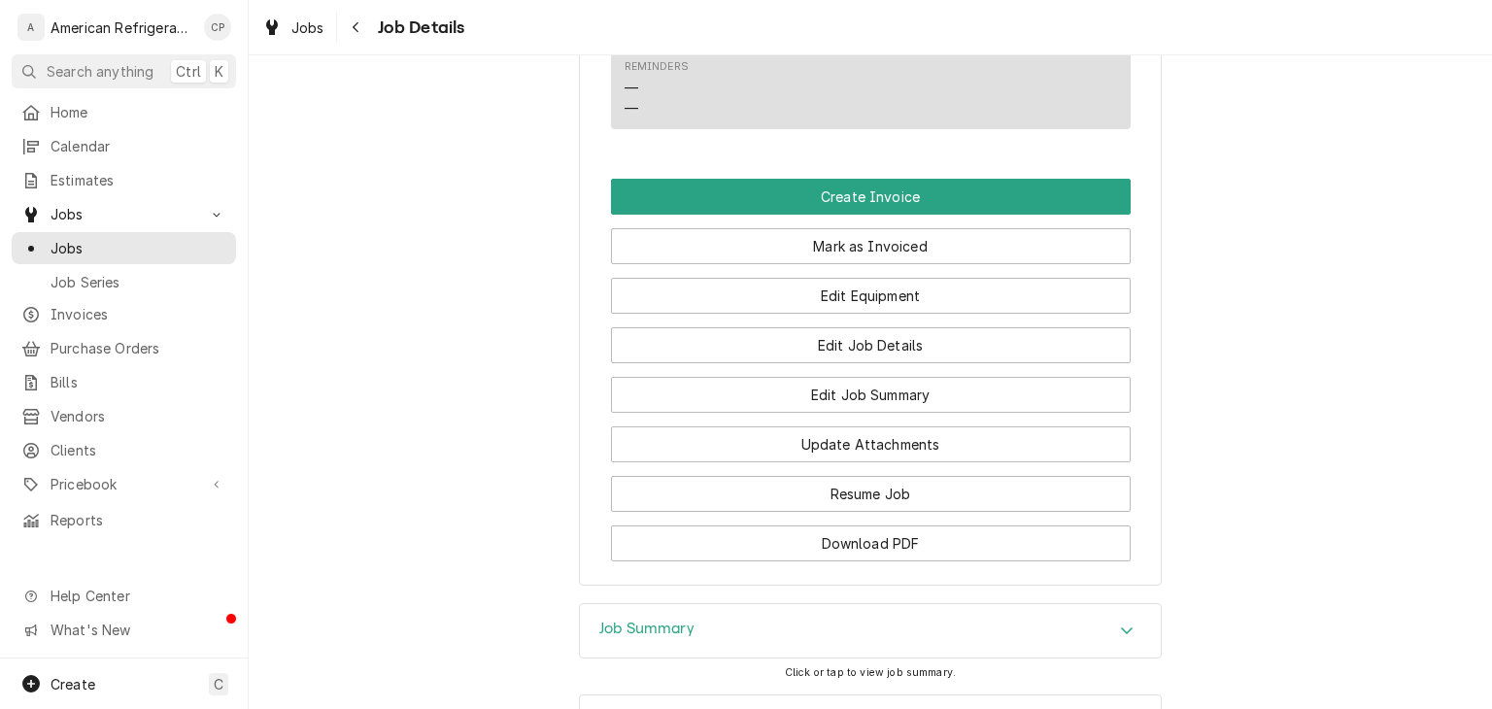
scroll to position [1407, 0]
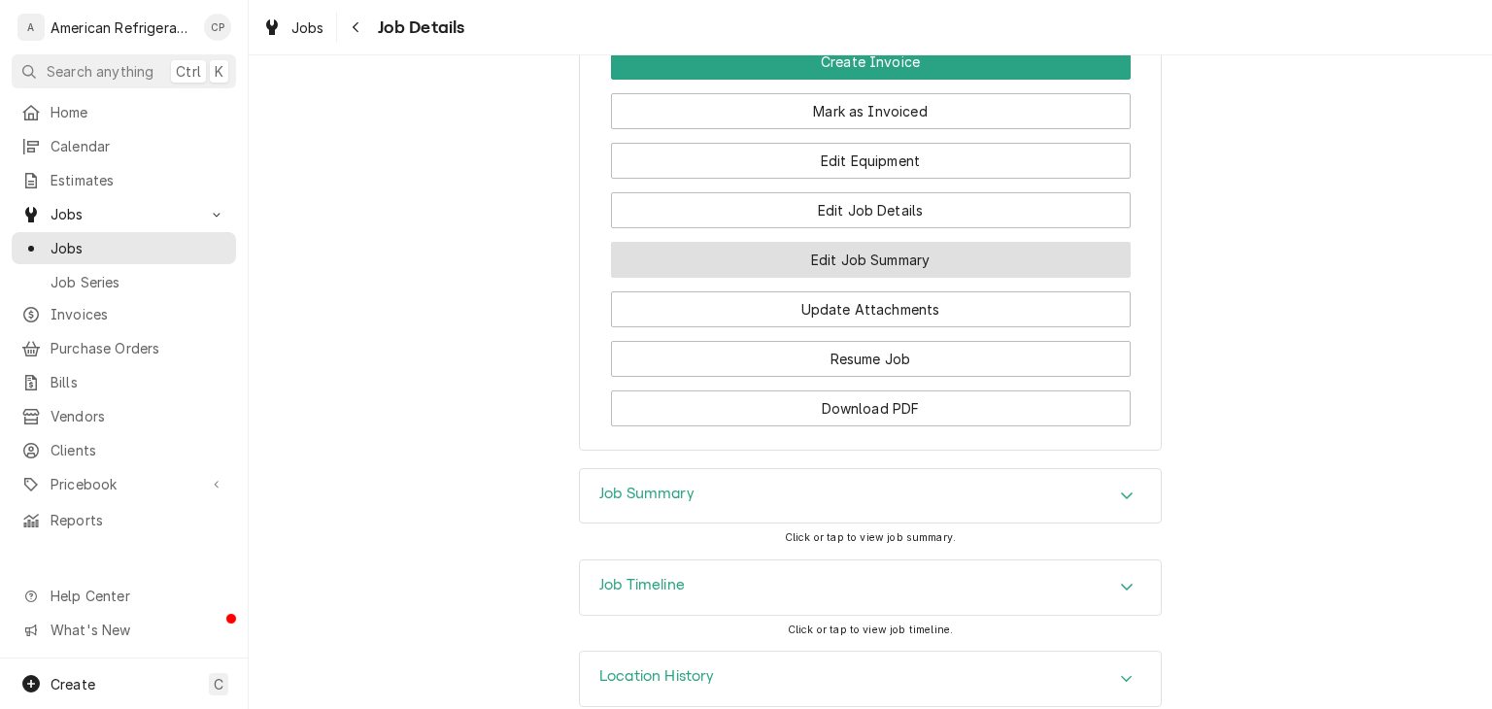
click at [847, 278] on button "Edit Job Summary" at bounding box center [871, 260] width 520 height 36
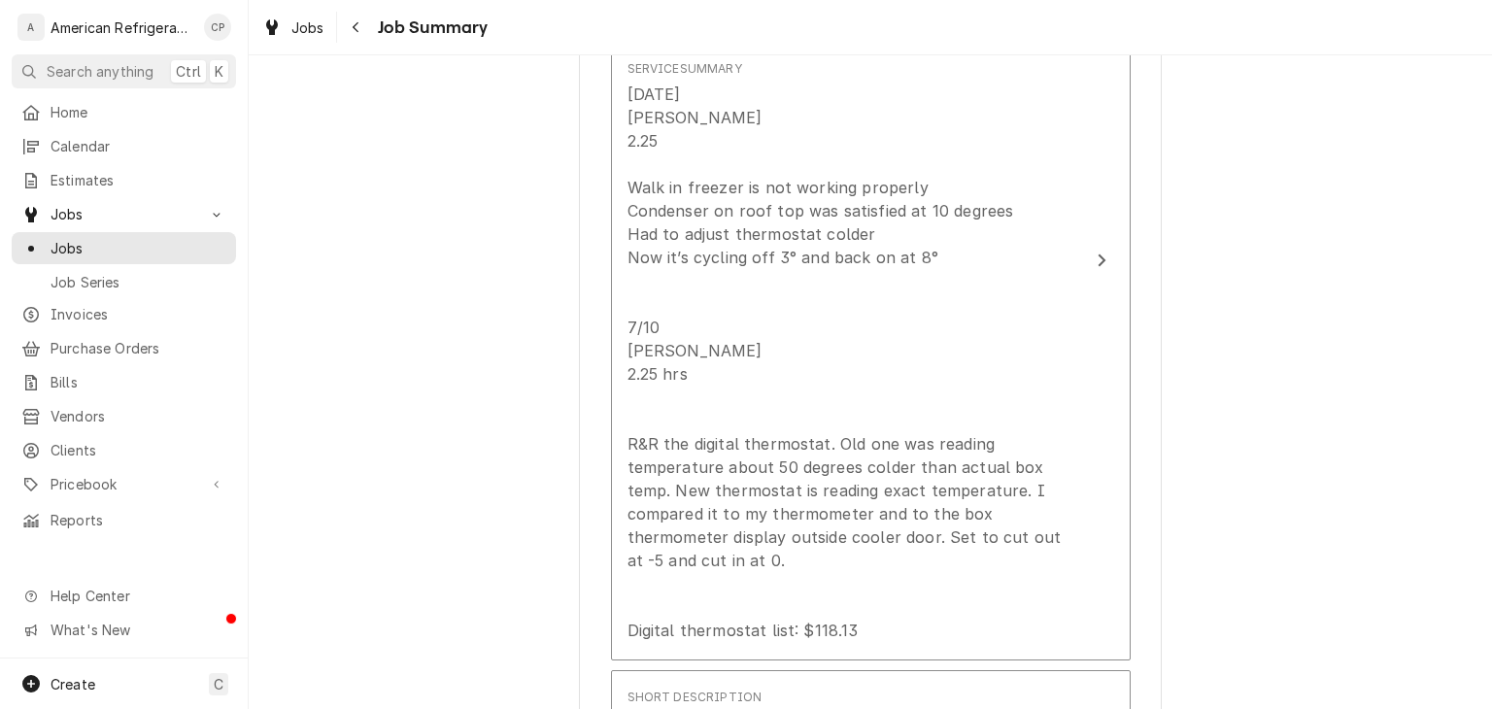
scroll to position [697, 0]
click at [352, 34] on div "Navigate back" at bounding box center [356, 26] width 19 height 19
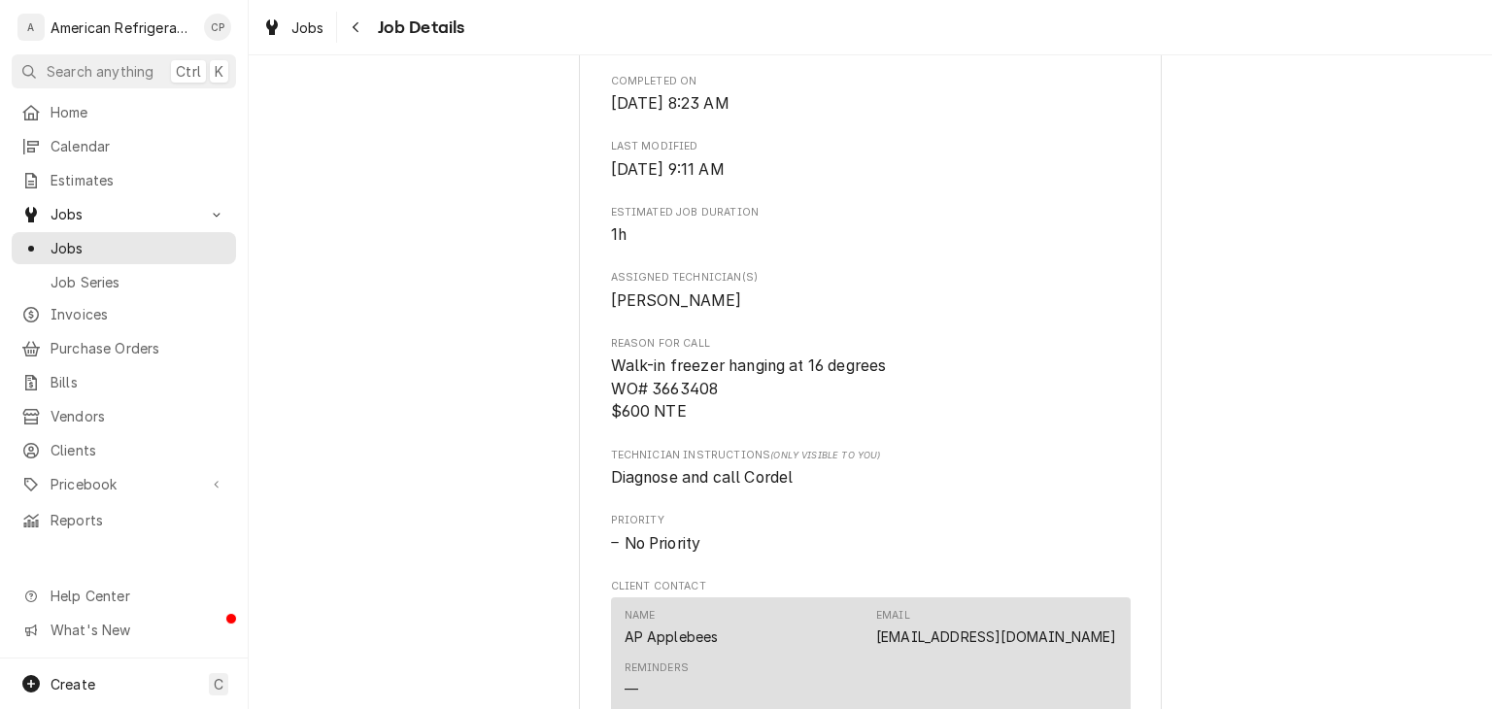
scroll to position [696, 0]
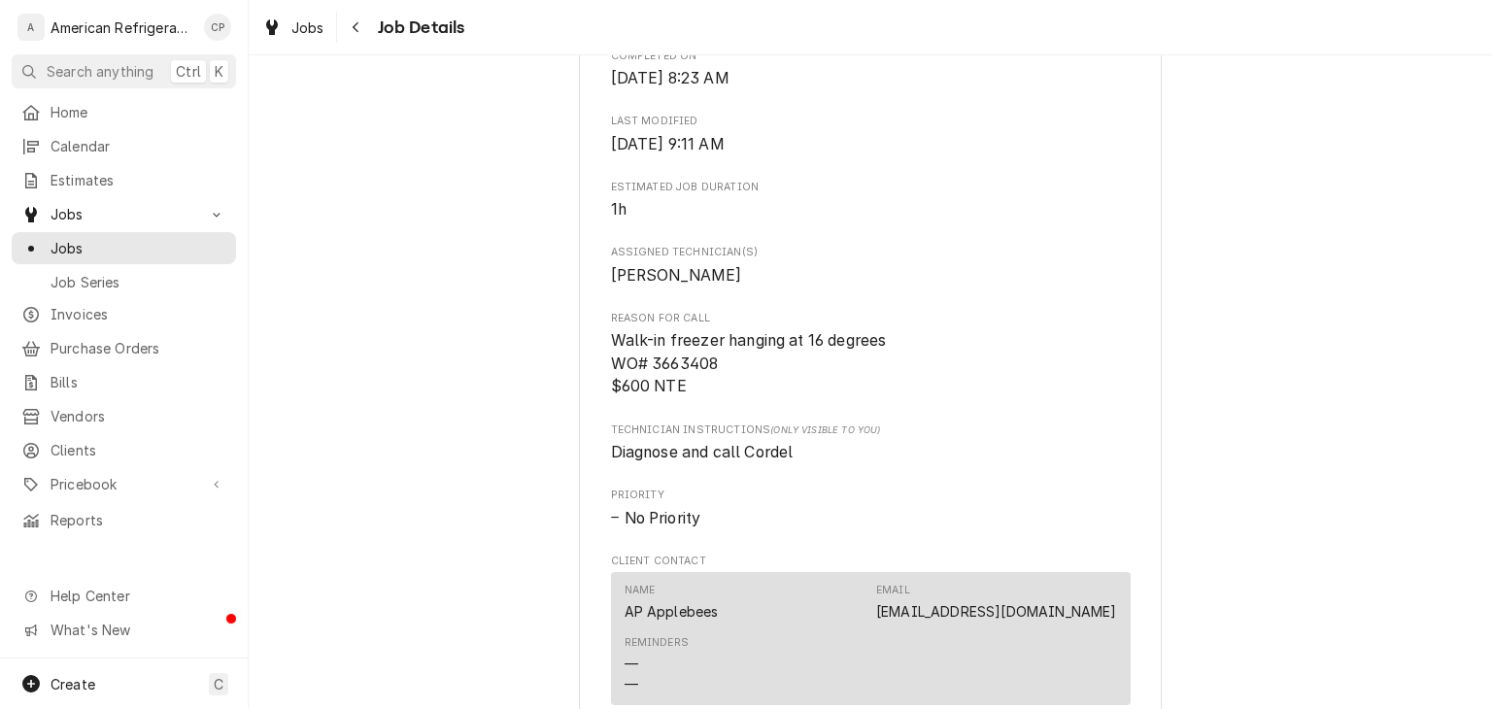
click at [708, 388] on span "Walk-in freezer hanging at 16 degrees WO# 3663408 $600 NTE" at bounding box center [749, 363] width 276 height 64
copy span "3663408"
